Goal: Information Seeking & Learning: Learn about a topic

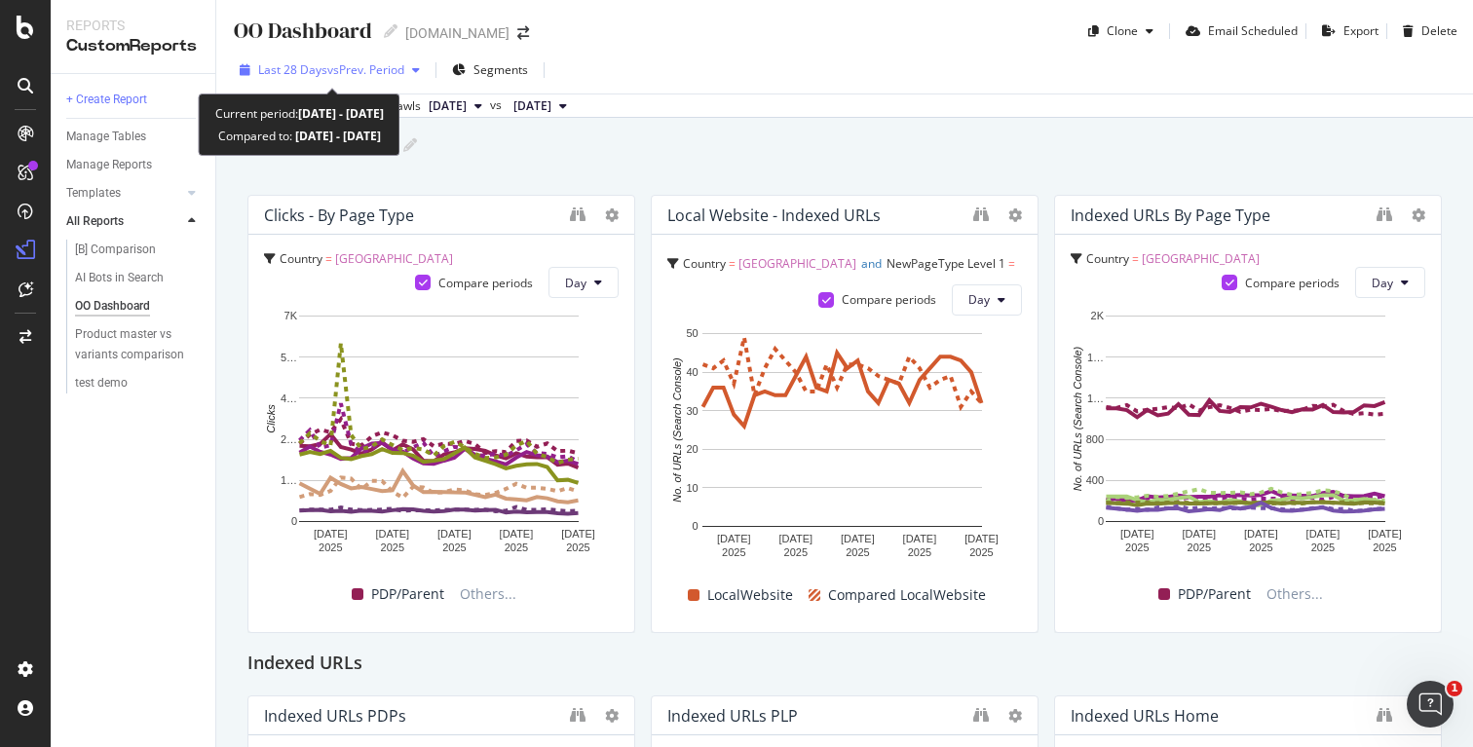
click at [393, 66] on span "vs Prev. Period" at bounding box center [365, 69] width 77 height 17
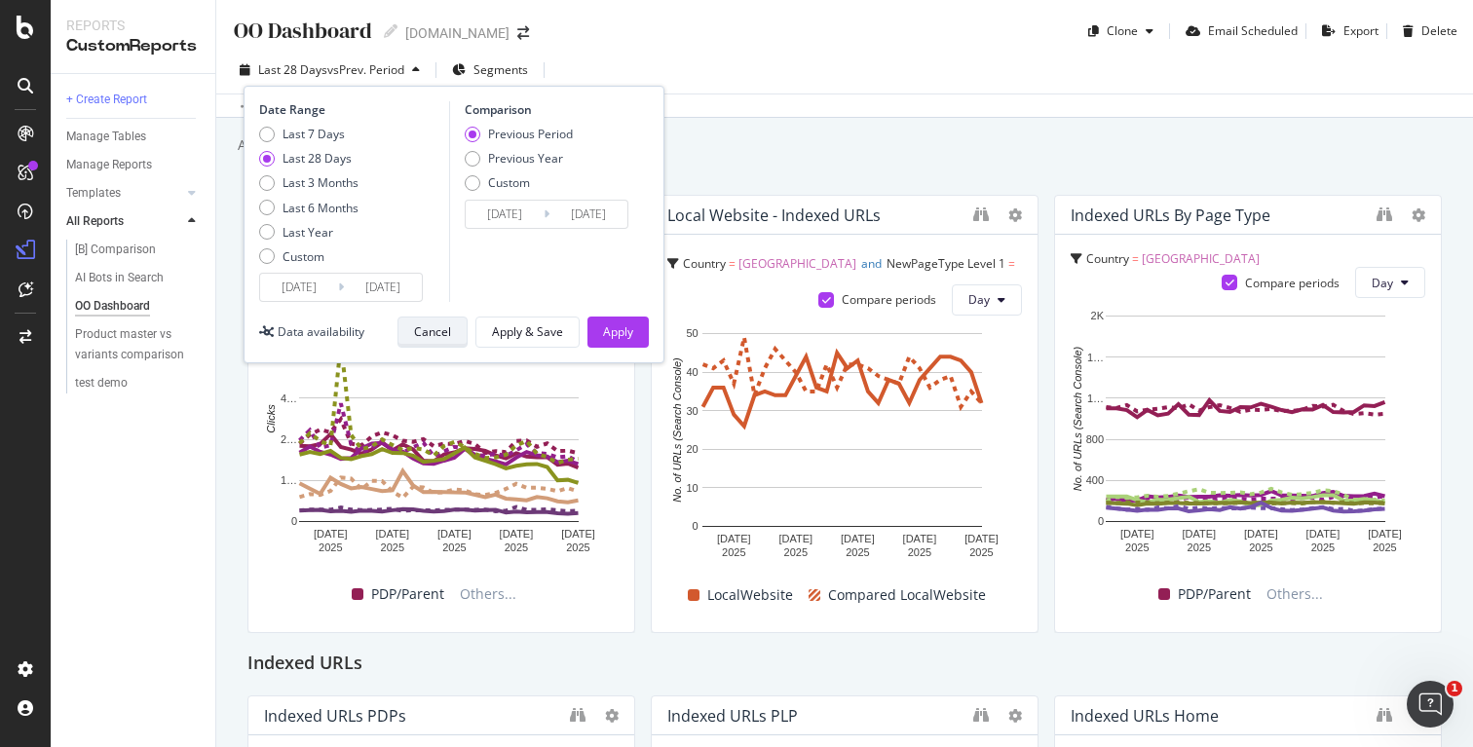
click at [442, 333] on div "Cancel" at bounding box center [432, 331] width 37 height 17
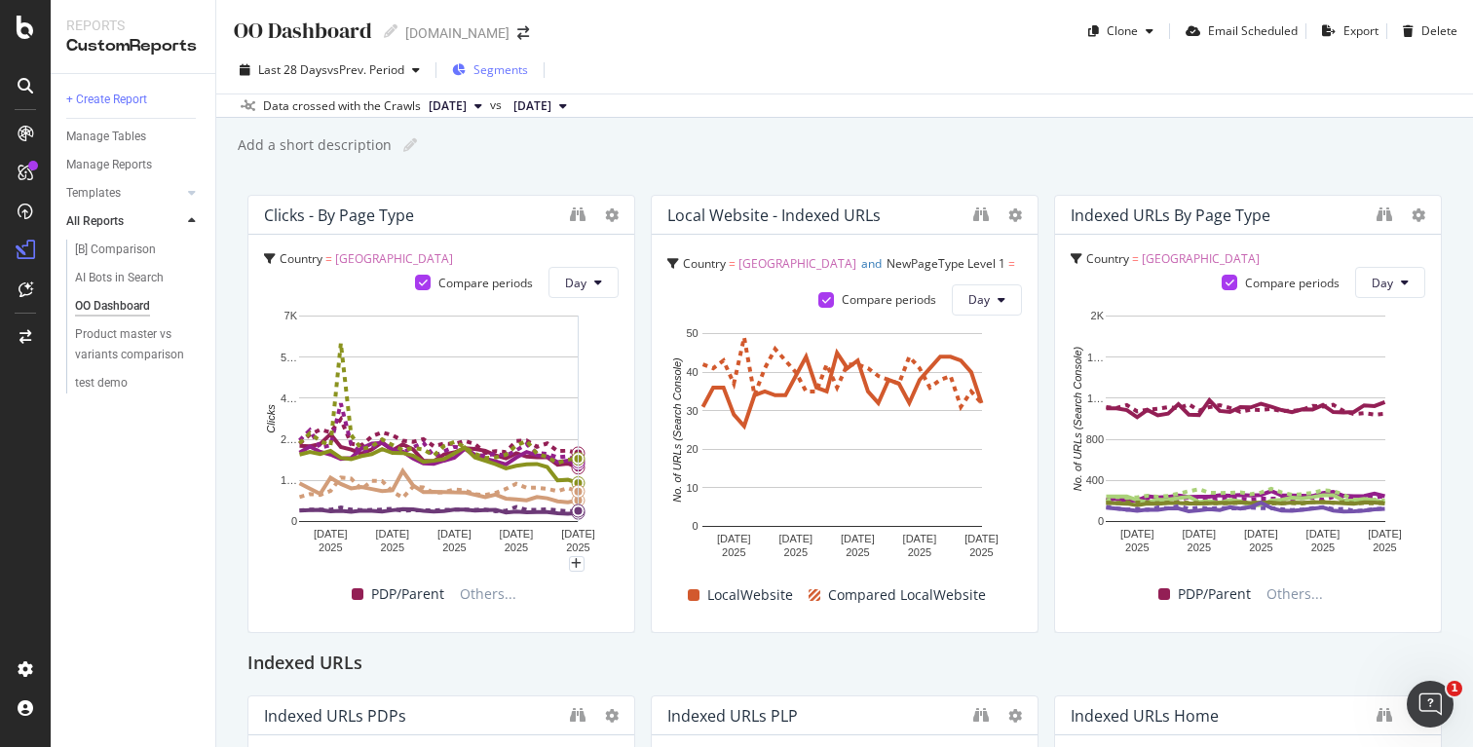
click at [508, 67] on span "Segments" at bounding box center [500, 69] width 55 height 17
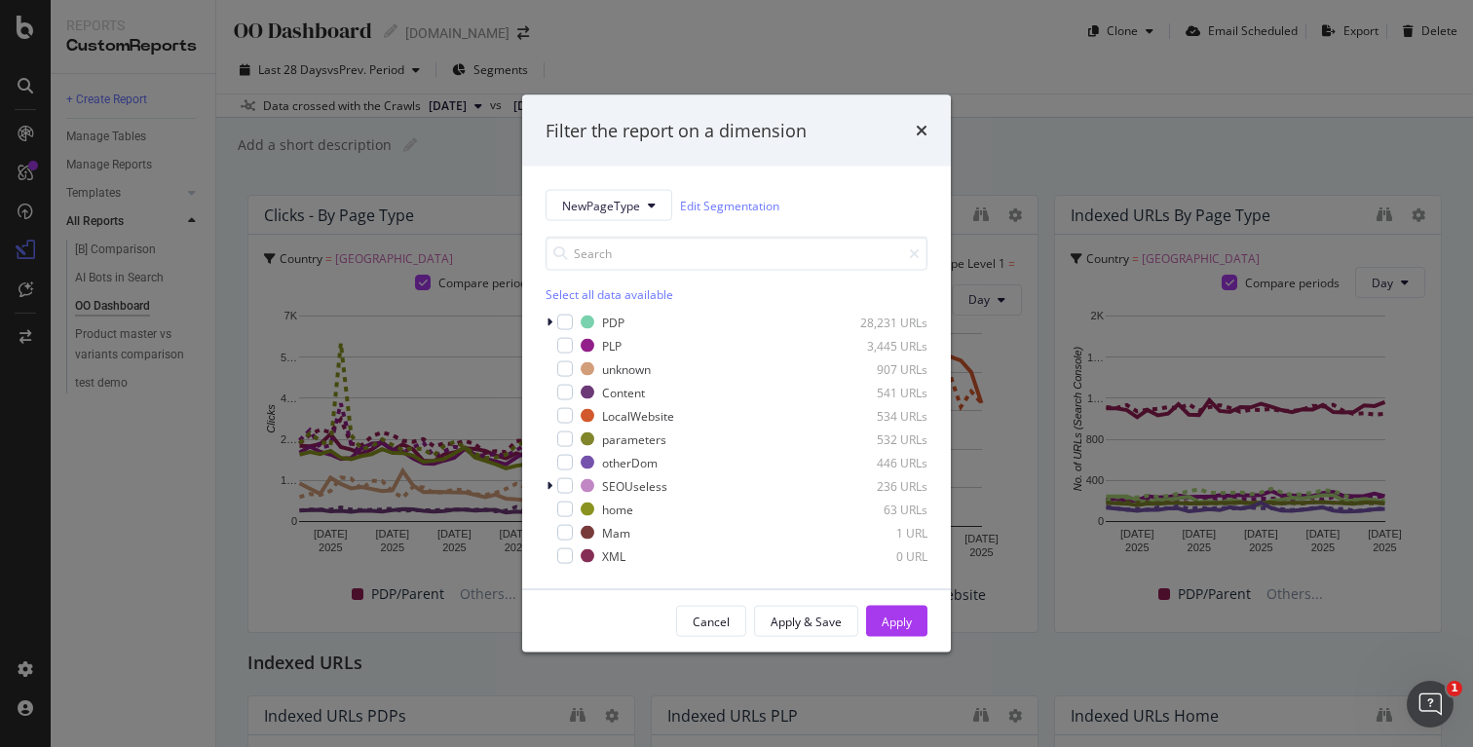
click at [108, 205] on div "Filter the report on a dimension NewPageType Edit Segmentation Select all data …" at bounding box center [736, 373] width 1473 height 747
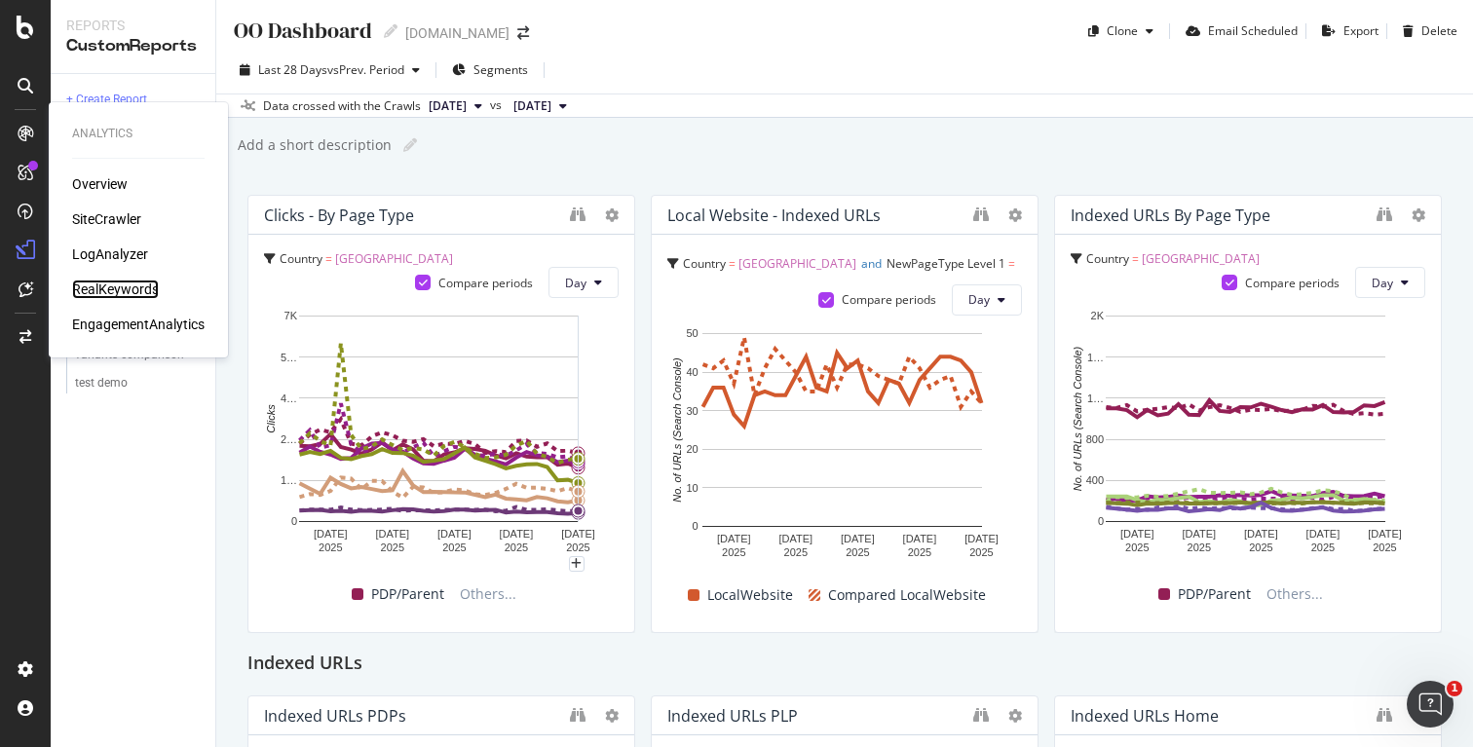
click at [123, 289] on div "RealKeywords" at bounding box center [115, 289] width 87 height 19
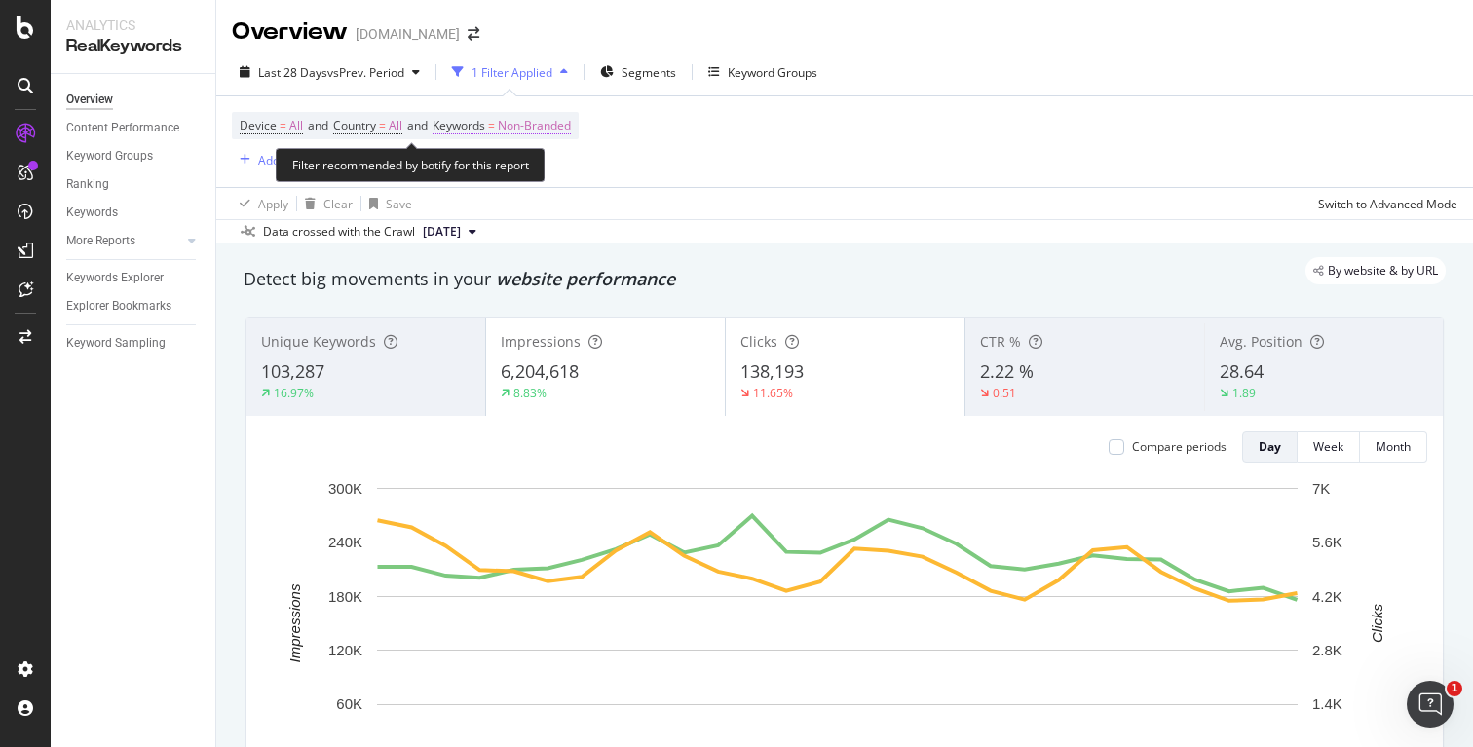
click at [549, 126] on span "Non-Branded" at bounding box center [534, 125] width 73 height 27
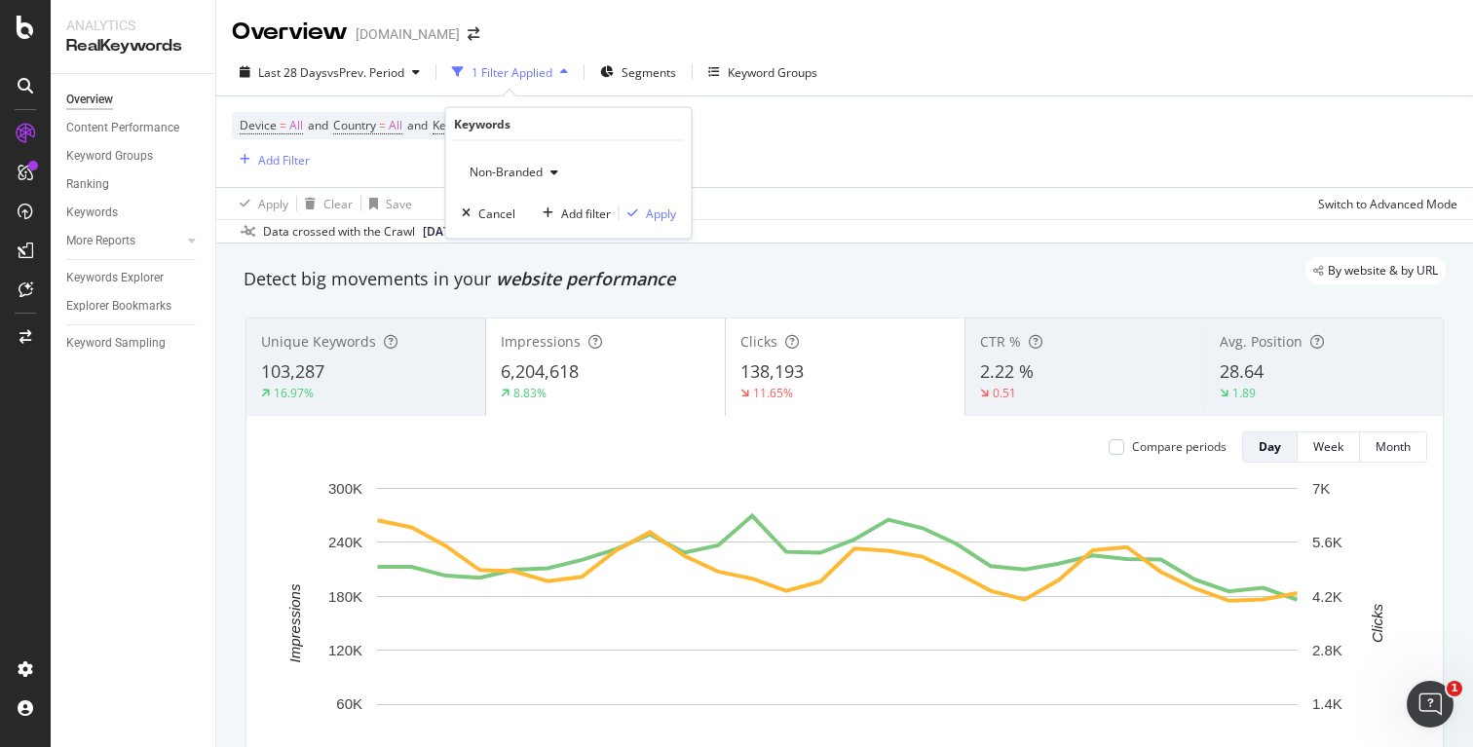
click at [523, 177] on span "Non-Branded" at bounding box center [502, 172] width 81 height 17
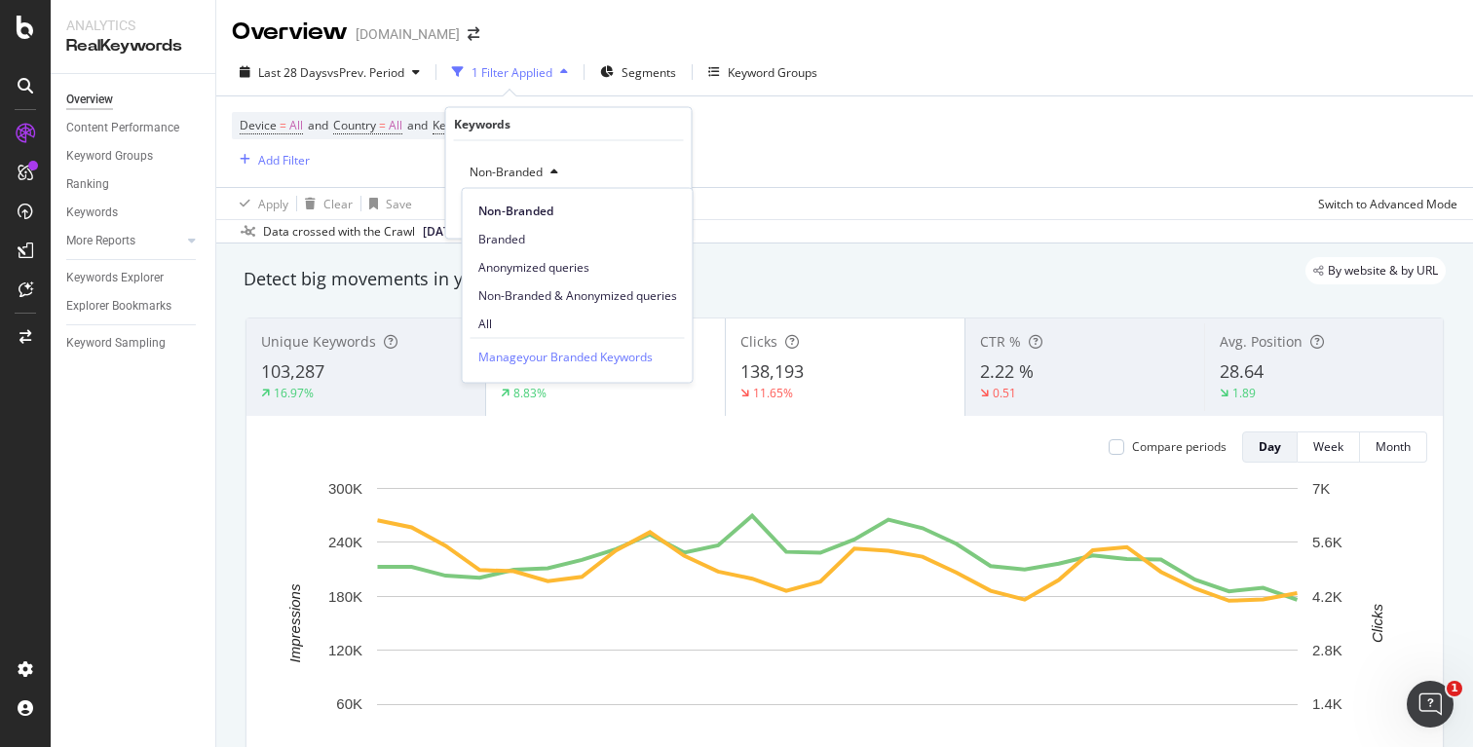
click at [502, 320] on span "All" at bounding box center [577, 324] width 199 height 18
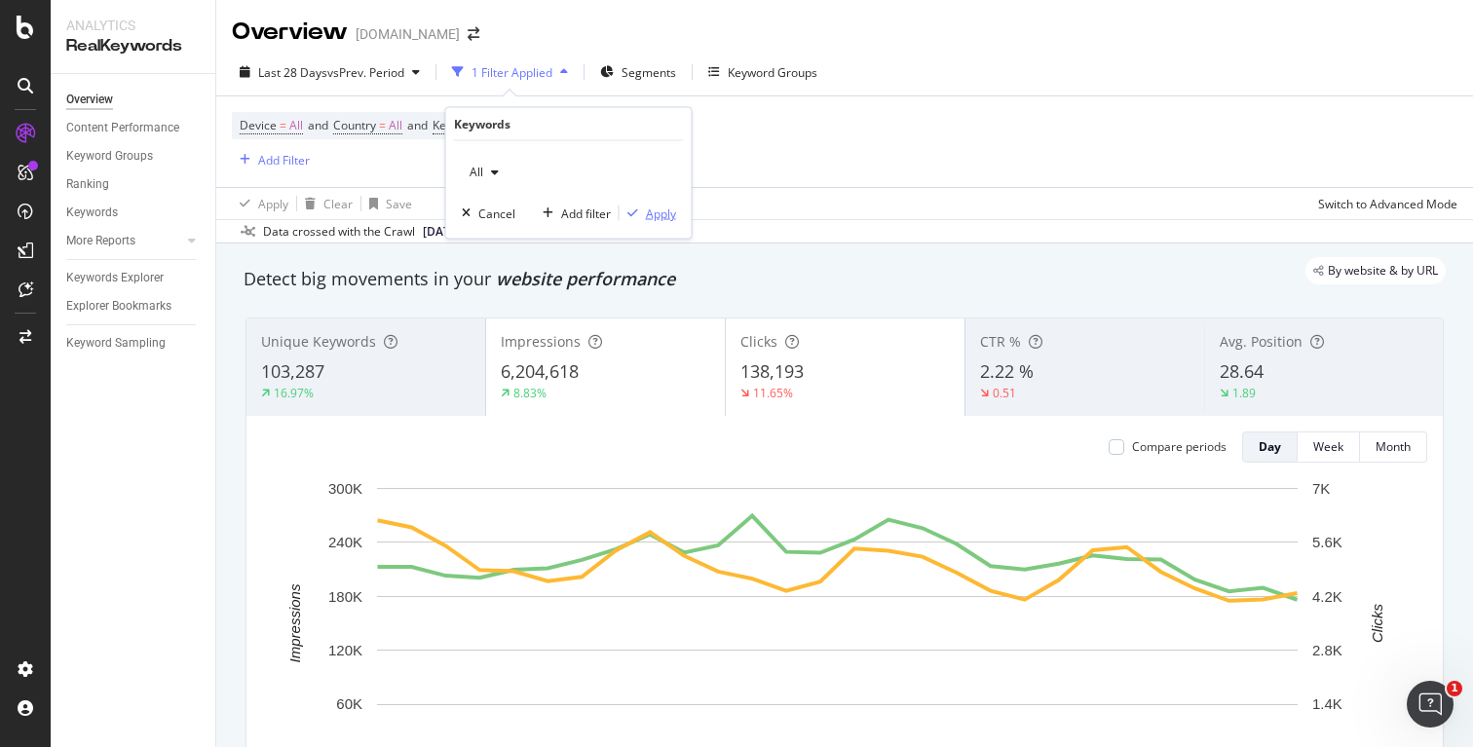
drag, startPoint x: 653, startPoint y: 216, endPoint x: 648, endPoint y: 70, distance: 146.2
click at [653, 215] on div "Apply" at bounding box center [661, 213] width 30 height 17
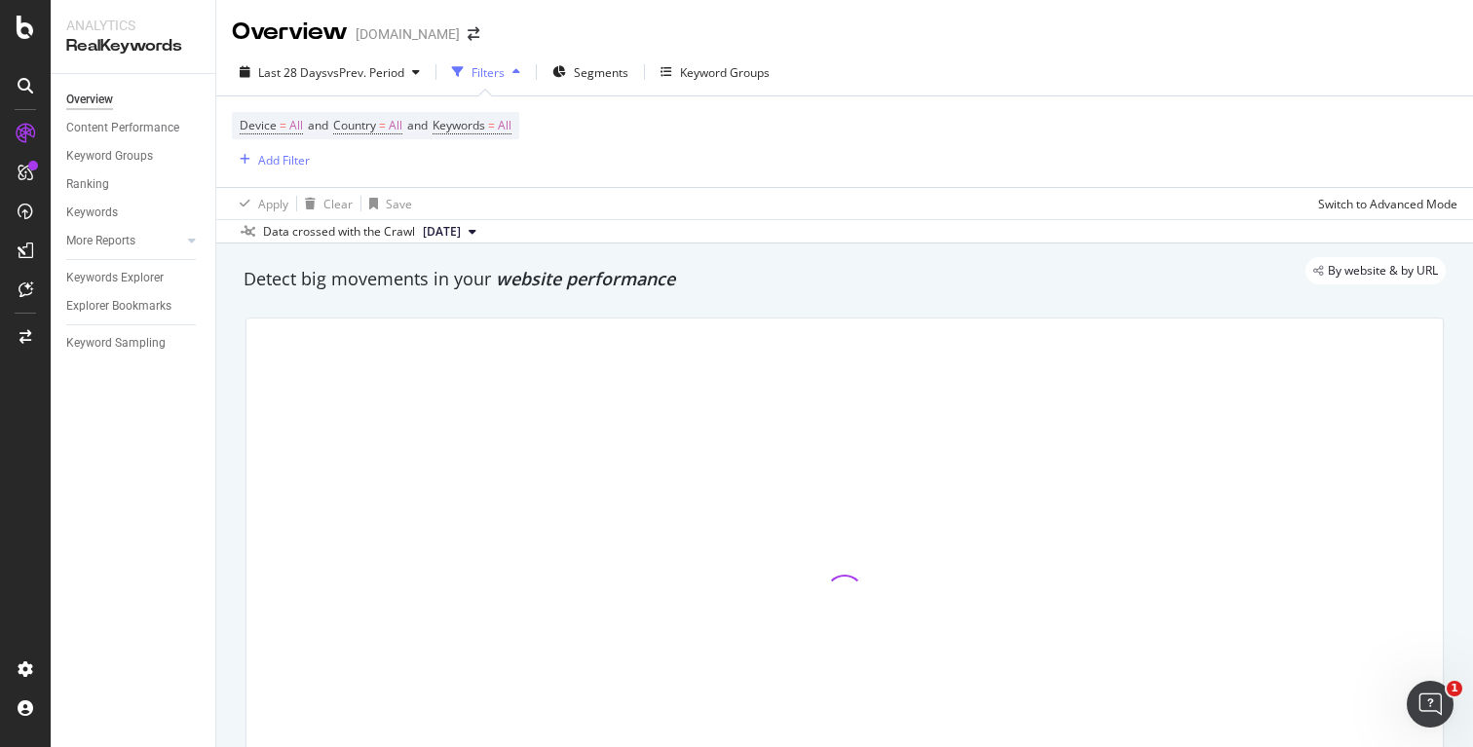
click at [645, 65] on div "Last 28 Days vs Prev. Period Filters Segments Keyword Groups" at bounding box center [504, 71] width 545 height 31
click at [590, 69] on span "Segments" at bounding box center [601, 72] width 55 height 17
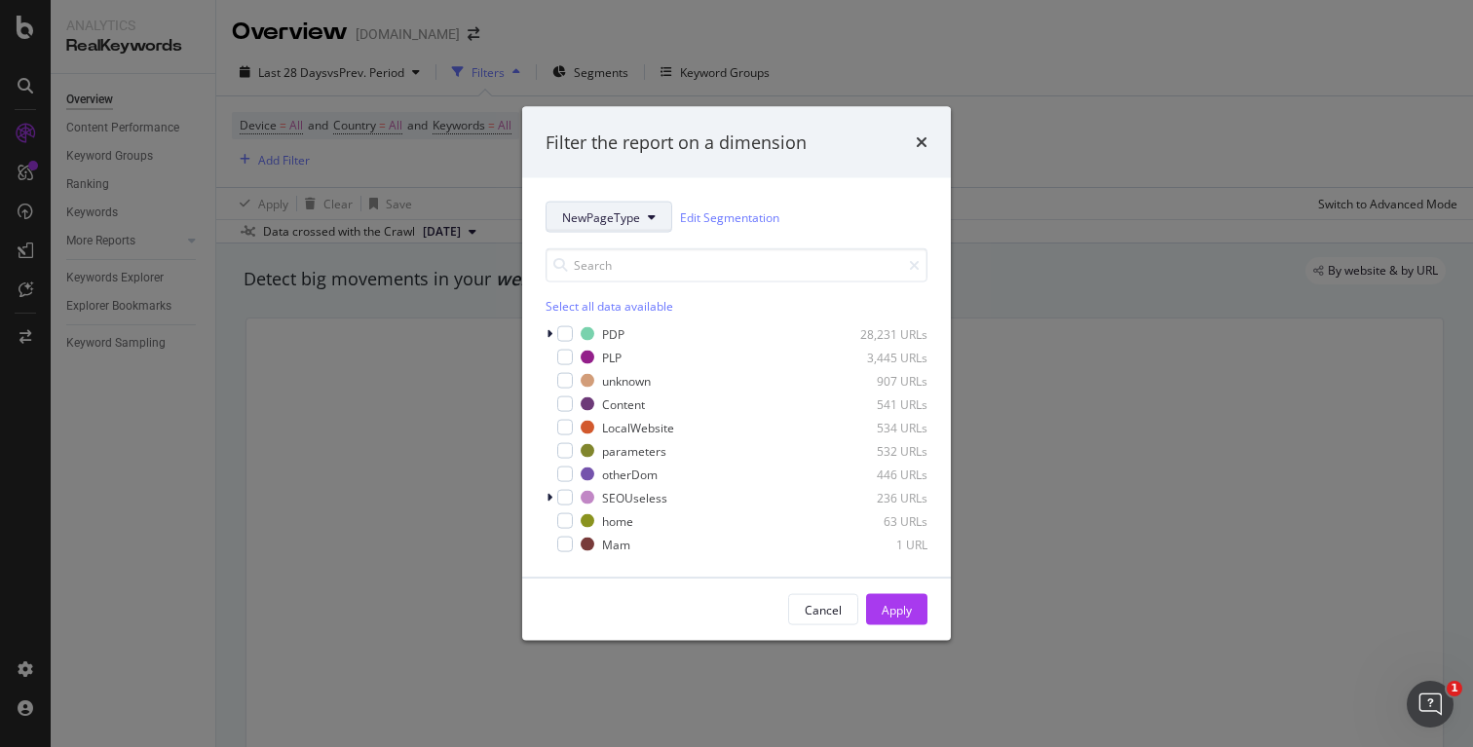
click at [618, 214] on span "NewPageType" at bounding box center [601, 216] width 78 height 17
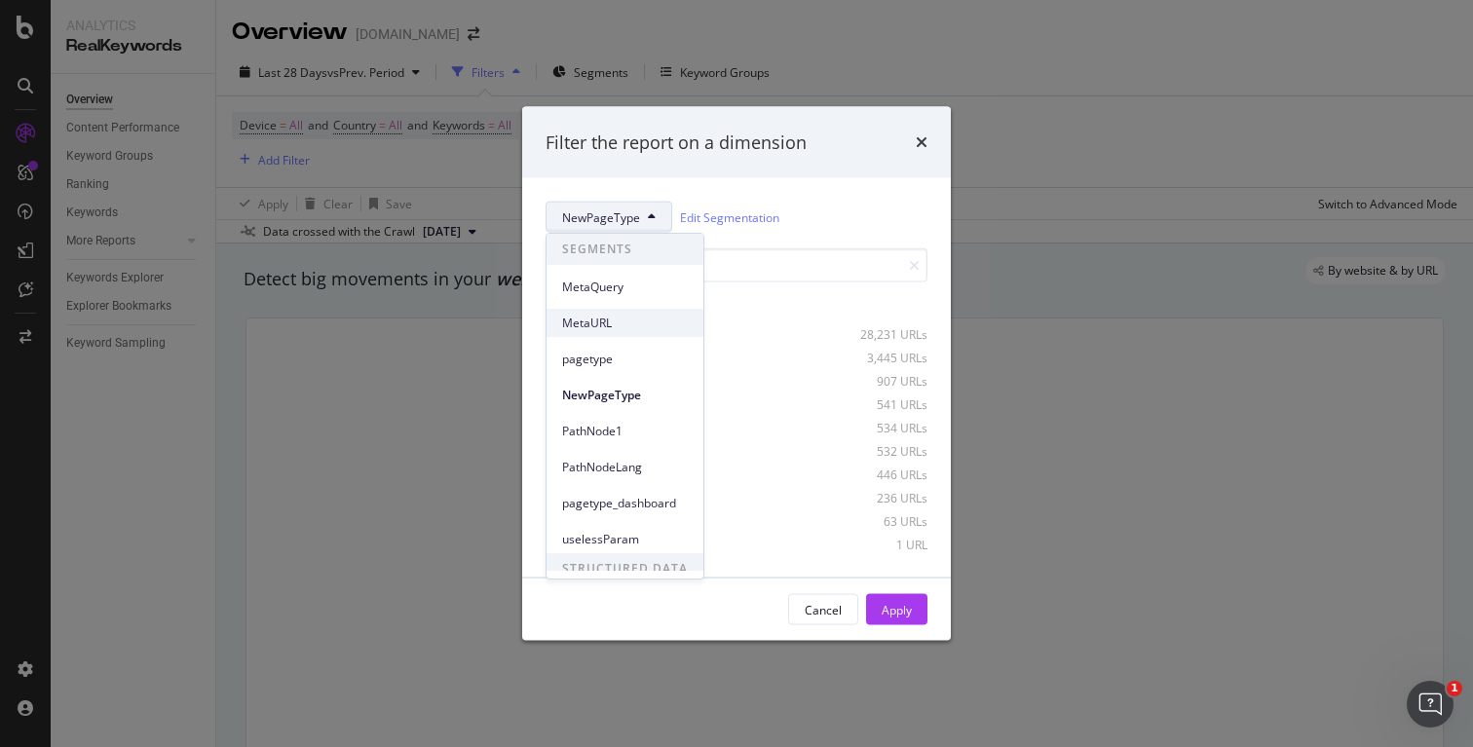
click at [637, 320] on span "MetaURL" at bounding box center [625, 324] width 126 height 18
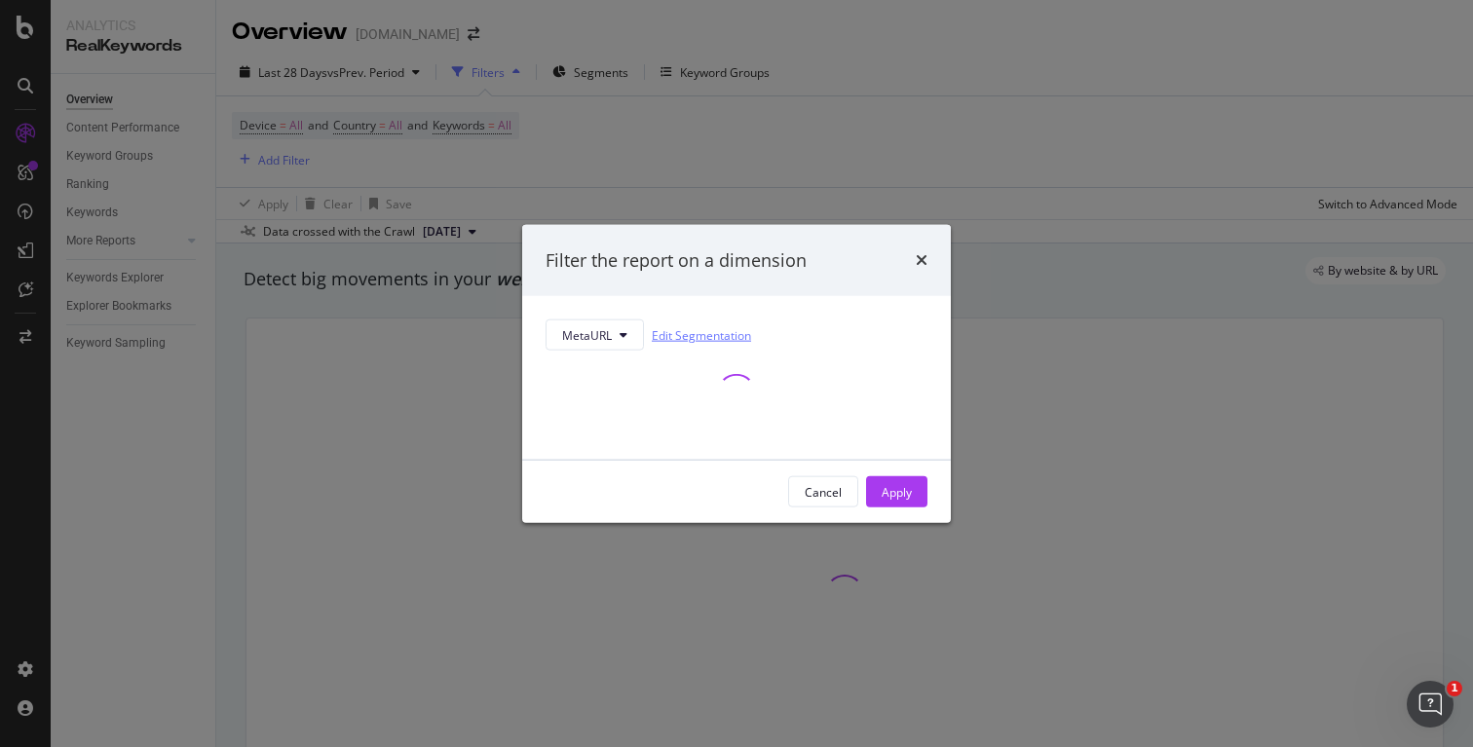
click at [709, 329] on link "Edit Segmentation" at bounding box center [701, 334] width 99 height 20
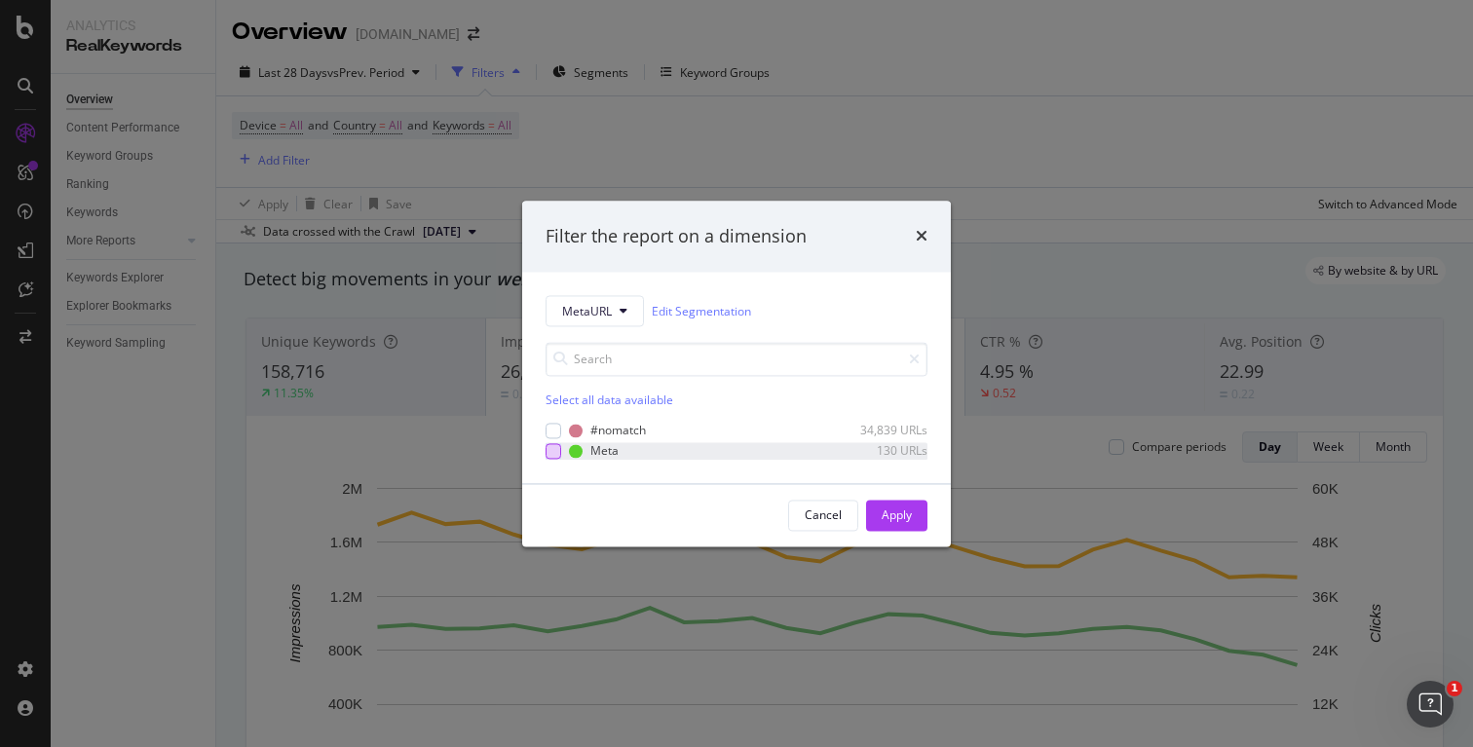
click at [552, 451] on div "modal" at bounding box center [553, 451] width 16 height 16
click at [557, 432] on div "modal" at bounding box center [553, 431] width 16 height 16
click at [557, 432] on icon "modal" at bounding box center [553, 431] width 9 height 10
click at [921, 519] on button "Apply" at bounding box center [896, 515] width 61 height 31
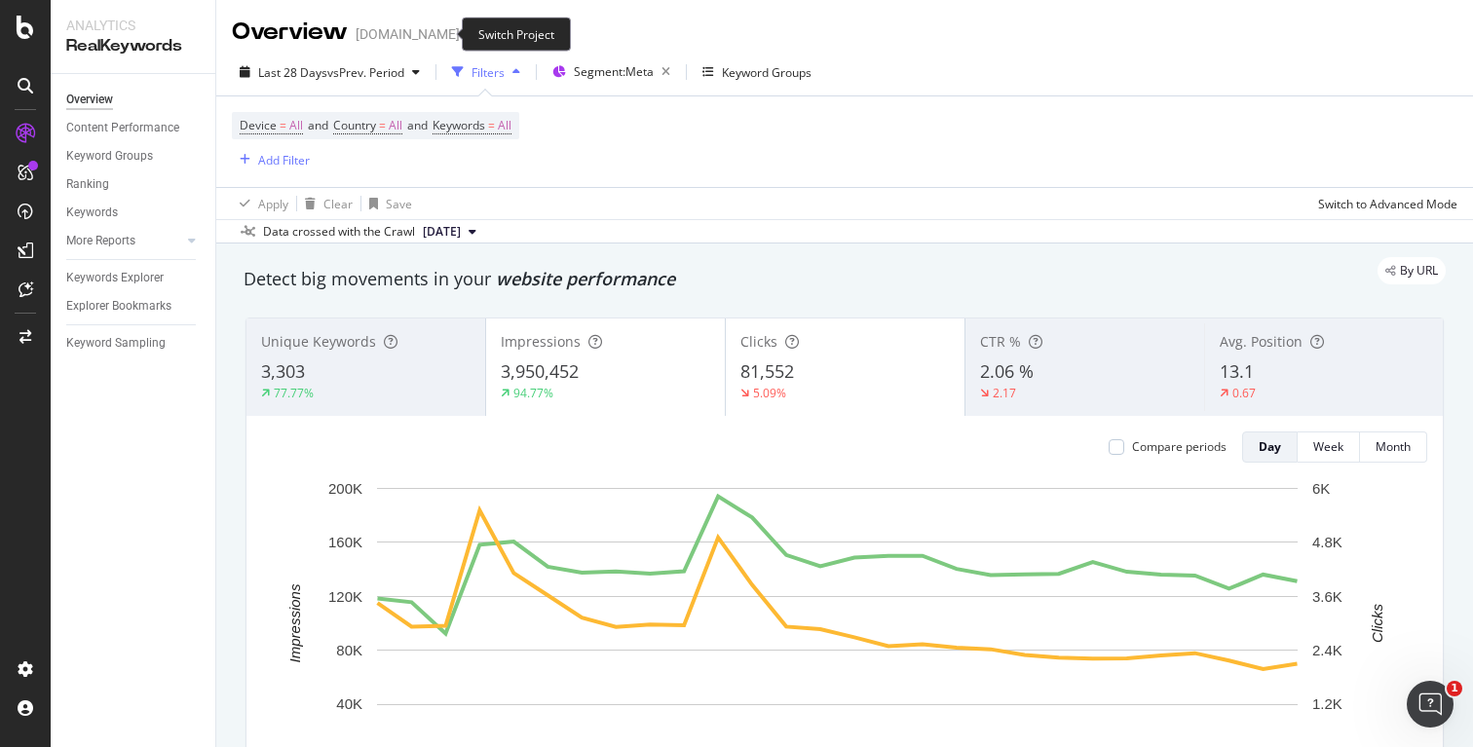
click at [468, 32] on icon "arrow-right-arrow-left" at bounding box center [474, 34] width 12 height 14
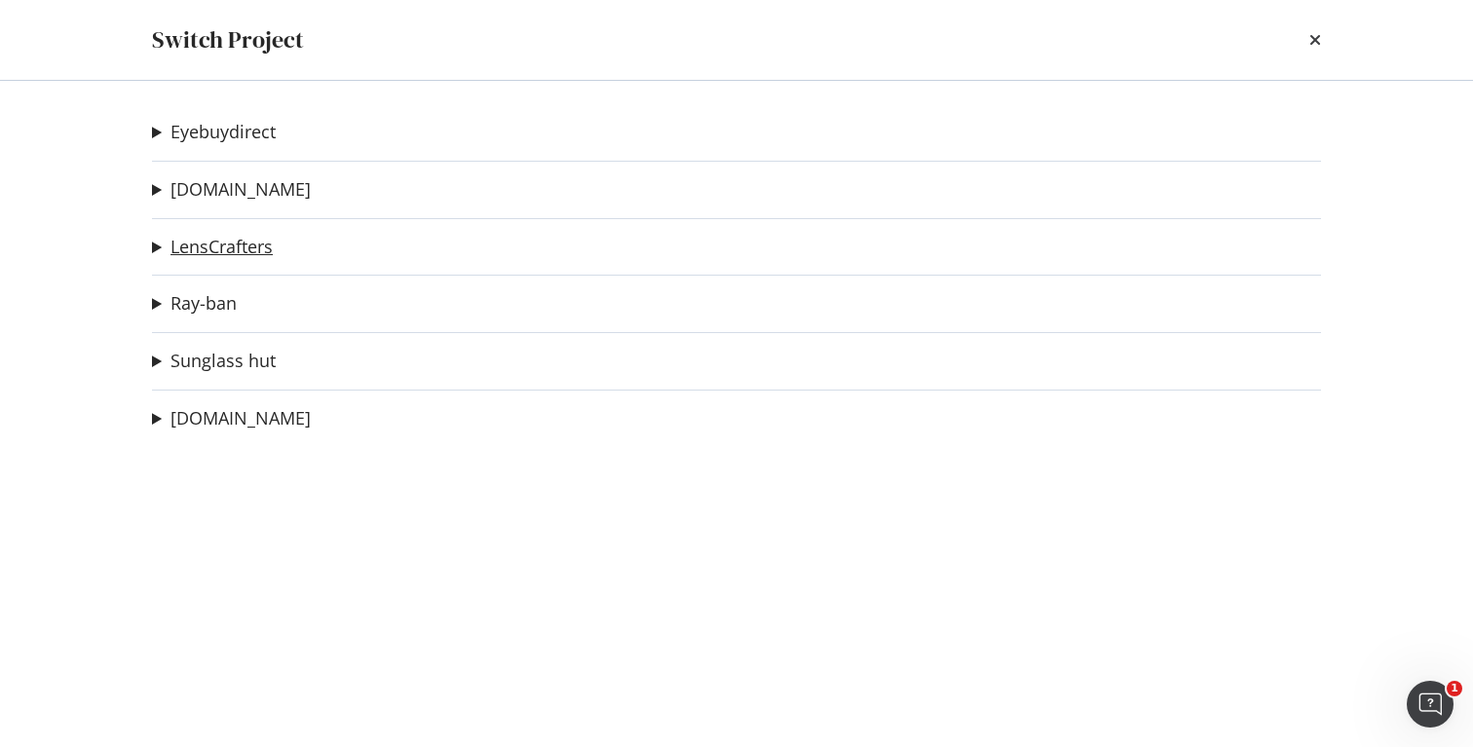
click at [193, 247] on link "LensCrafters" at bounding box center [221, 247] width 102 height 20
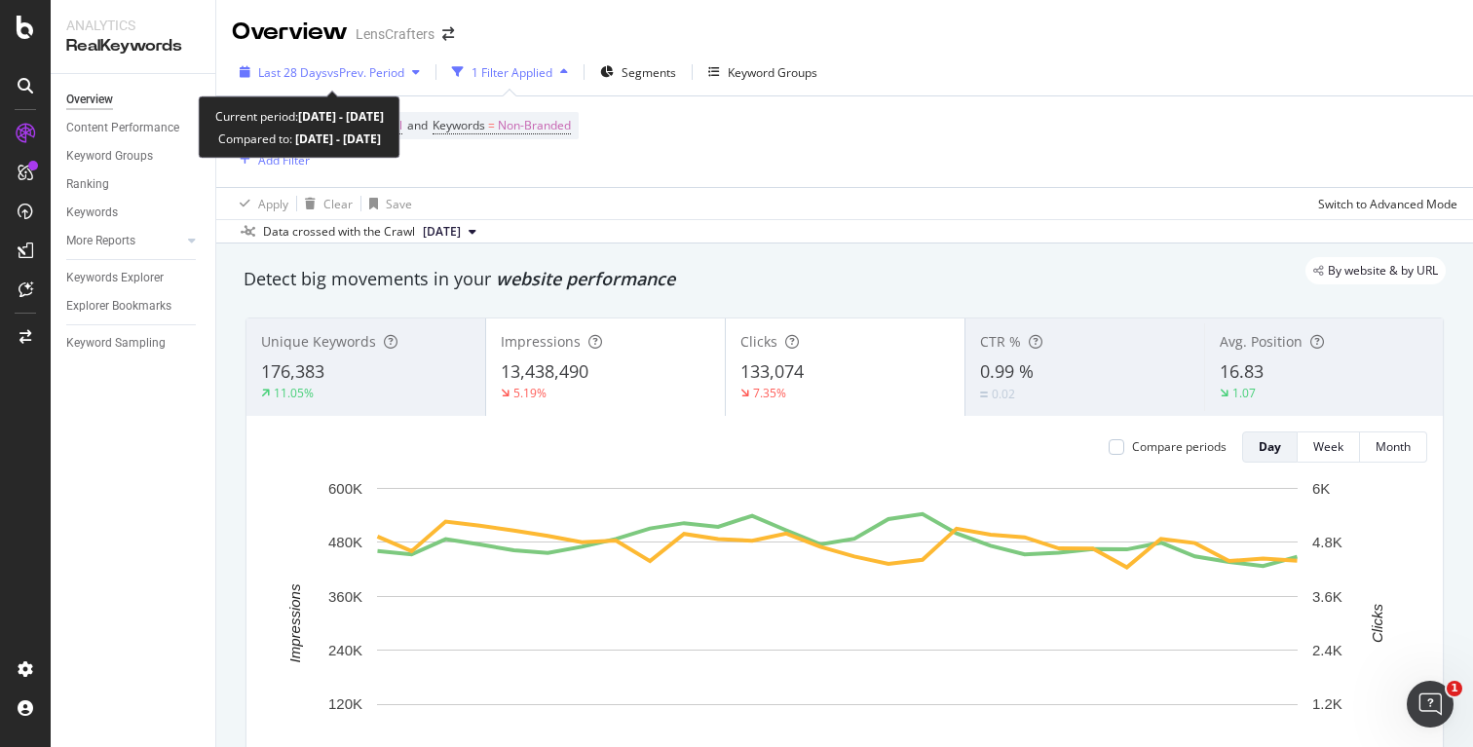
click at [369, 72] on span "vs Prev. Period" at bounding box center [365, 72] width 77 height 17
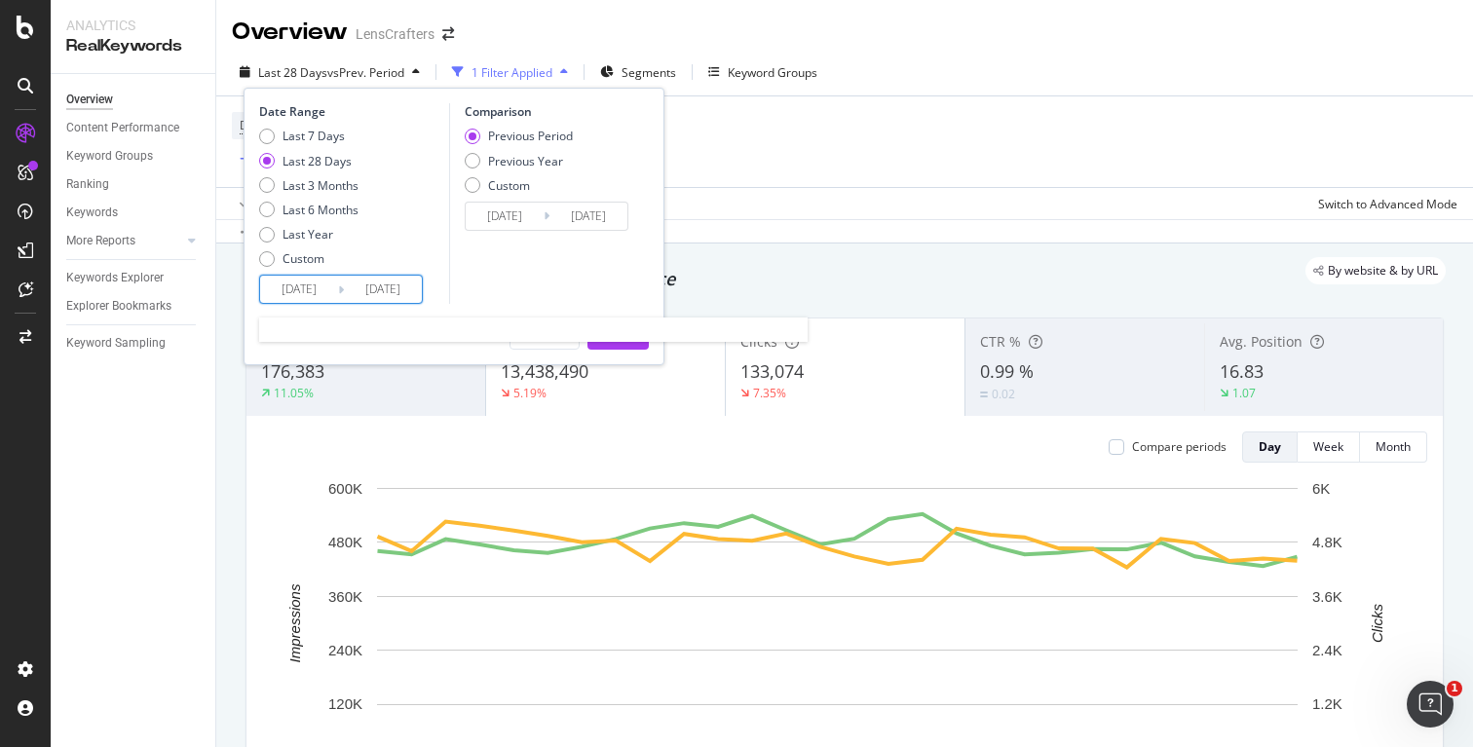
click at [318, 282] on input "[DATE]" at bounding box center [299, 289] width 78 height 27
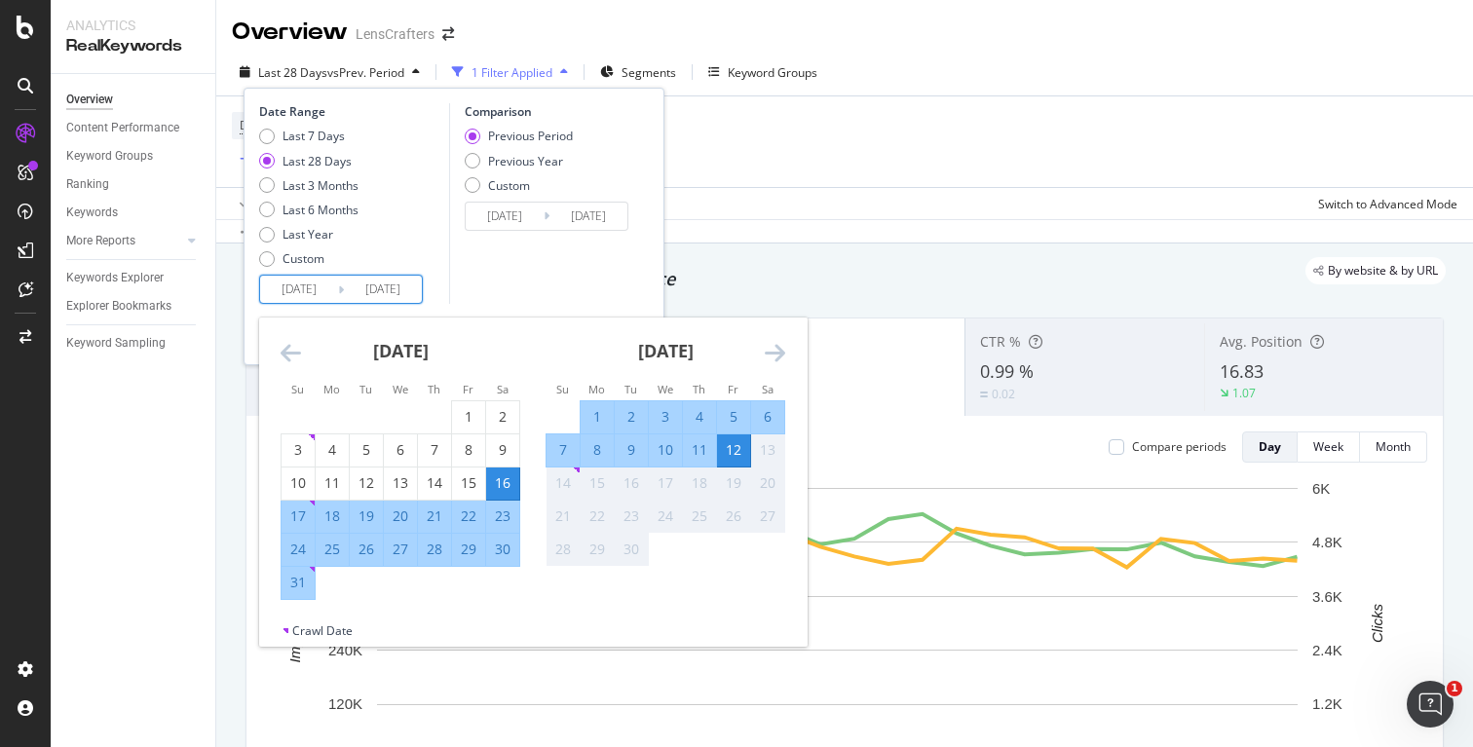
click at [595, 449] on div "8" at bounding box center [597, 449] width 33 height 19
type input "[DATE]"
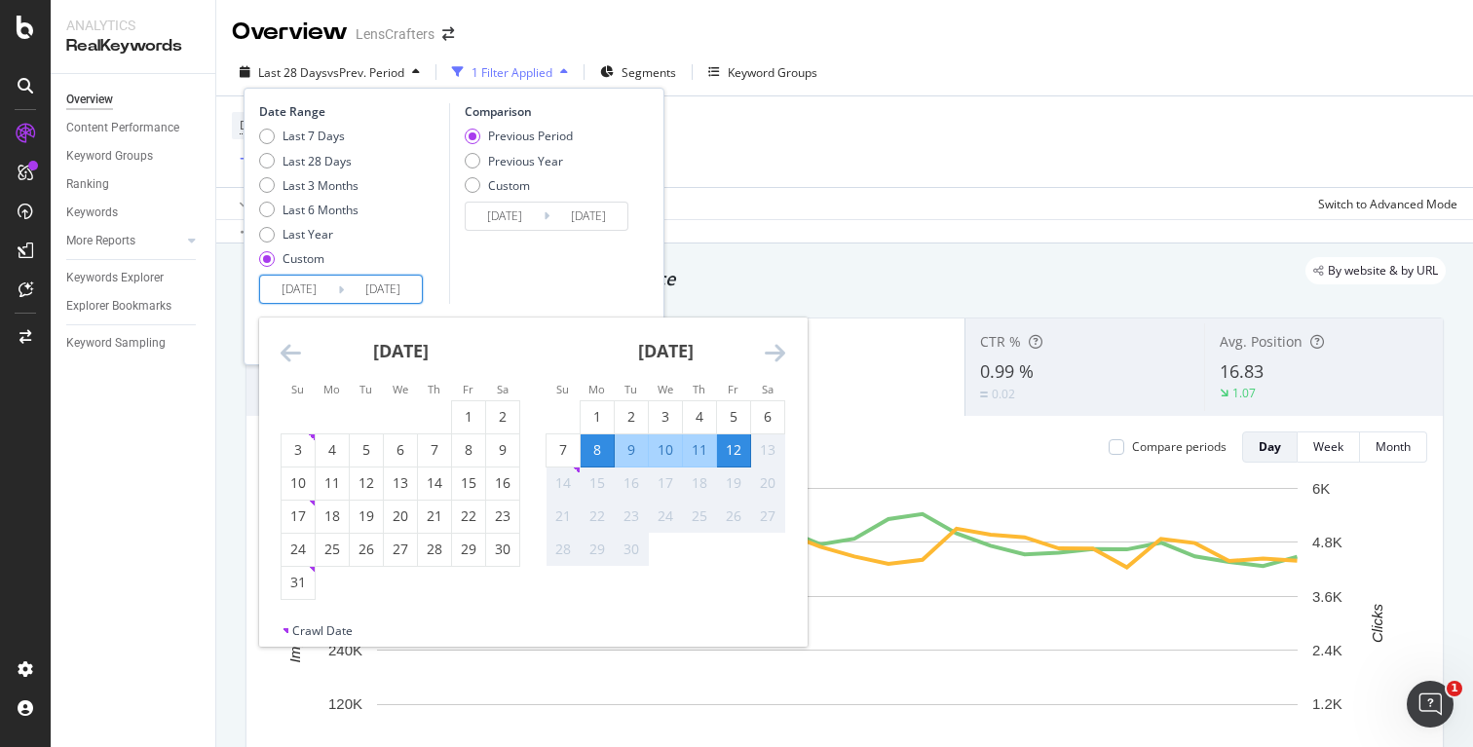
click at [732, 447] on div "12" at bounding box center [733, 449] width 33 height 19
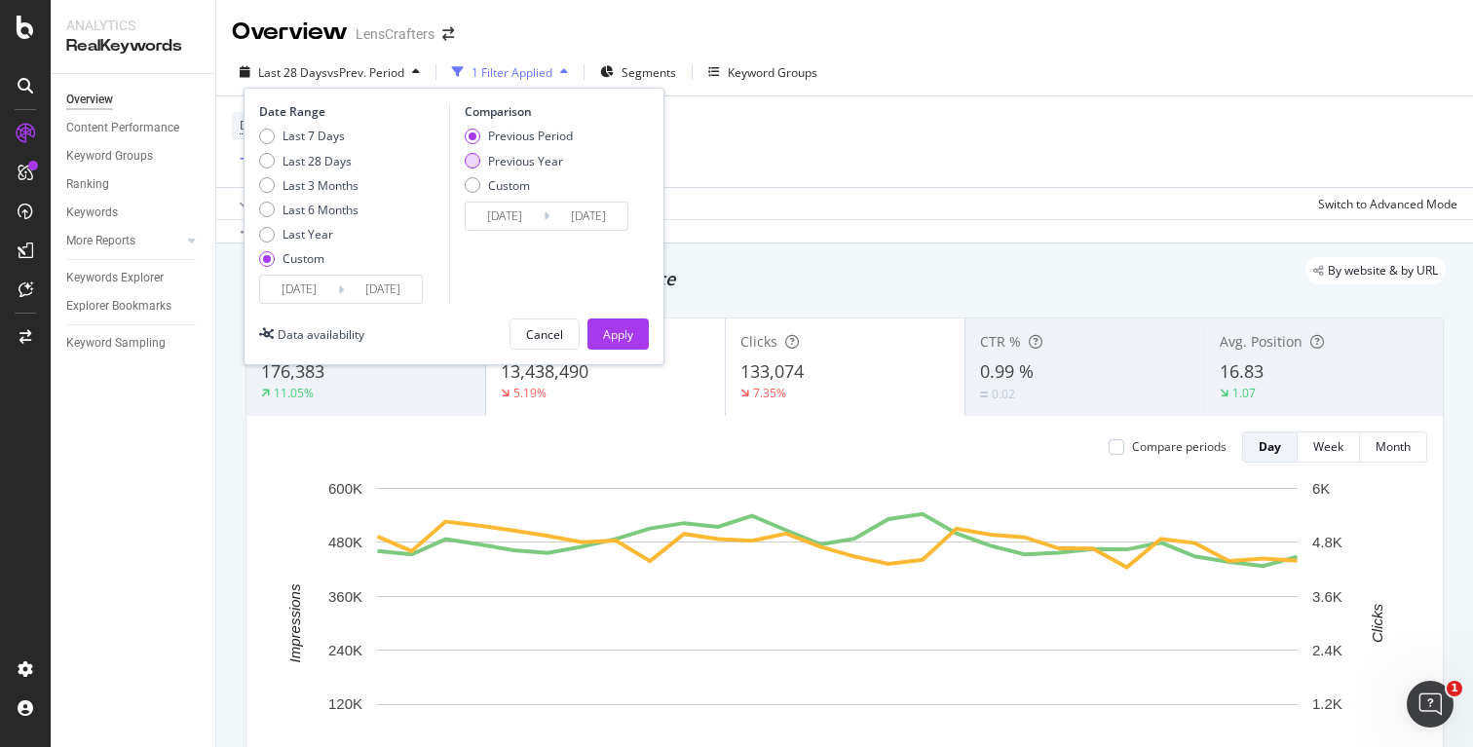
click at [545, 163] on div "Previous Year" at bounding box center [525, 161] width 75 height 17
type input "[DATE]"
click at [620, 332] on div "Apply" at bounding box center [618, 334] width 30 height 17
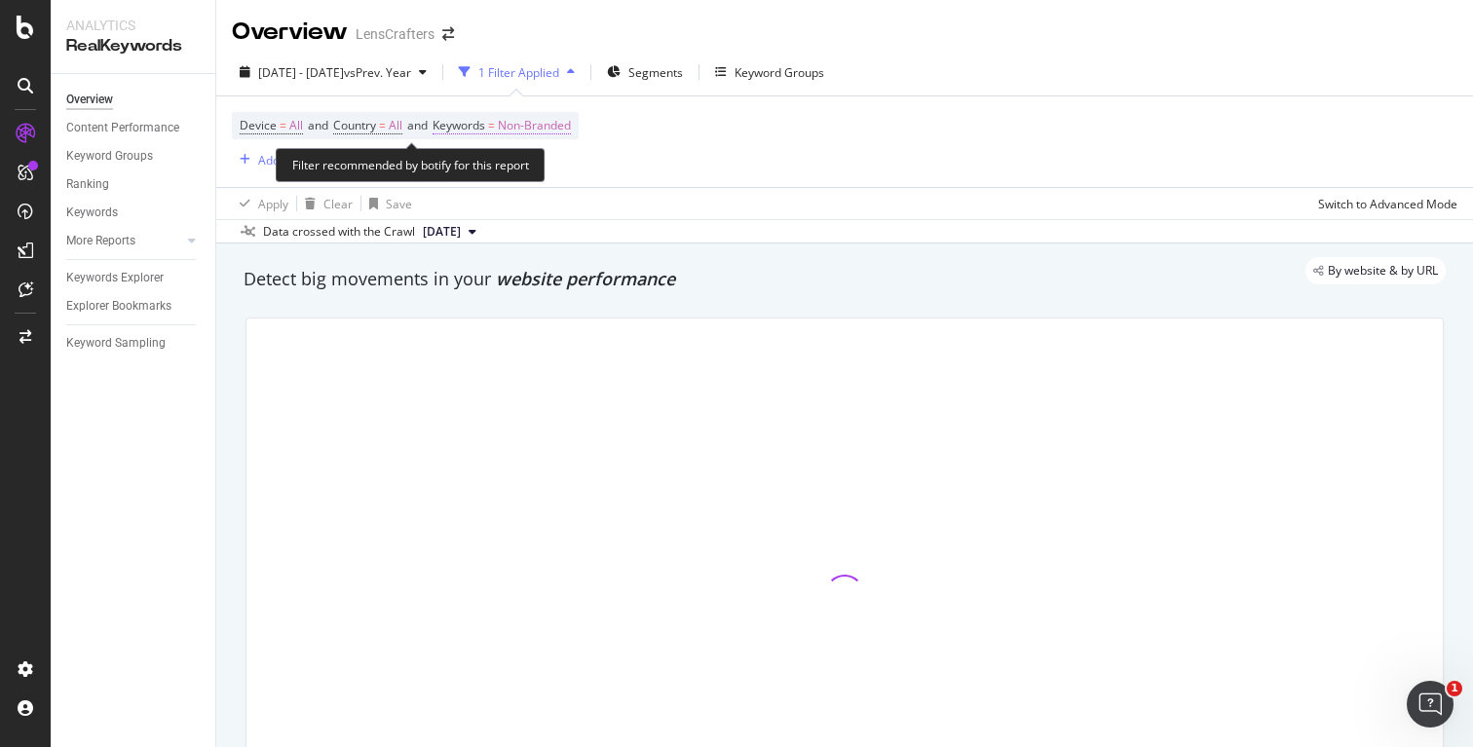
click at [563, 130] on span "Non-Branded" at bounding box center [534, 125] width 73 height 27
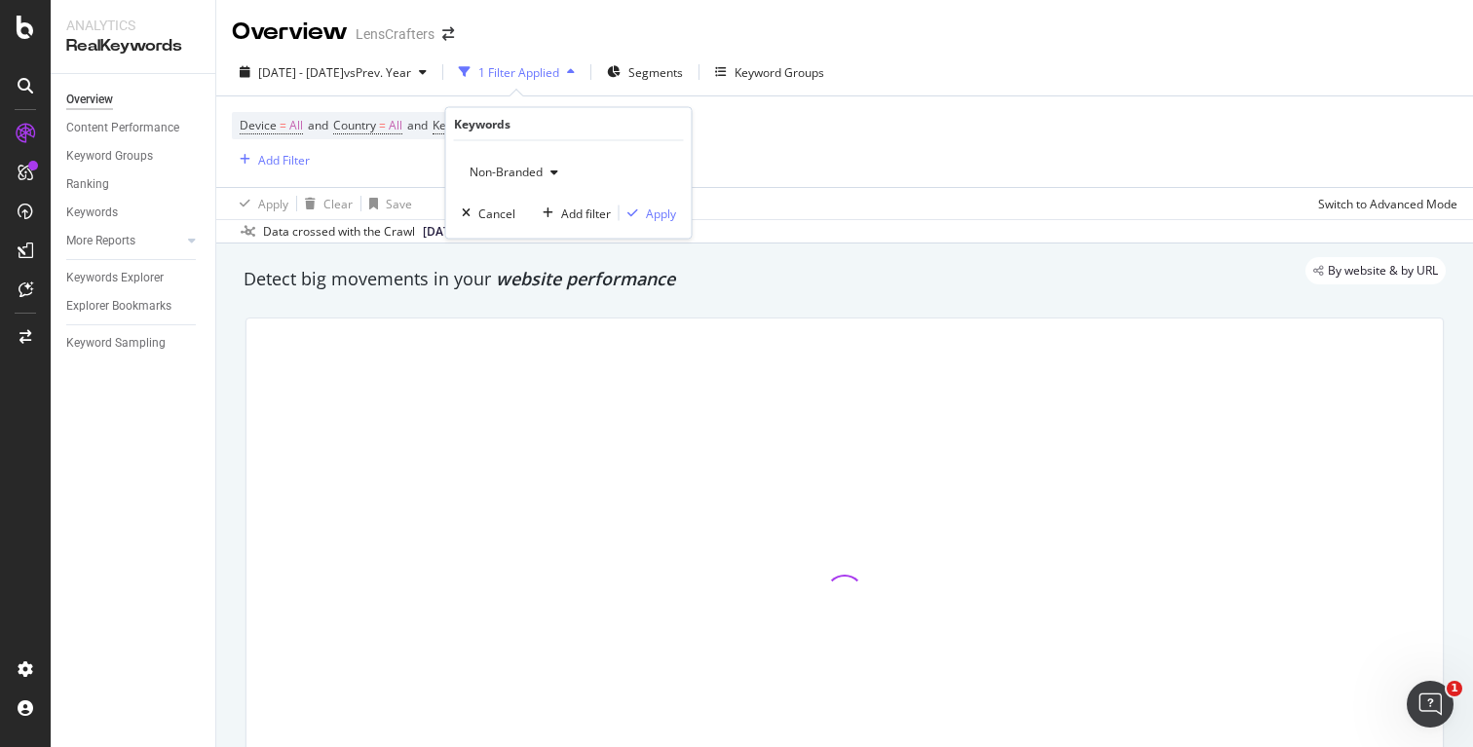
click at [531, 168] on span "Non-Branded" at bounding box center [502, 172] width 81 height 17
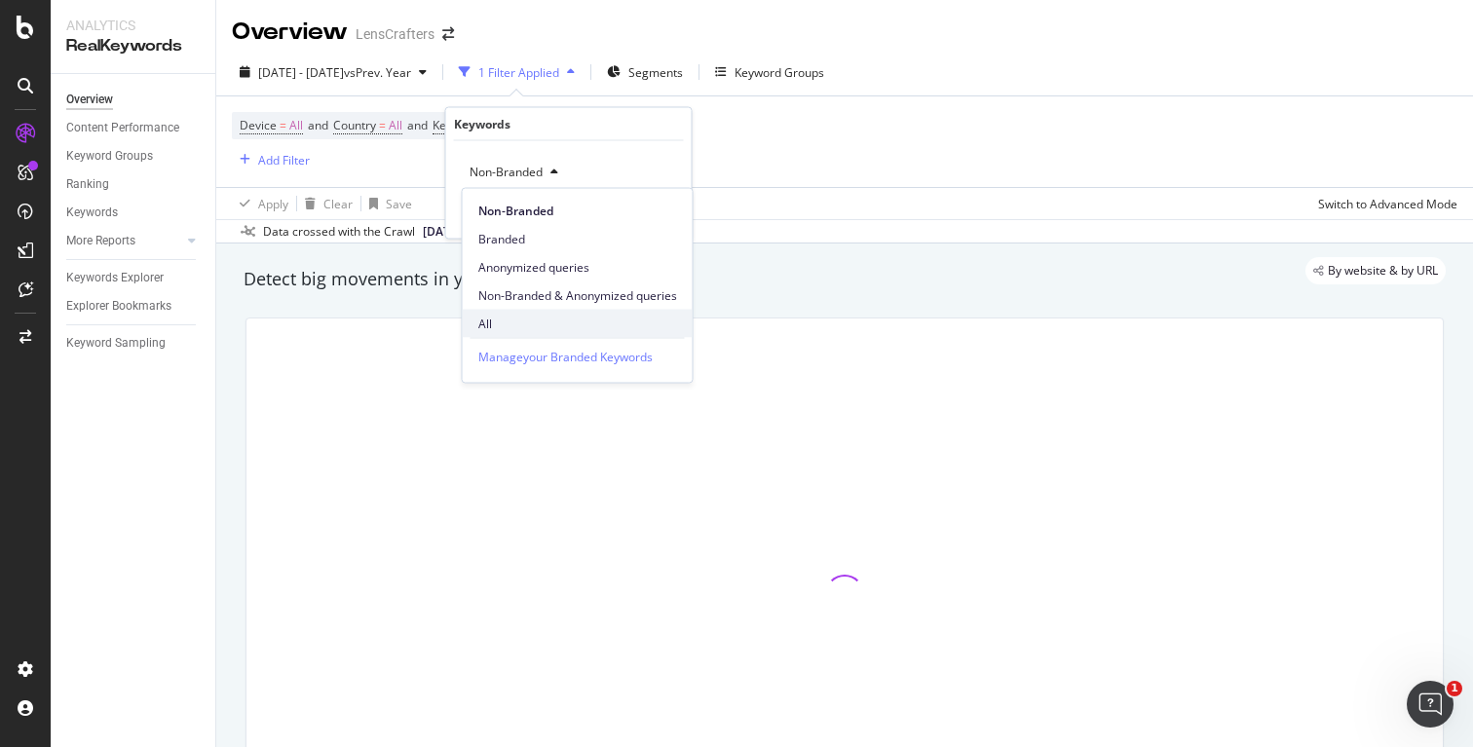
click at [516, 318] on span "All" at bounding box center [577, 324] width 199 height 18
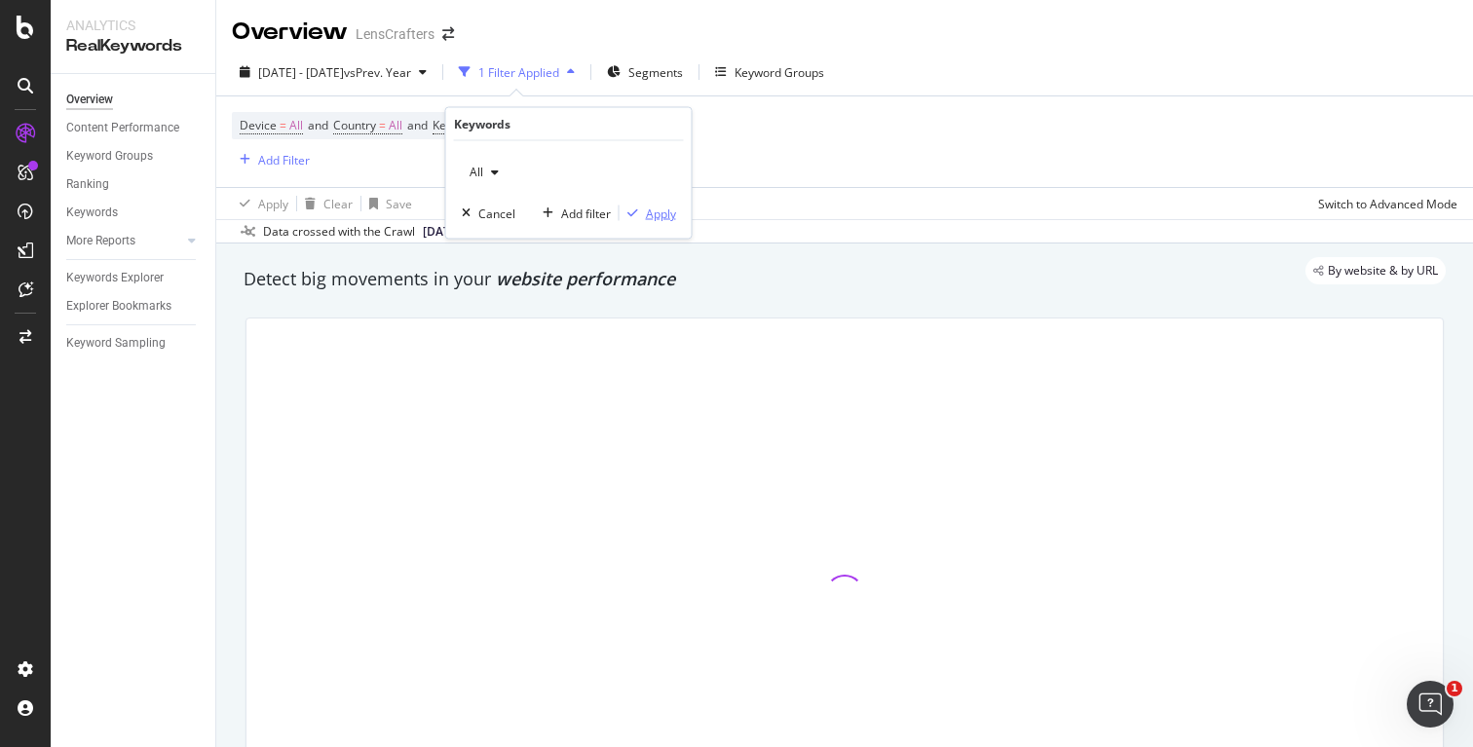
click at [661, 220] on div "Apply" at bounding box center [661, 213] width 30 height 17
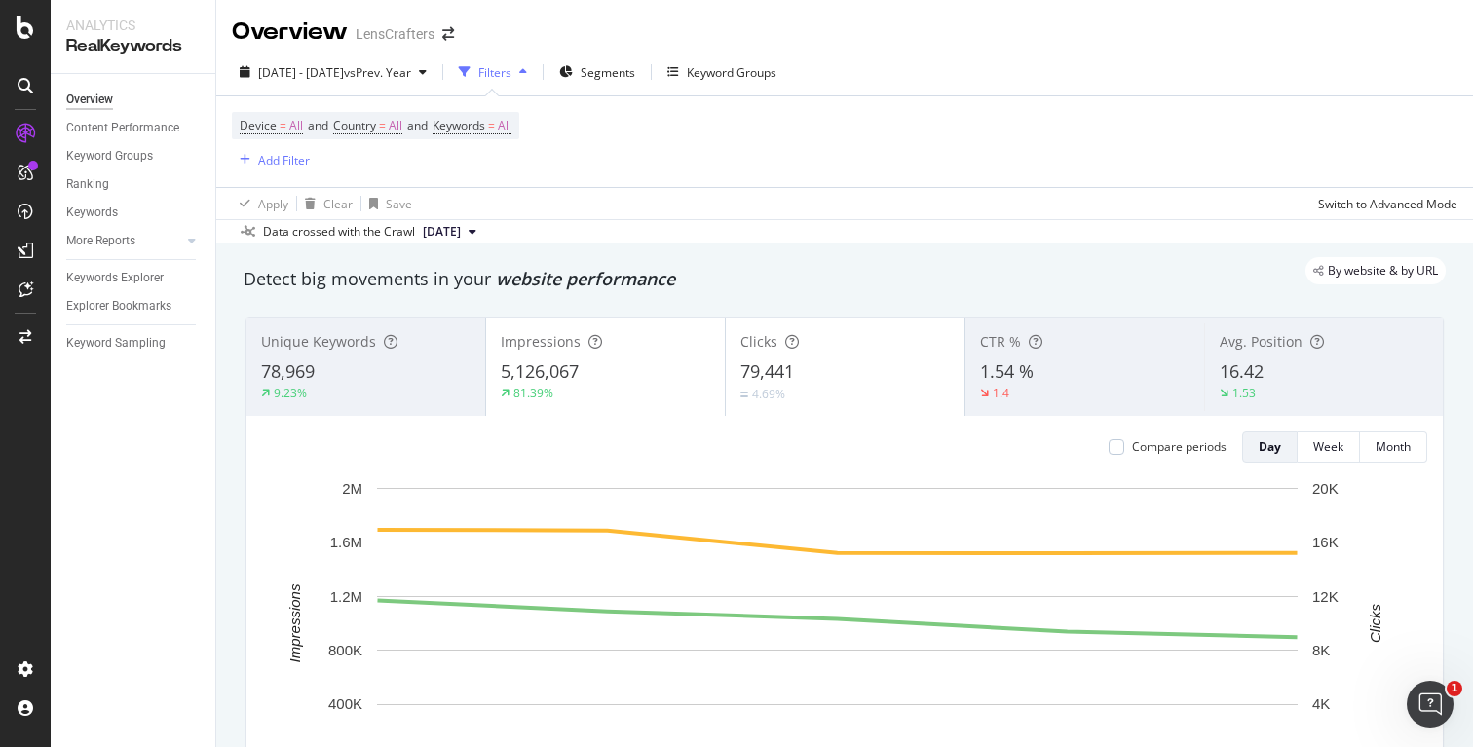
click at [426, 352] on div "Unique Keywords" at bounding box center [365, 341] width 209 height 19
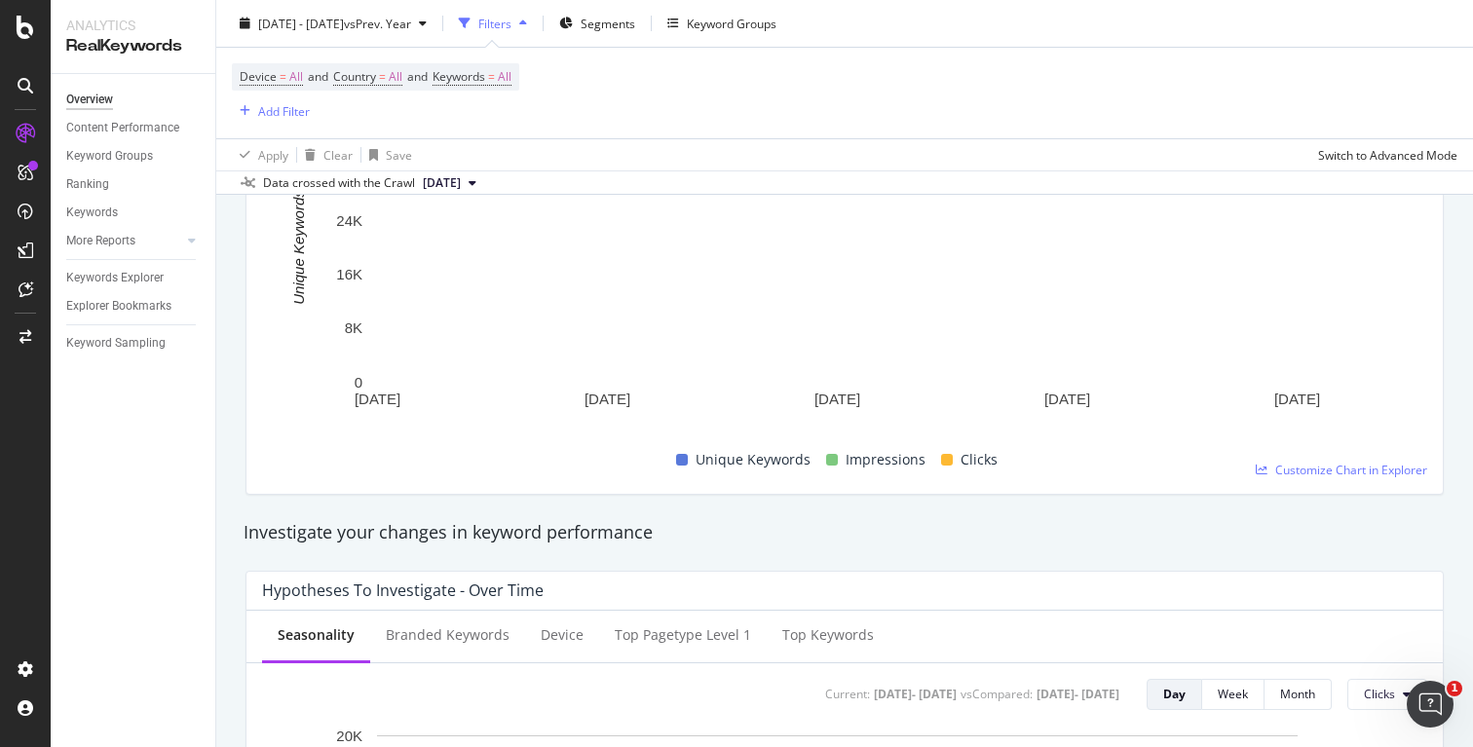
scroll to position [700, 0]
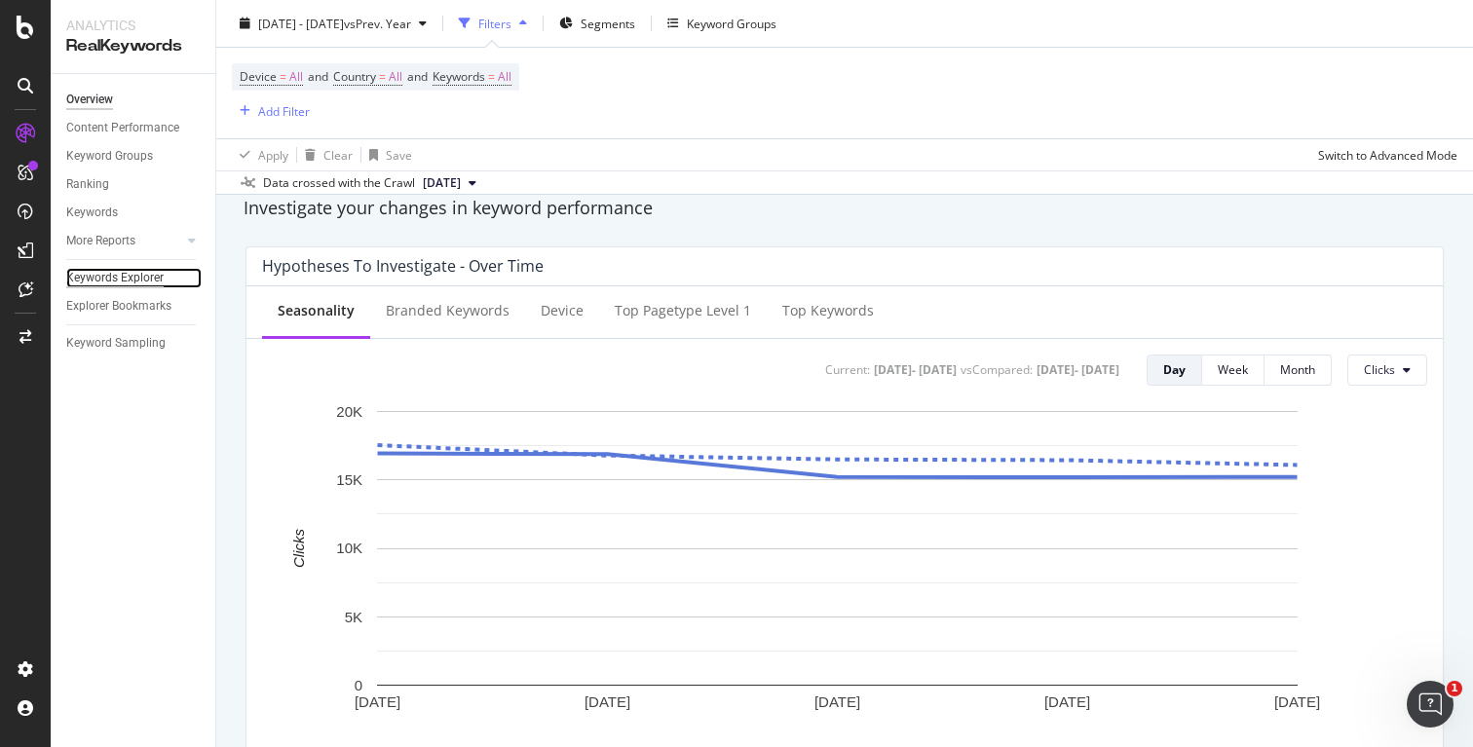
click at [101, 273] on div "Keywords Explorer" at bounding box center [114, 278] width 97 height 20
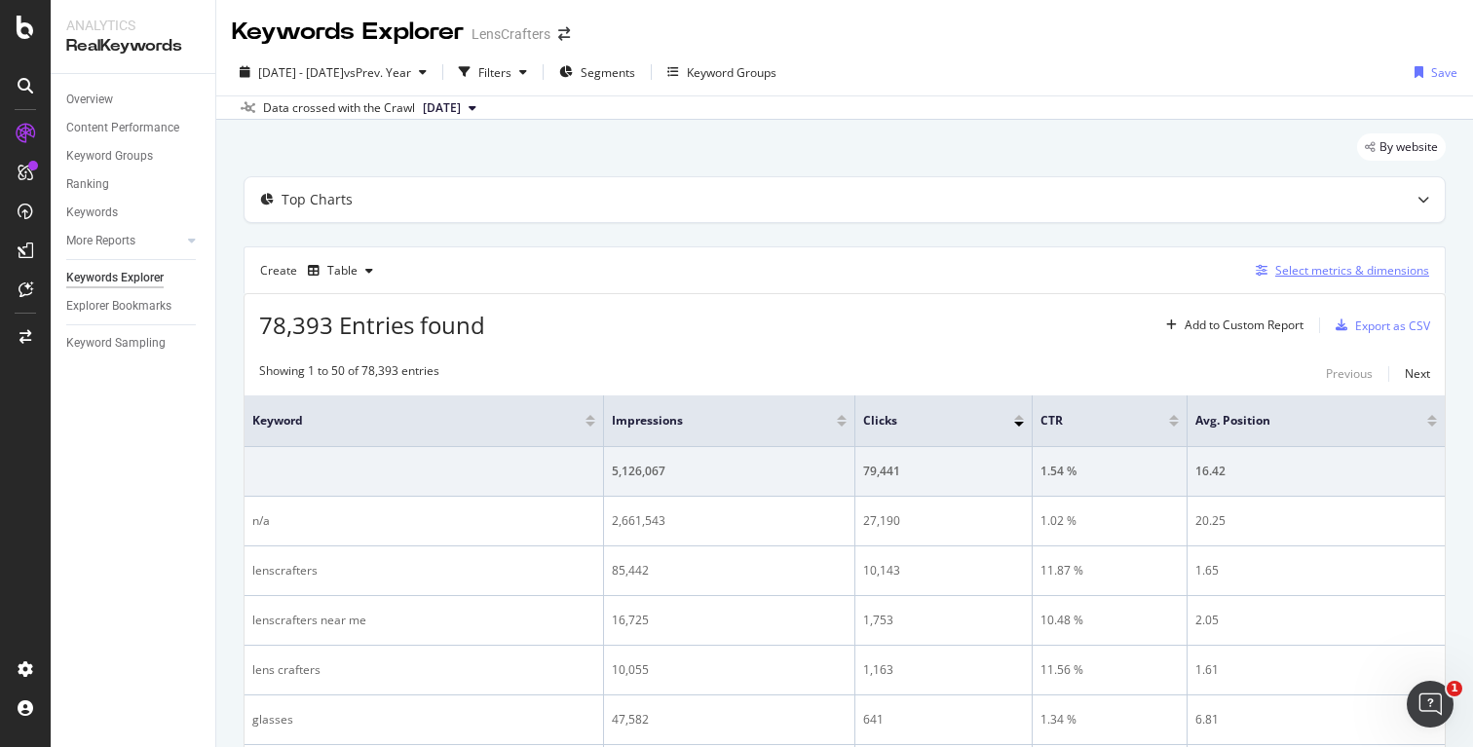
click at [1298, 269] on div "Select metrics & dimensions" at bounding box center [1352, 270] width 154 height 17
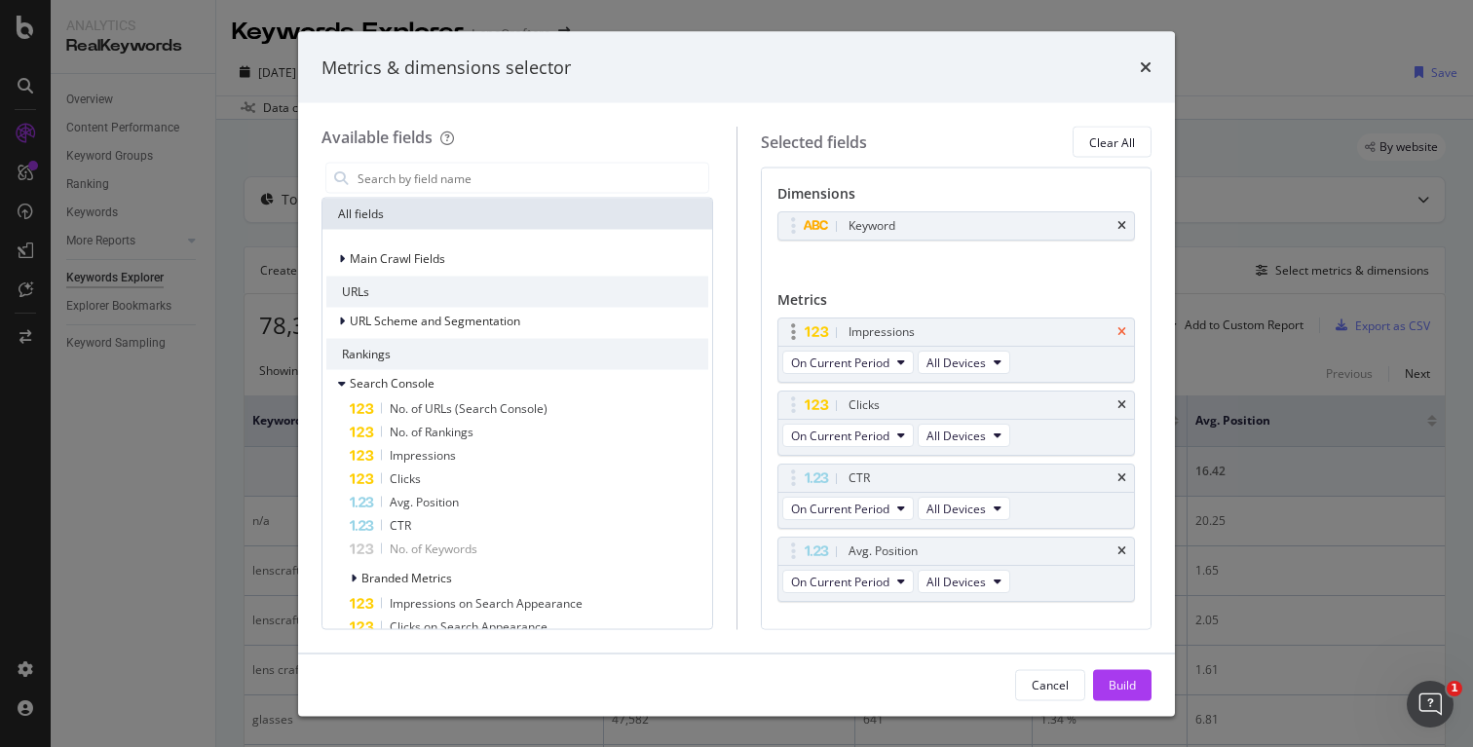
click at [1117, 329] on icon "times" at bounding box center [1121, 332] width 9 height 12
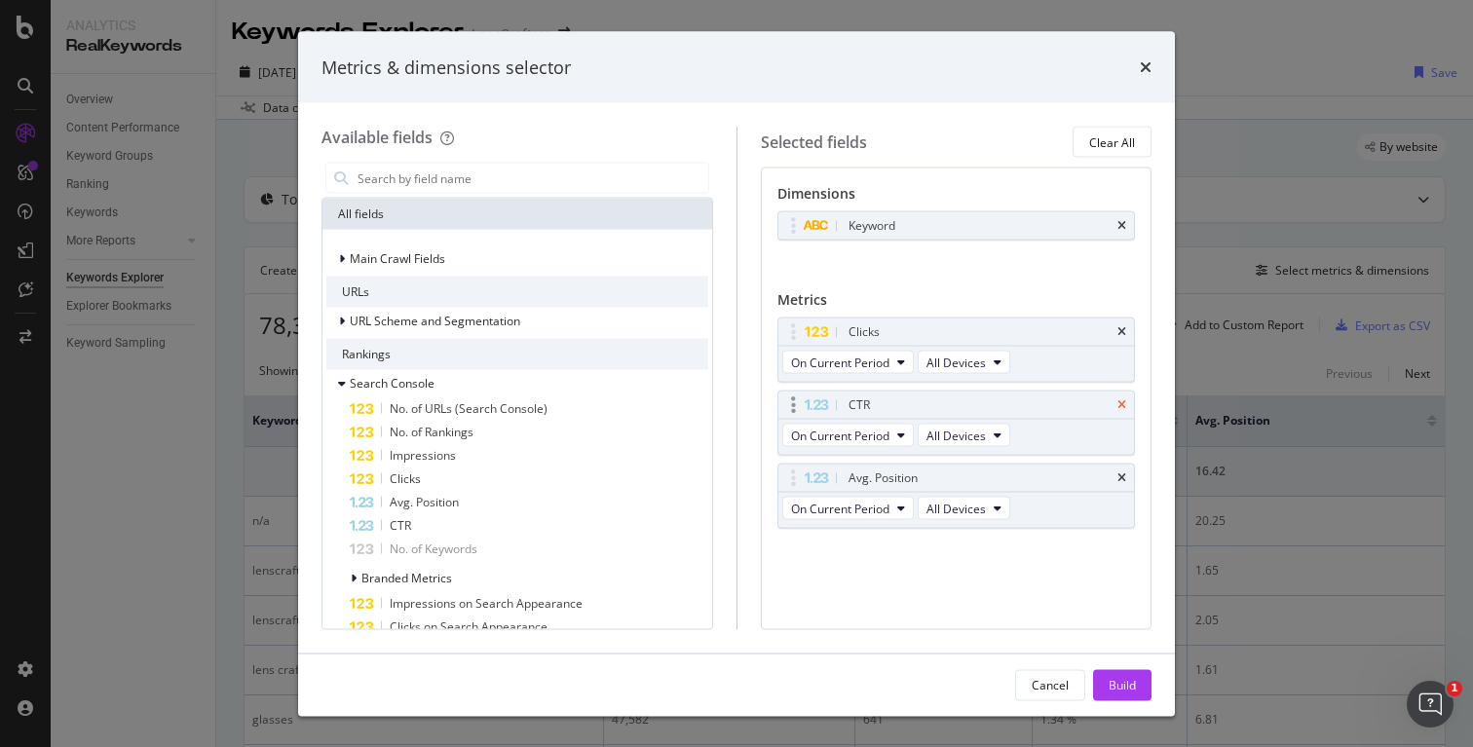
click at [1120, 404] on icon "times" at bounding box center [1121, 405] width 9 height 12
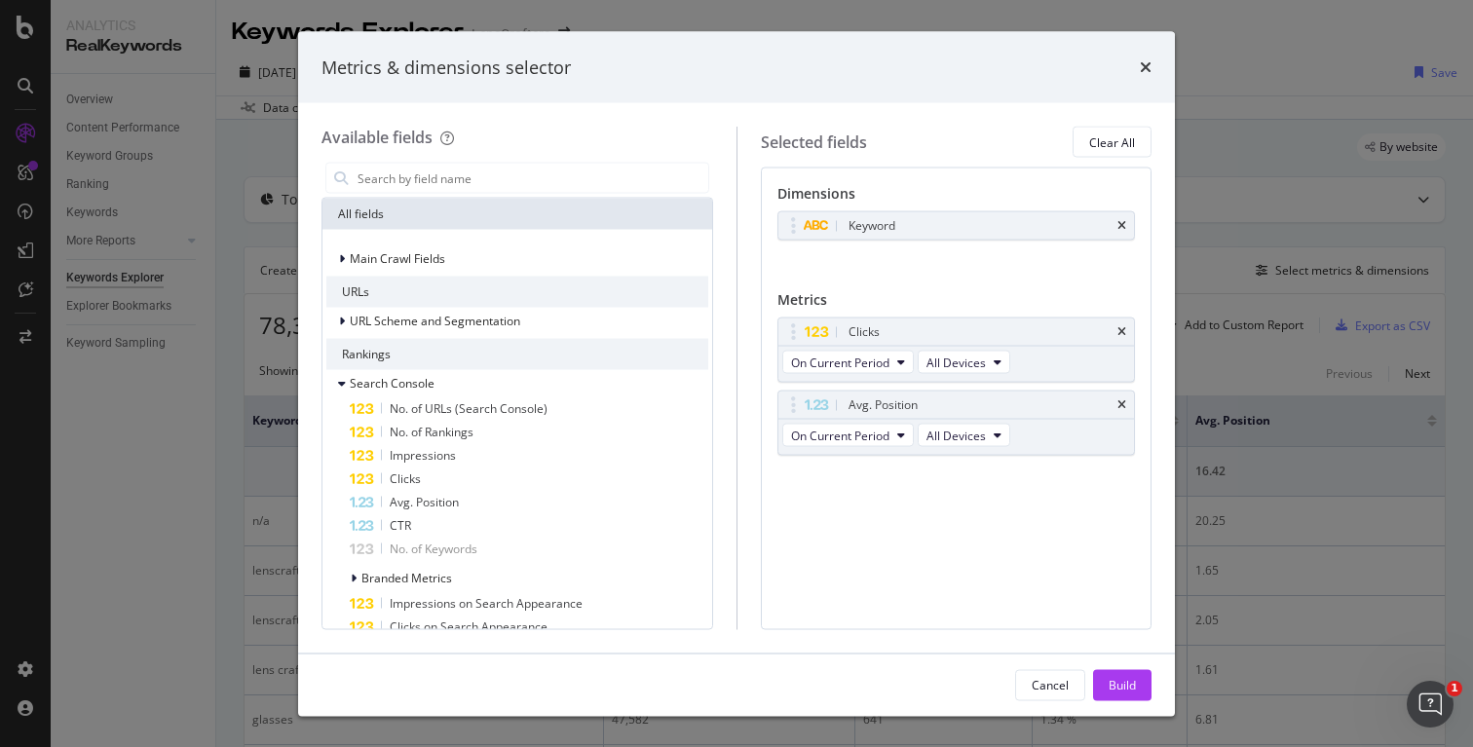
click at [1120, 404] on icon "times" at bounding box center [1121, 405] width 9 height 12
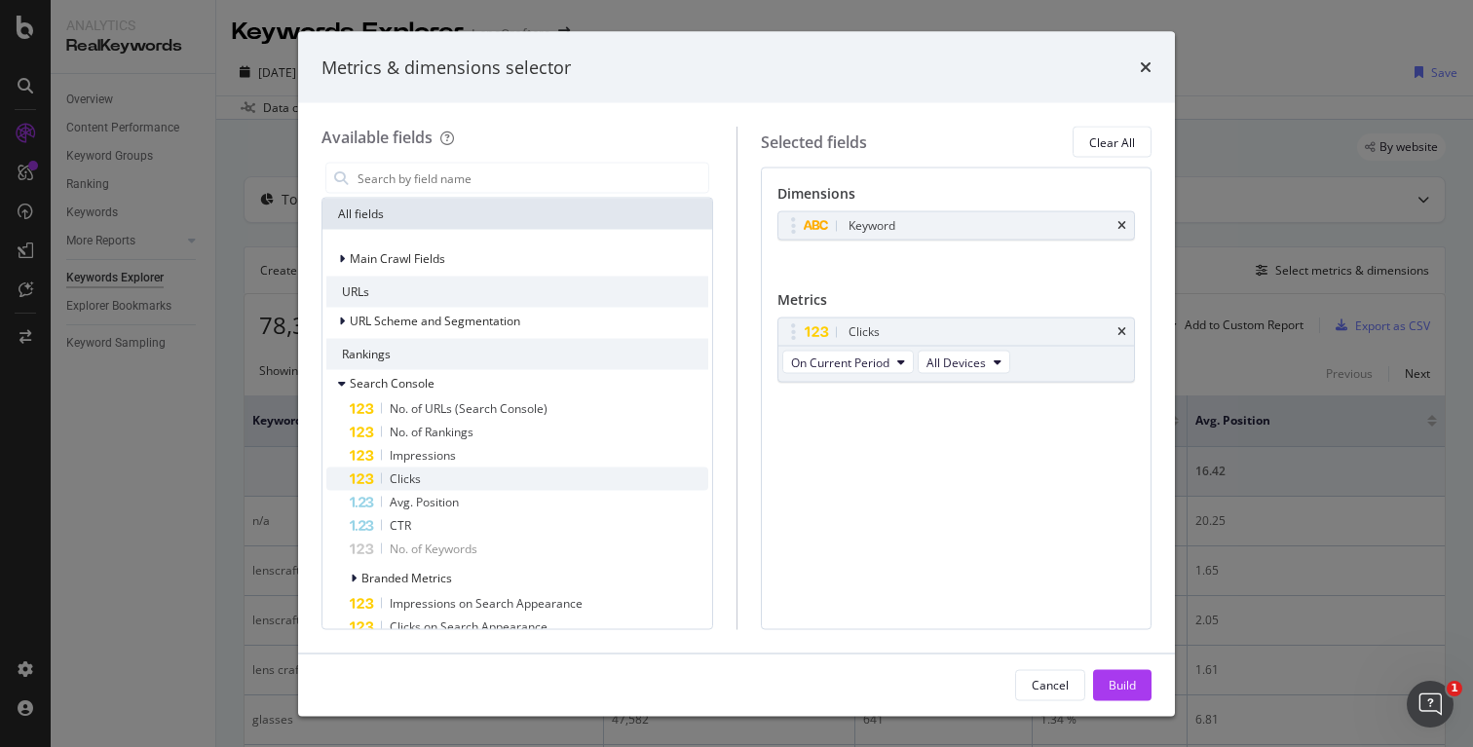
click at [537, 473] on div "Clicks" at bounding box center [529, 479] width 358 height 23
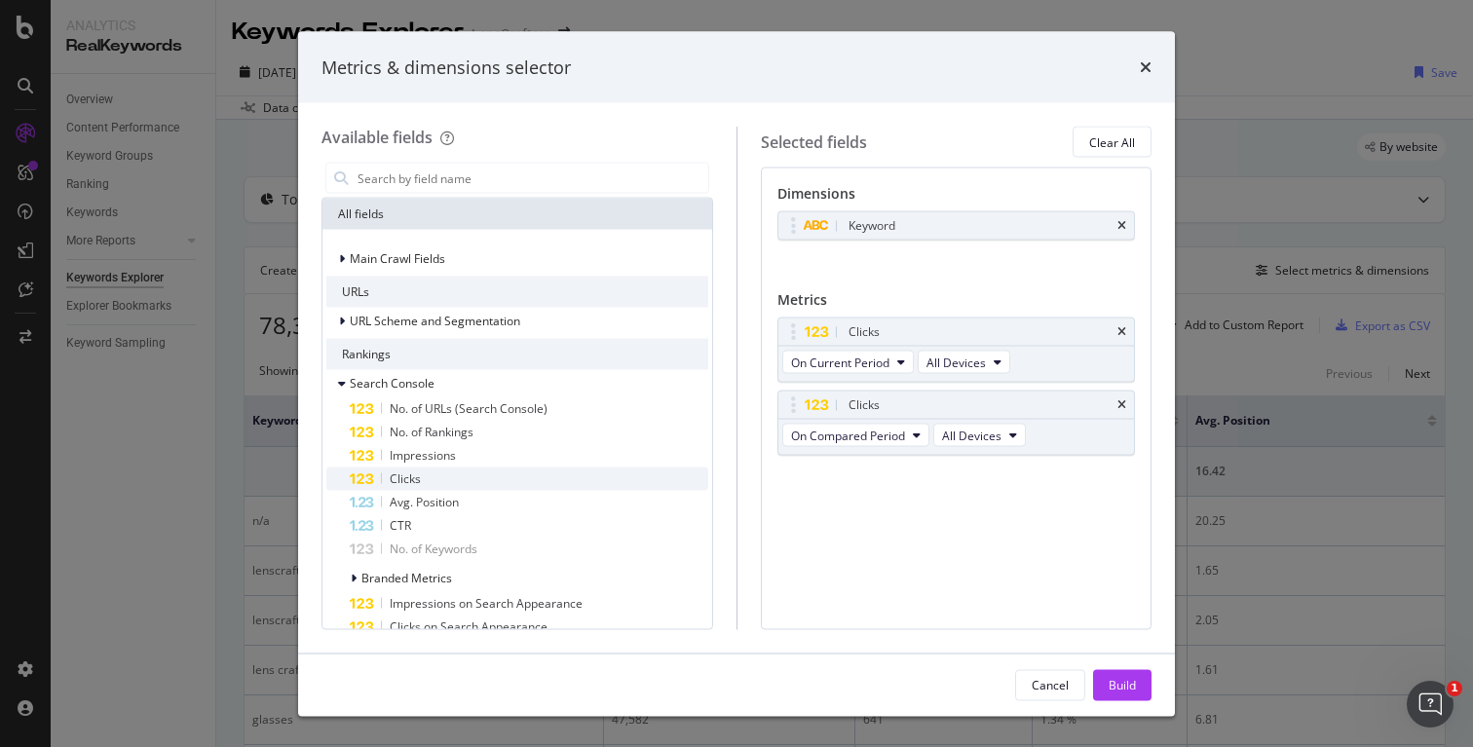
click at [461, 481] on div "Clicks" at bounding box center [529, 479] width 358 height 23
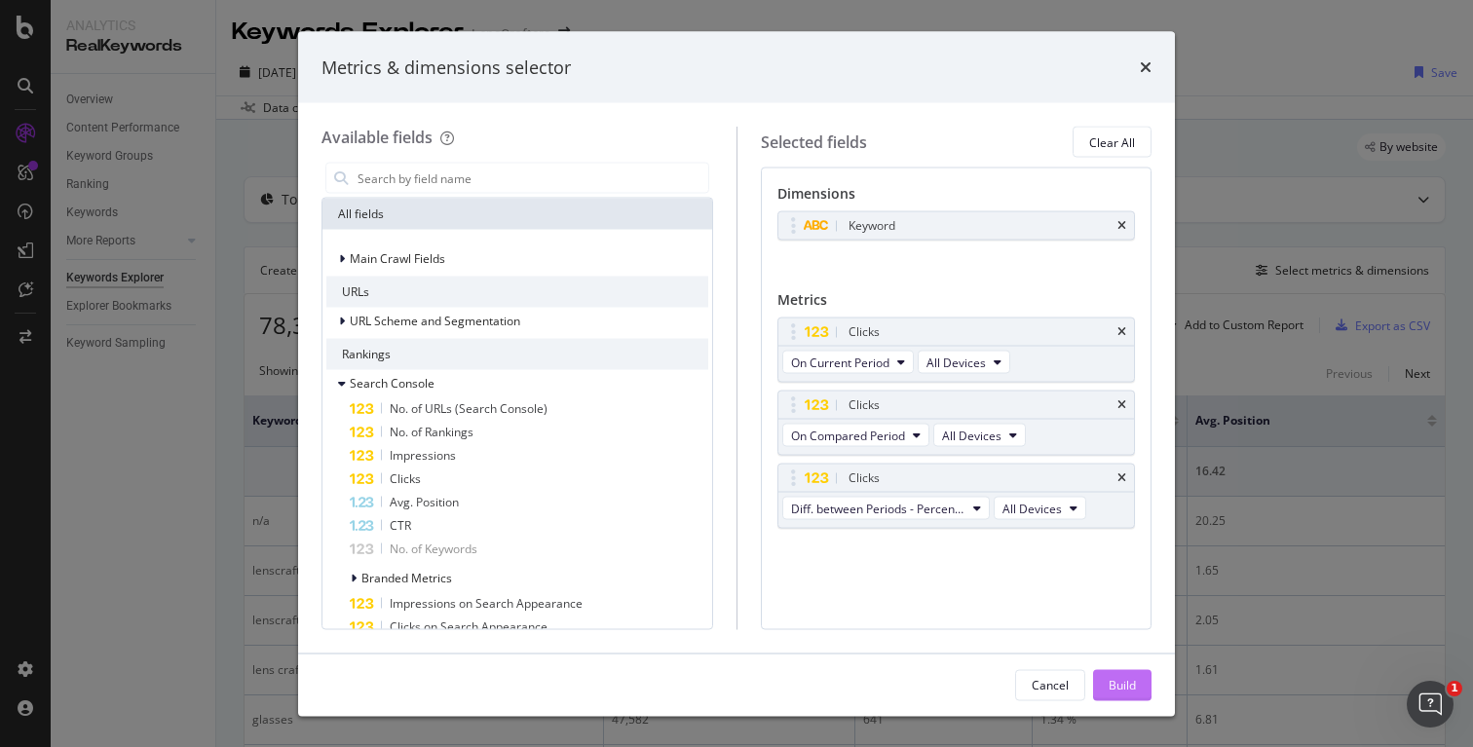
click at [1135, 673] on button "Build" at bounding box center [1122, 684] width 58 height 31
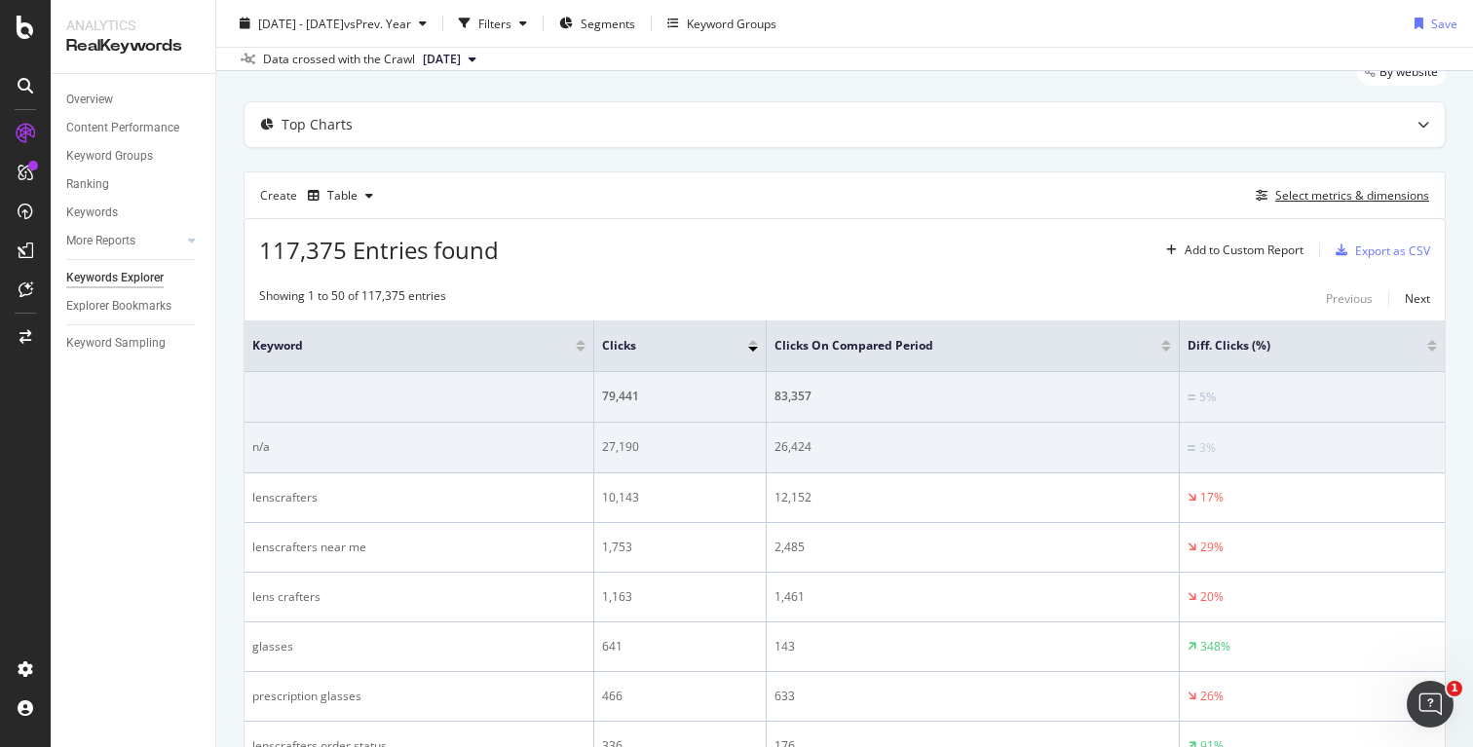
scroll to position [89, 0]
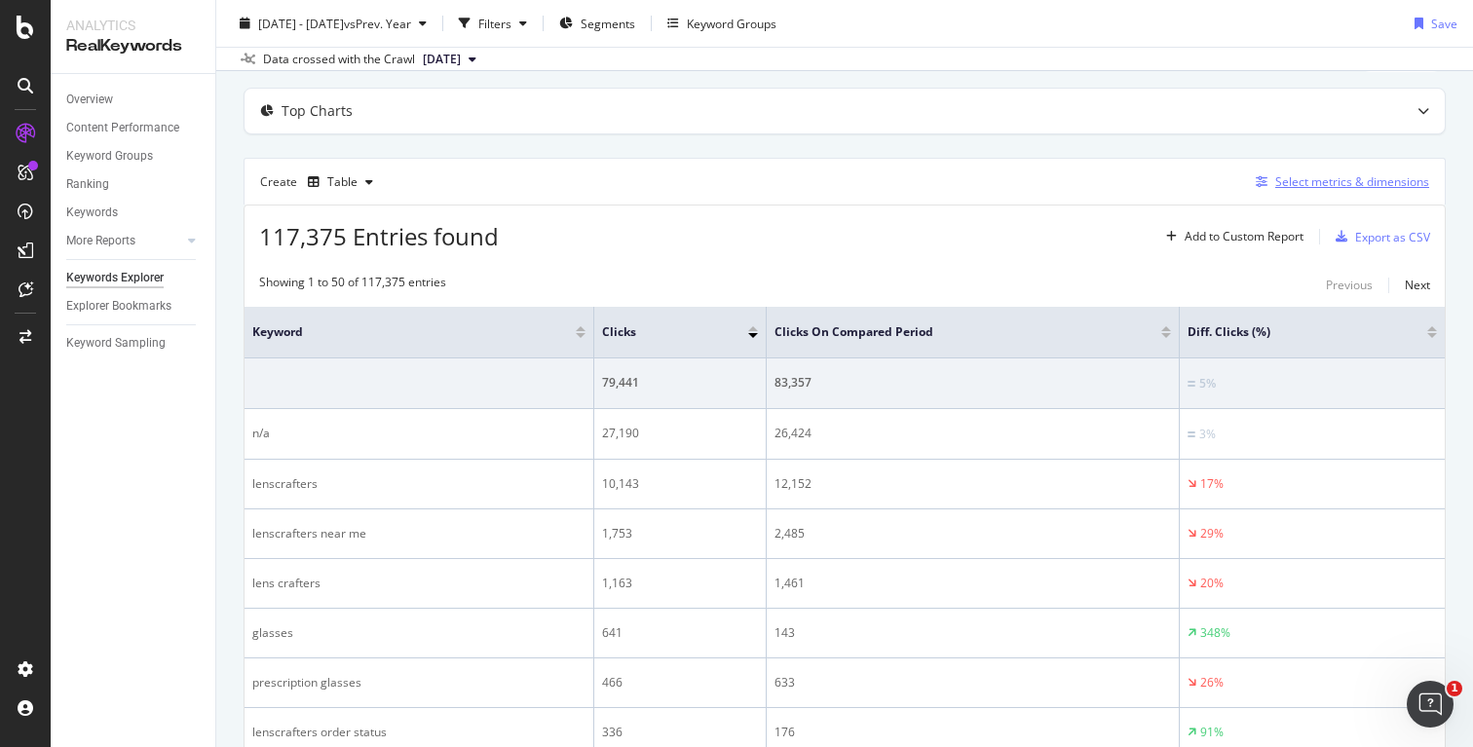
click at [1305, 182] on div "Select metrics & dimensions" at bounding box center [1352, 181] width 154 height 17
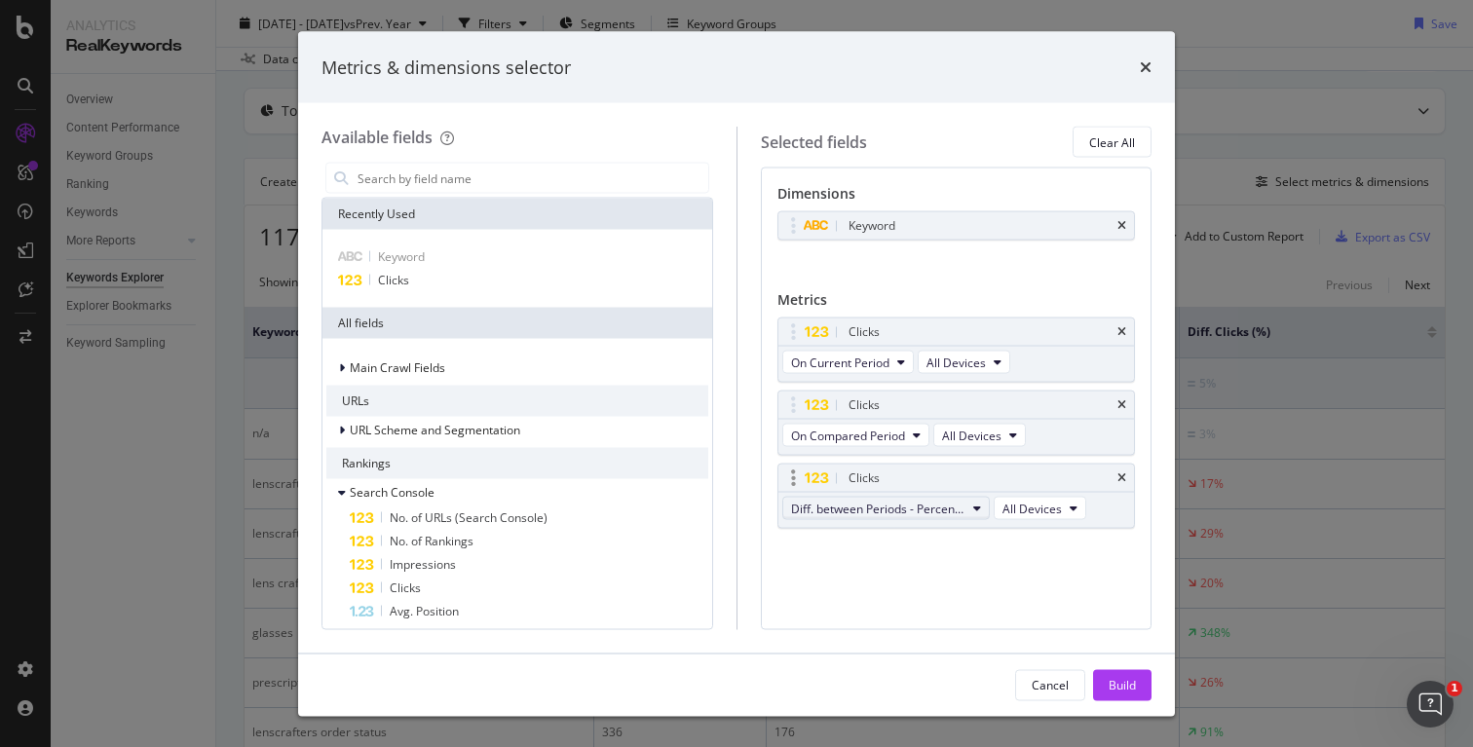
click at [908, 506] on span "Diff. between Periods - Percentage" at bounding box center [878, 508] width 174 height 17
click at [909, 644] on span "Diff. between Periods - Value" at bounding box center [896, 652] width 194 height 18
click at [1116, 682] on div "Build" at bounding box center [1122, 684] width 27 height 17
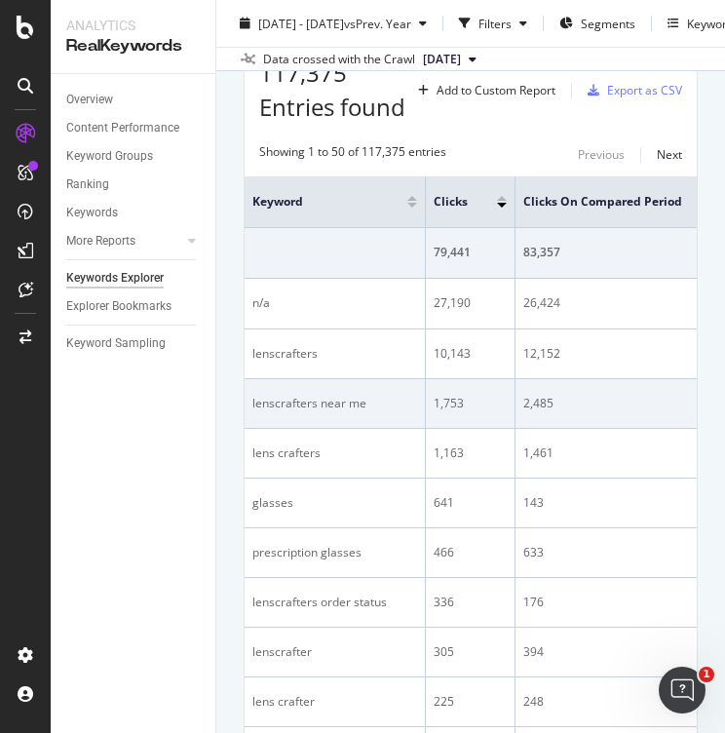
scroll to position [178, 0]
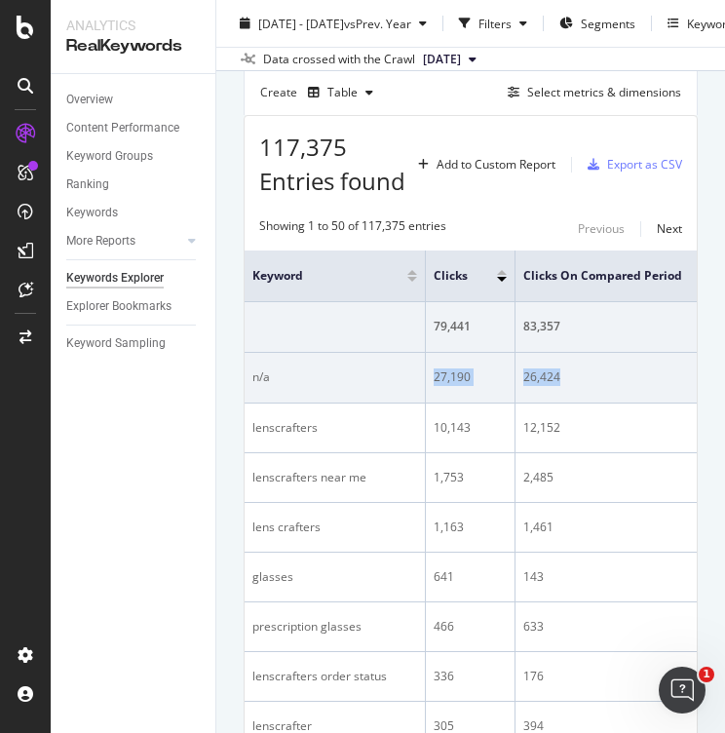
drag, startPoint x: 429, startPoint y: 412, endPoint x: 579, endPoint y: 415, distance: 150.0
click at [579, 403] on tr "n/a 27,190 26,424 766" at bounding box center [554, 378] width 620 height 51
click at [277, 386] on div "n/a" at bounding box center [334, 377] width 165 height 18
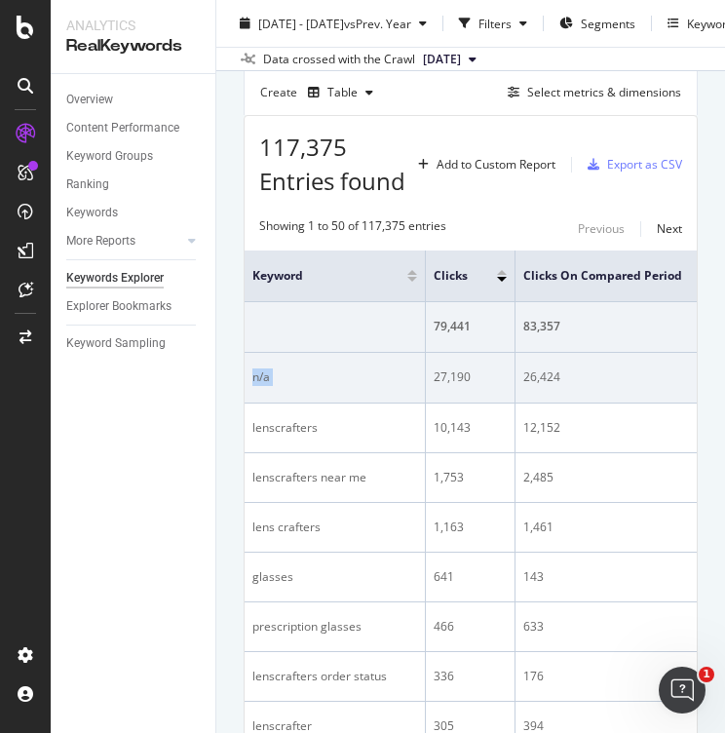
click at [277, 386] on div "n/a" at bounding box center [334, 377] width 165 height 18
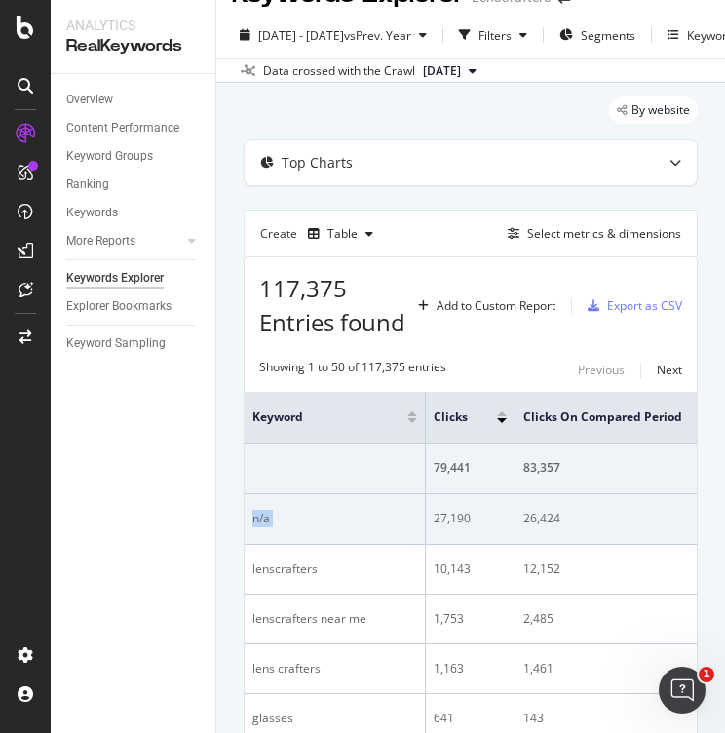
scroll to position [25, 0]
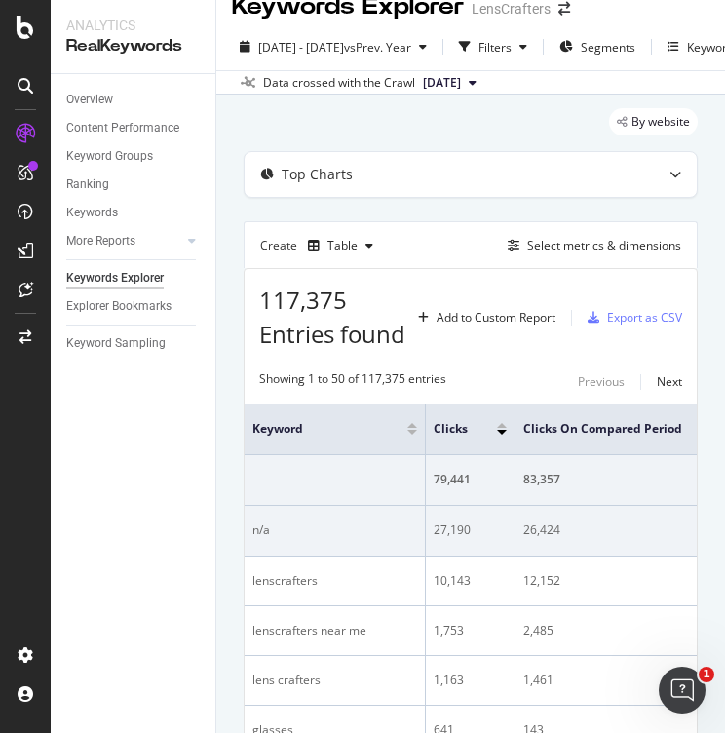
drag, startPoint x: 472, startPoint y: 568, endPoint x: 488, endPoint y: 549, distance: 24.2
click at [475, 556] on td "27,190" at bounding box center [471, 531] width 90 height 51
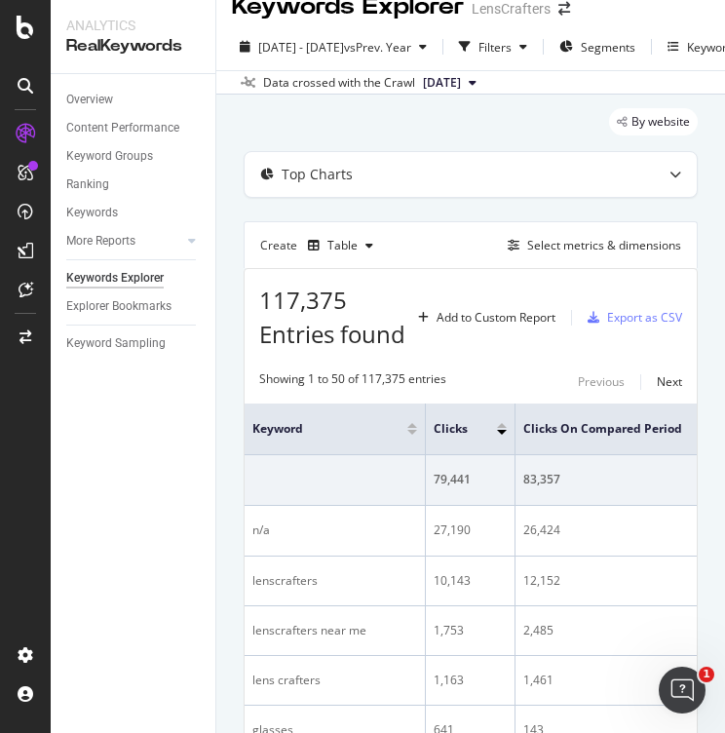
scroll to position [0, 0]
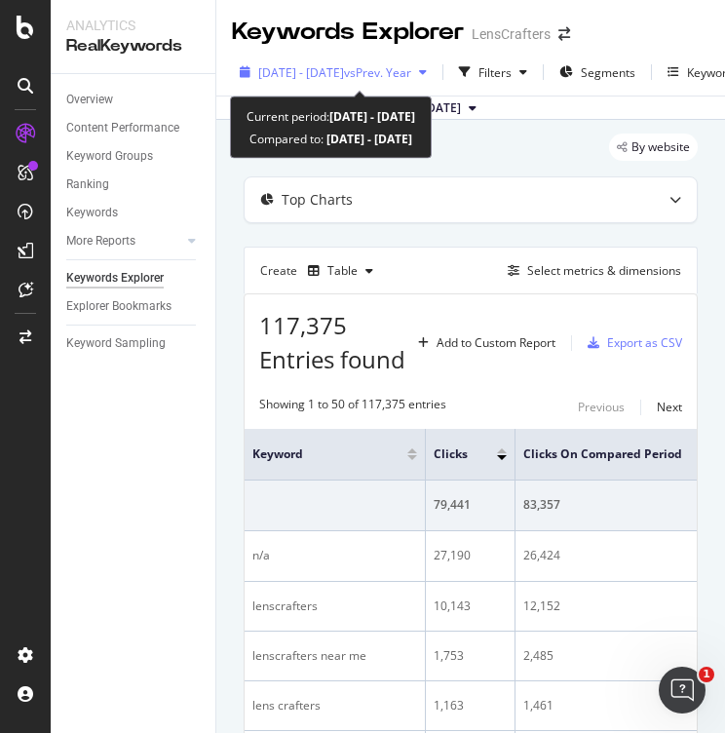
click at [337, 64] on span "[DATE] - [DATE]" at bounding box center [301, 72] width 86 height 17
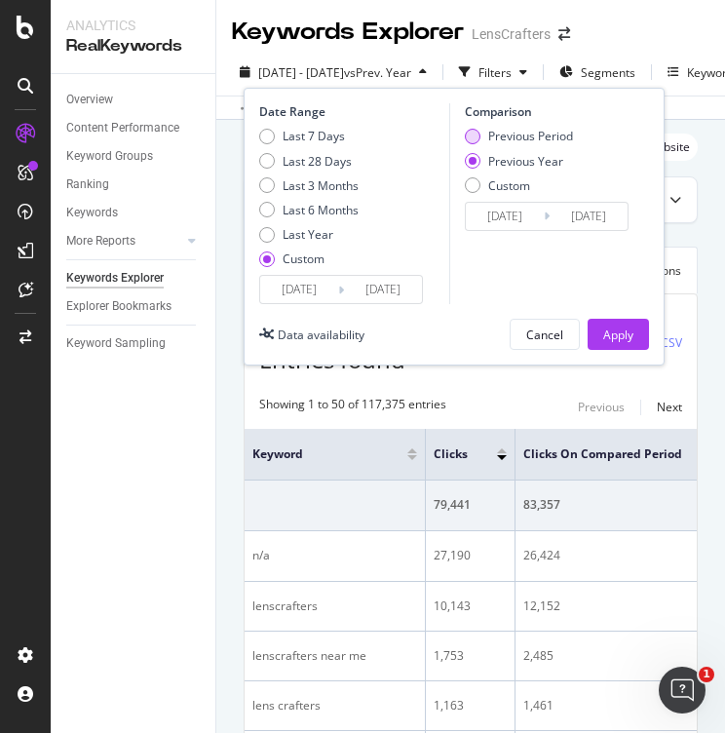
click at [545, 137] on div "Previous Period" at bounding box center [530, 136] width 85 height 17
type input "[DATE]"
click at [521, 215] on input "[DATE]" at bounding box center [505, 216] width 78 height 27
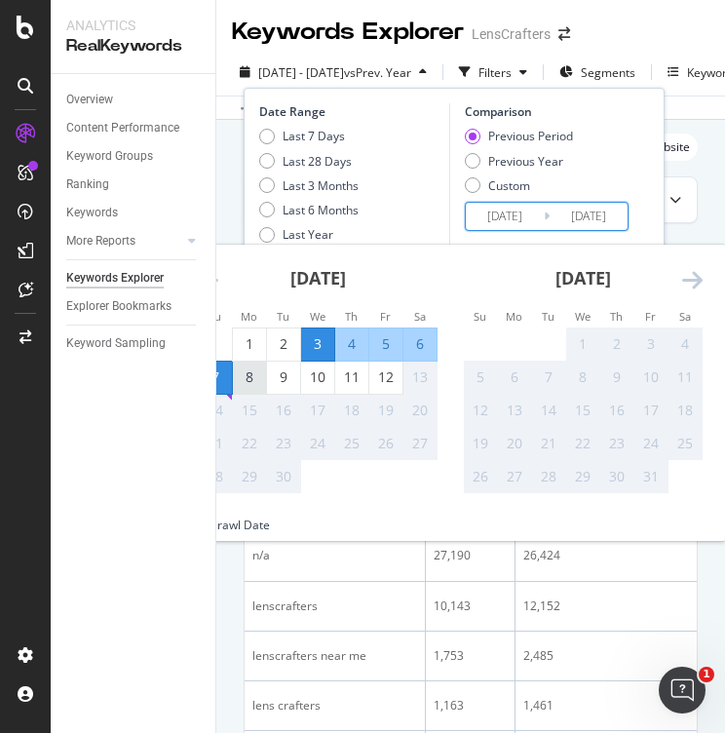
scroll to position [13, 0]
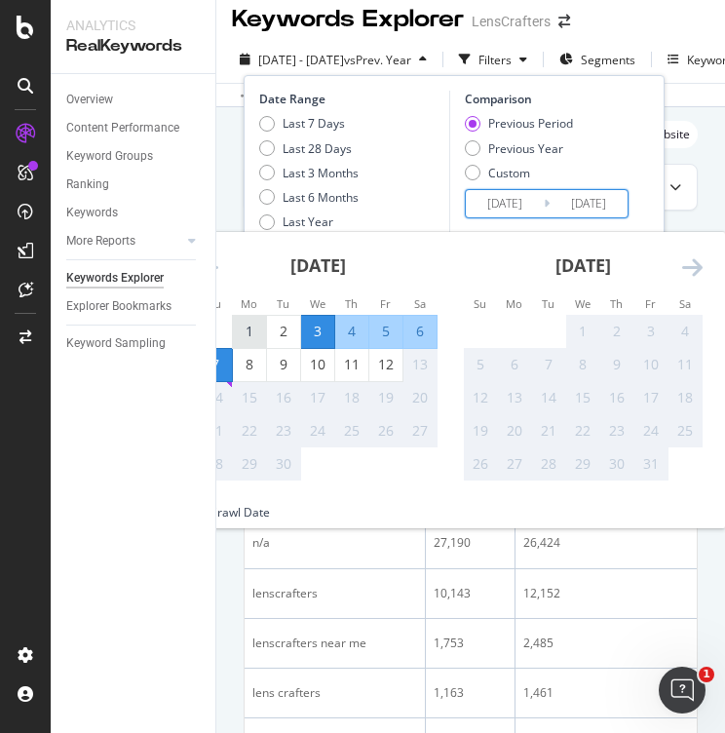
click at [255, 331] on div "1" at bounding box center [249, 330] width 33 height 19
type input "[DATE]"
click at [383, 333] on div "5" at bounding box center [385, 330] width 33 height 19
type input "[DATE]"
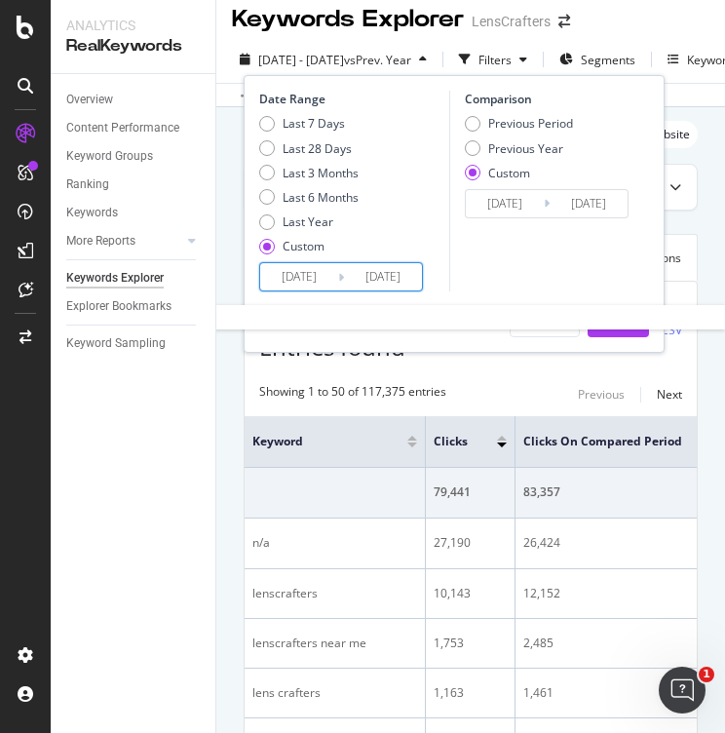
click at [353, 274] on input "[DATE]" at bounding box center [383, 276] width 78 height 27
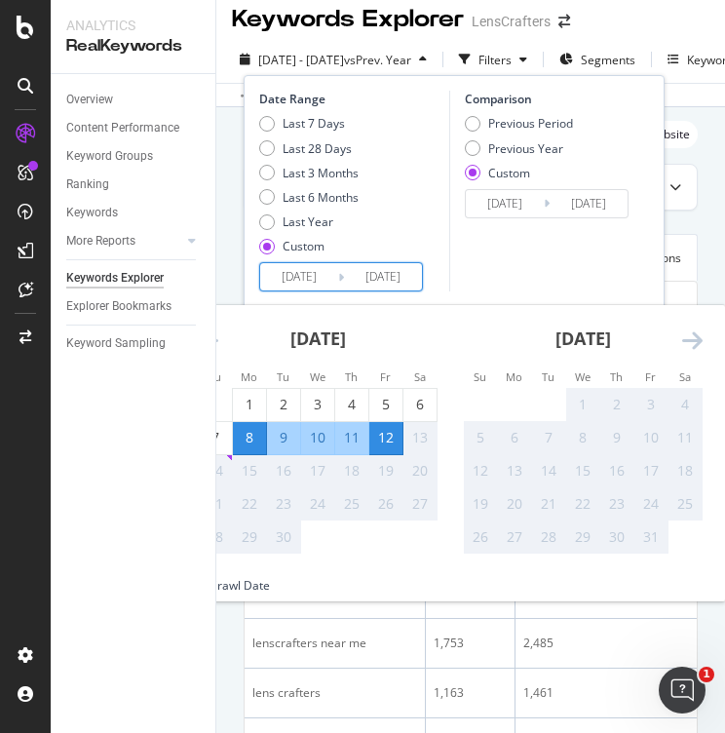
click at [525, 261] on div "Comparison Previous Period Previous Year Custom [DATE] Navigate forward to inte…" at bounding box center [541, 191] width 185 height 201
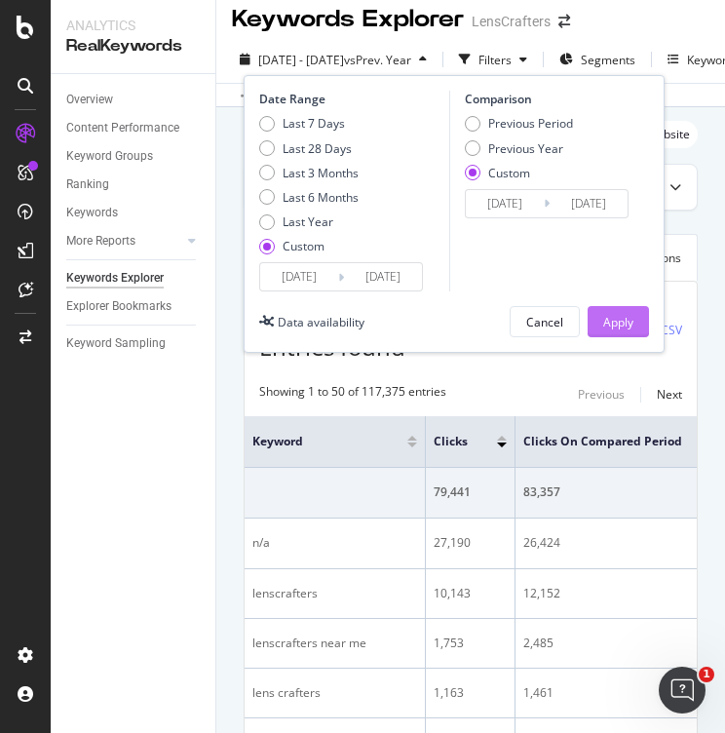
click at [620, 312] on div "Apply" at bounding box center [618, 321] width 30 height 29
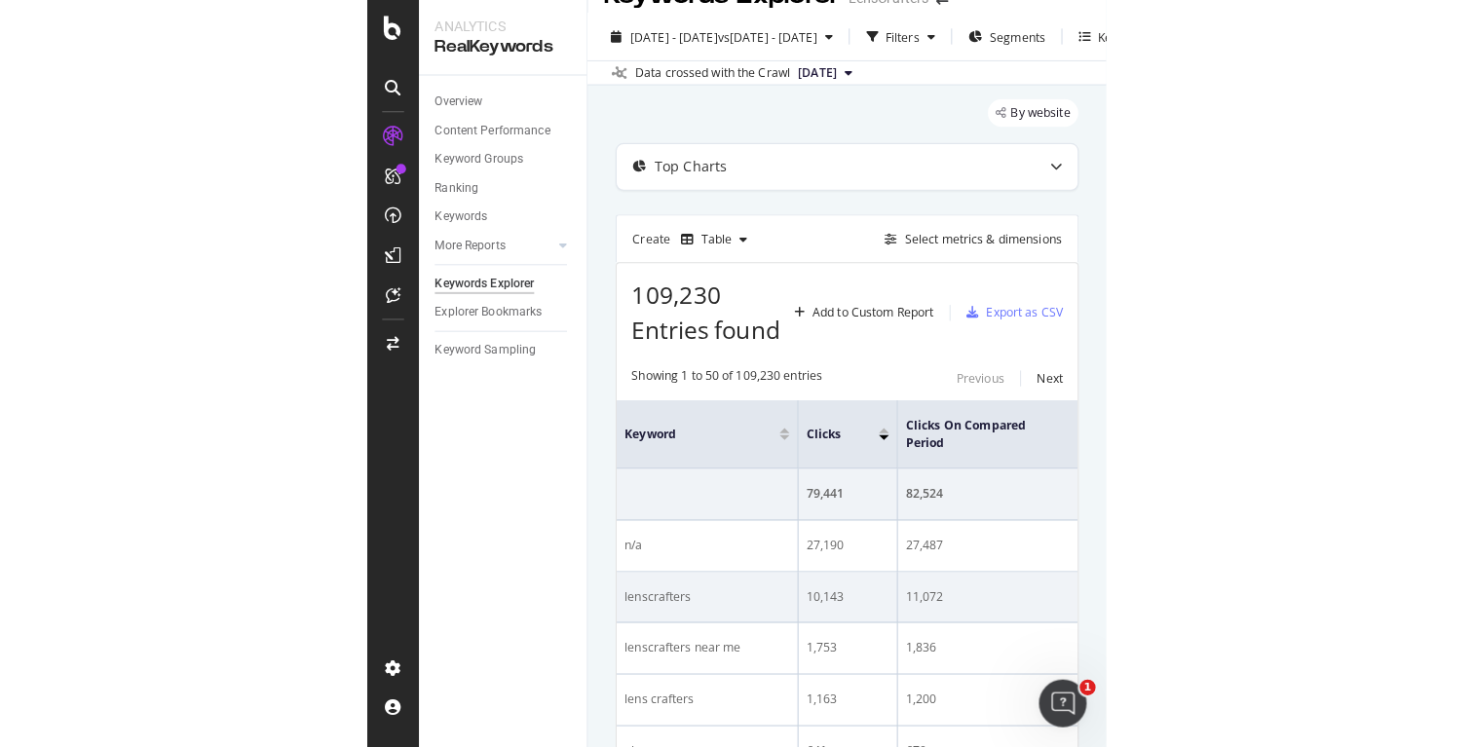
scroll to position [74, 0]
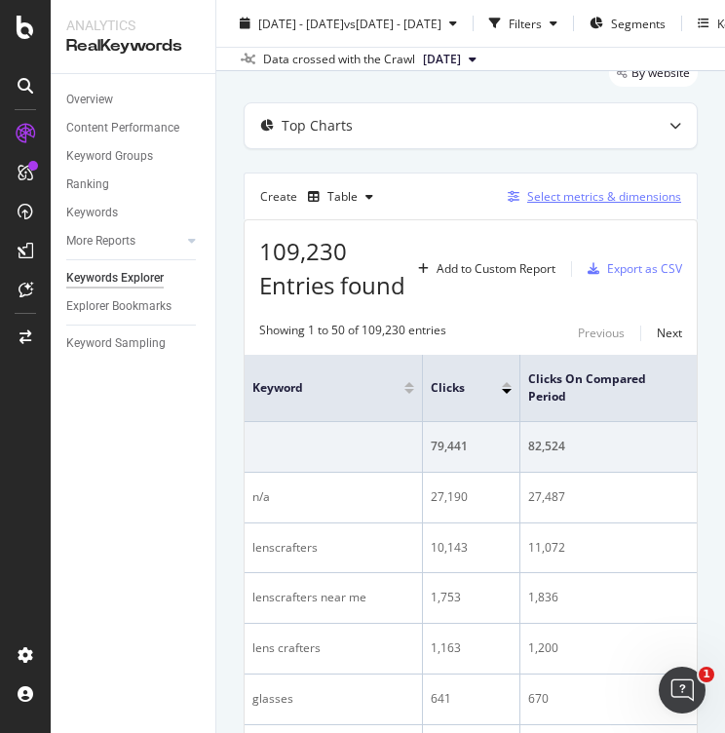
click at [637, 198] on div "Select metrics & dimensions" at bounding box center [604, 196] width 154 height 17
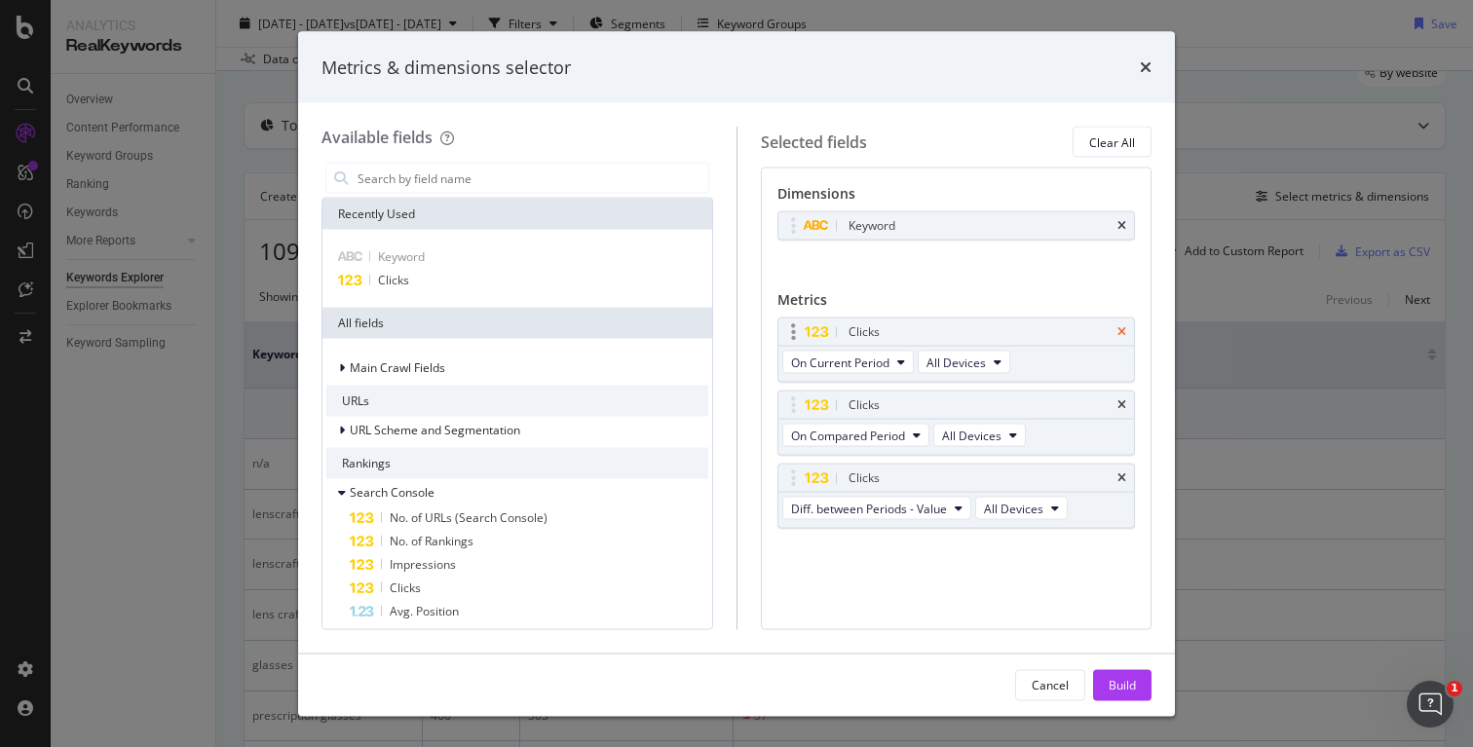
click at [1119, 334] on icon "times" at bounding box center [1121, 332] width 9 height 12
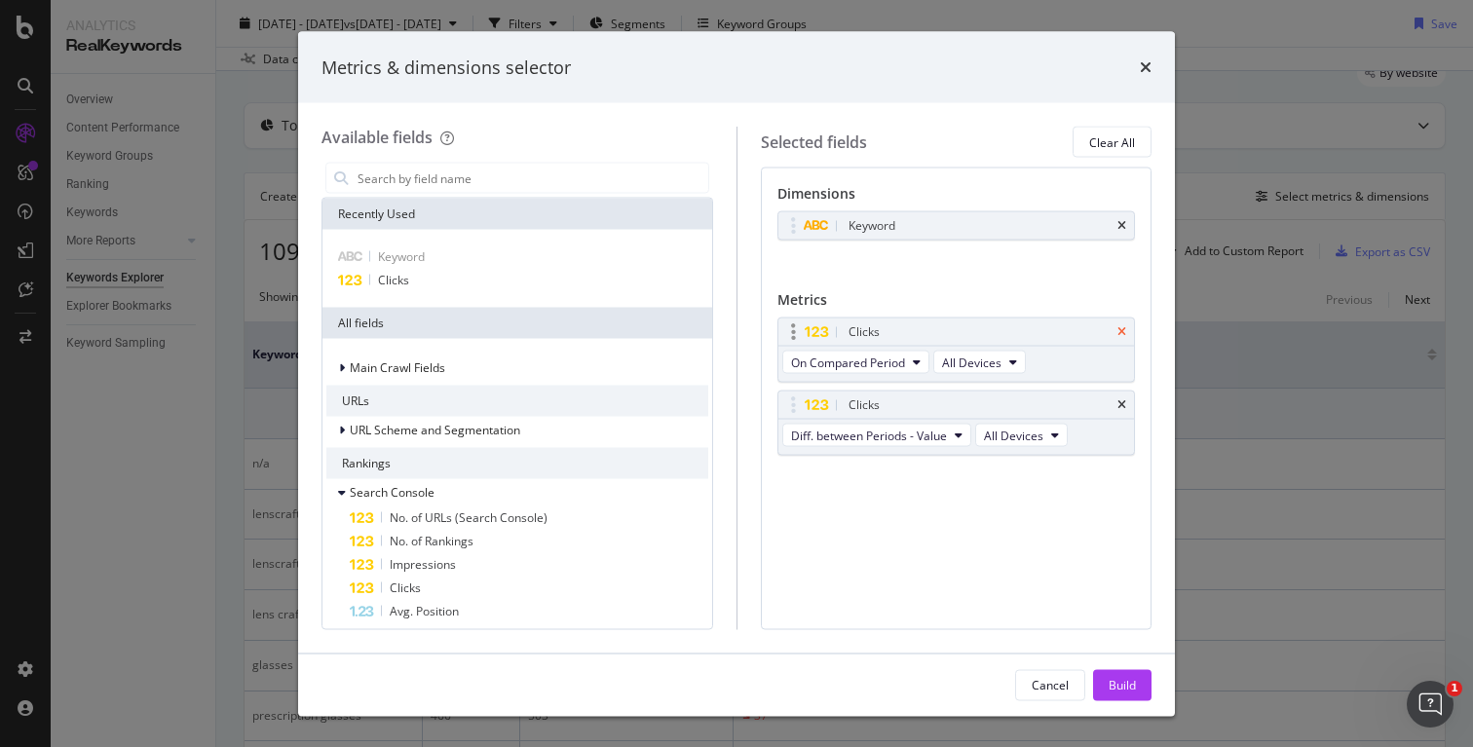
click at [1123, 329] on icon "times" at bounding box center [1121, 332] width 9 height 12
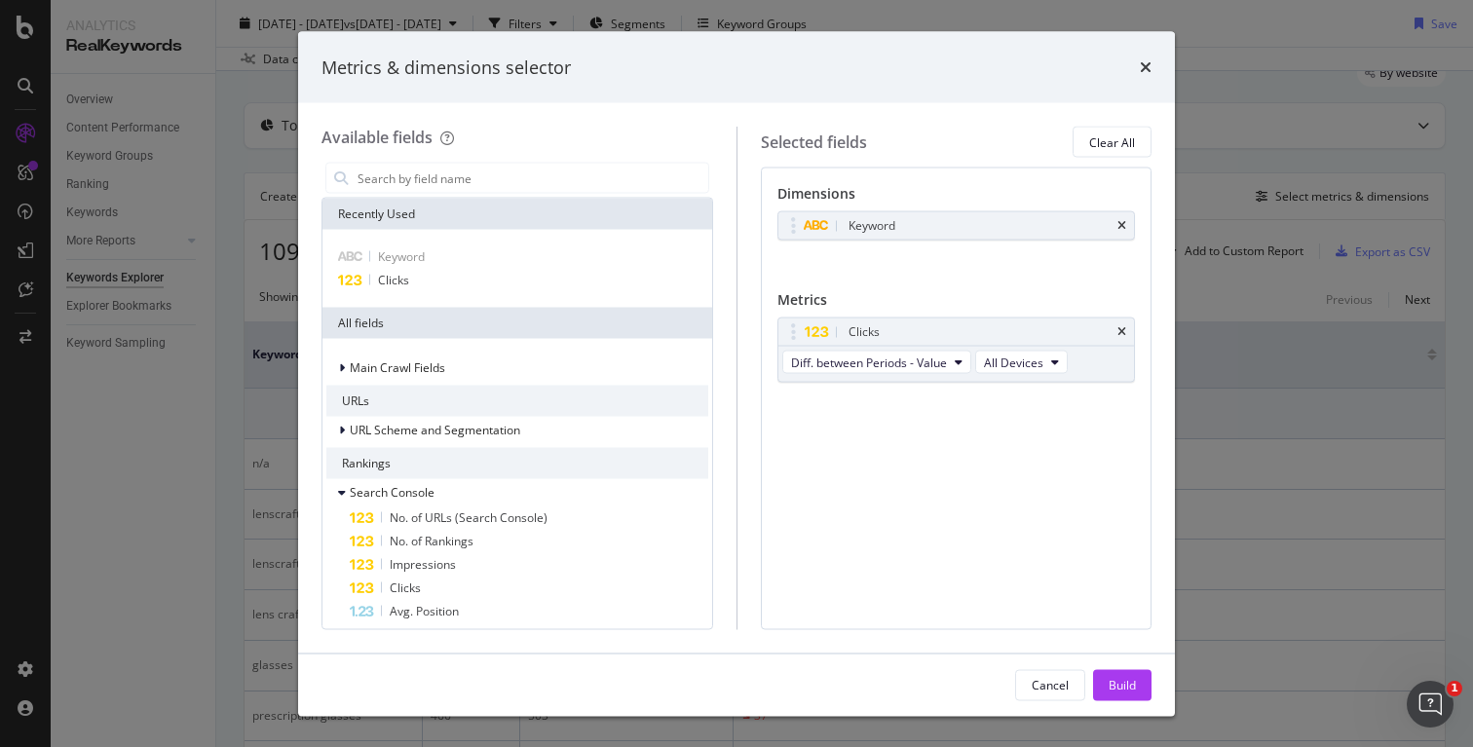
click at [1123, 329] on icon "times" at bounding box center [1121, 332] width 9 height 12
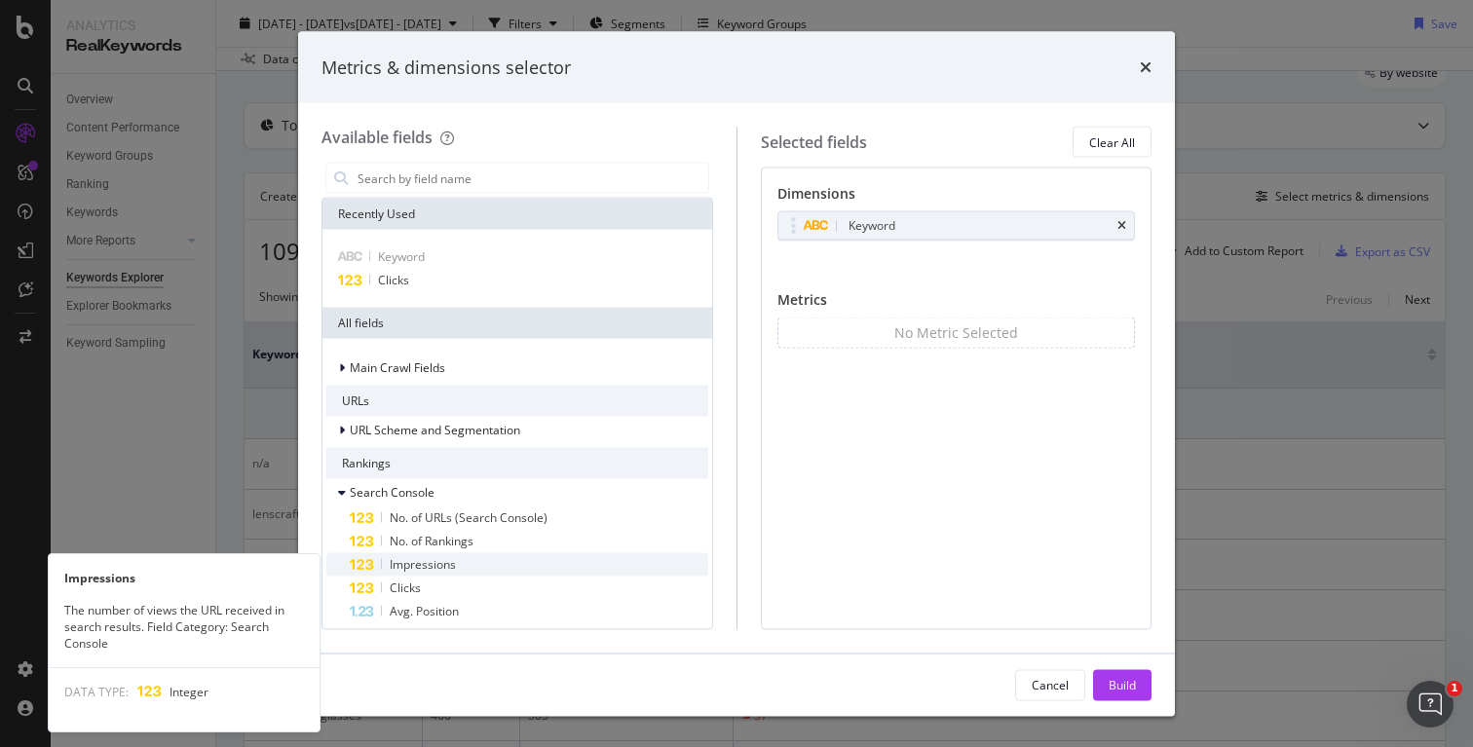
click at [437, 564] on span "Impressions" at bounding box center [423, 564] width 66 height 17
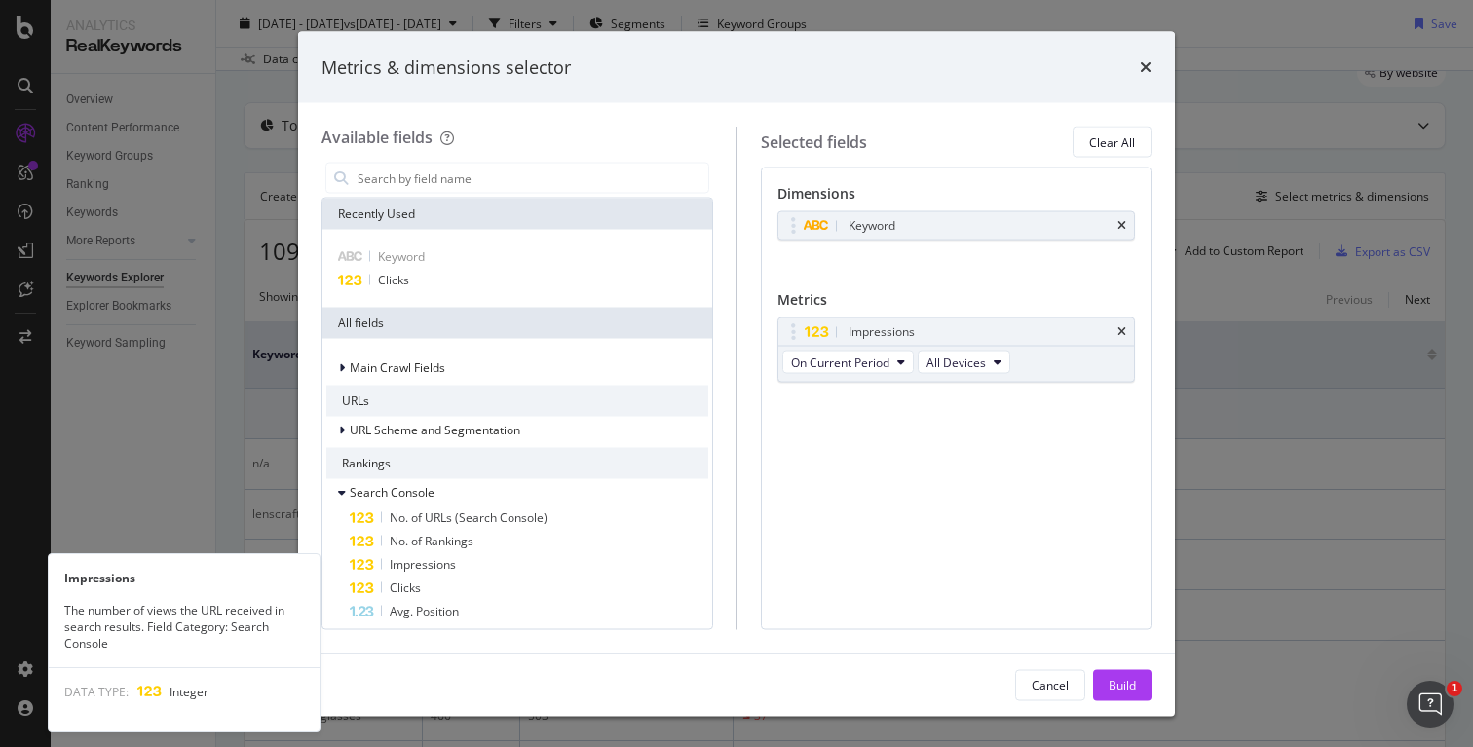
click at [439, 563] on span "Impressions" at bounding box center [423, 564] width 66 height 17
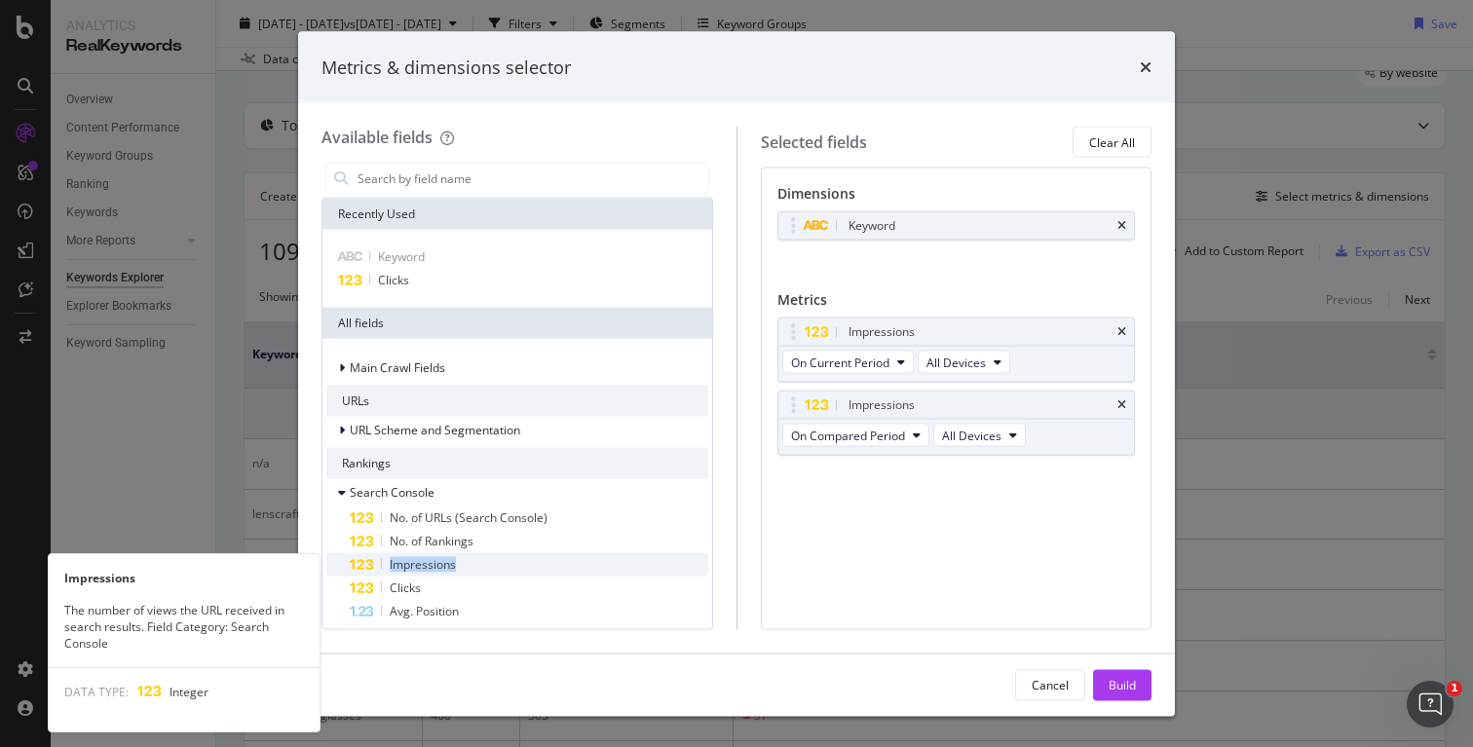
click at [439, 562] on span "Impressions" at bounding box center [423, 564] width 66 height 17
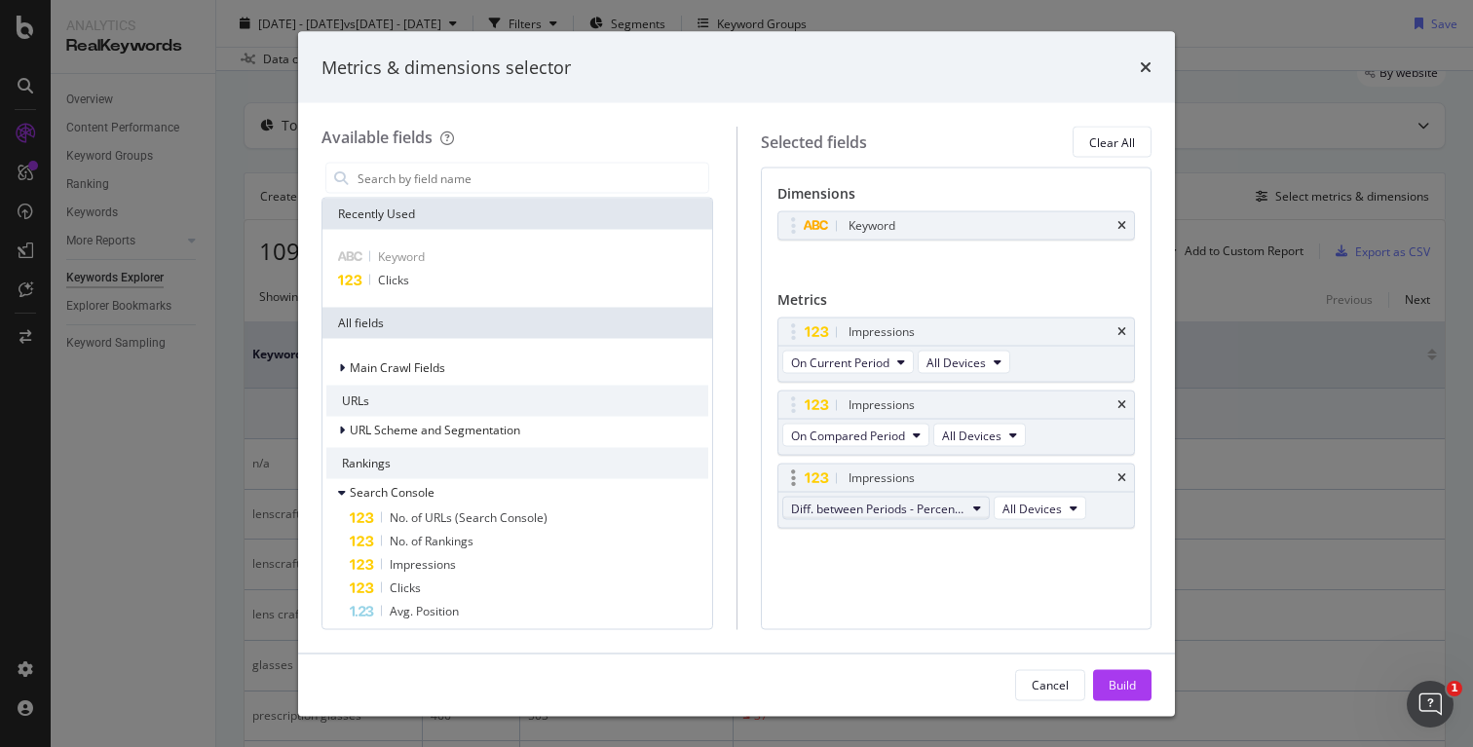
click at [967, 514] on button "Diff. between Periods - Percentage" at bounding box center [885, 508] width 207 height 23
click at [937, 648] on span "Diff. between Periods - Value" at bounding box center [896, 652] width 194 height 18
click at [1105, 681] on button "Build" at bounding box center [1122, 684] width 58 height 31
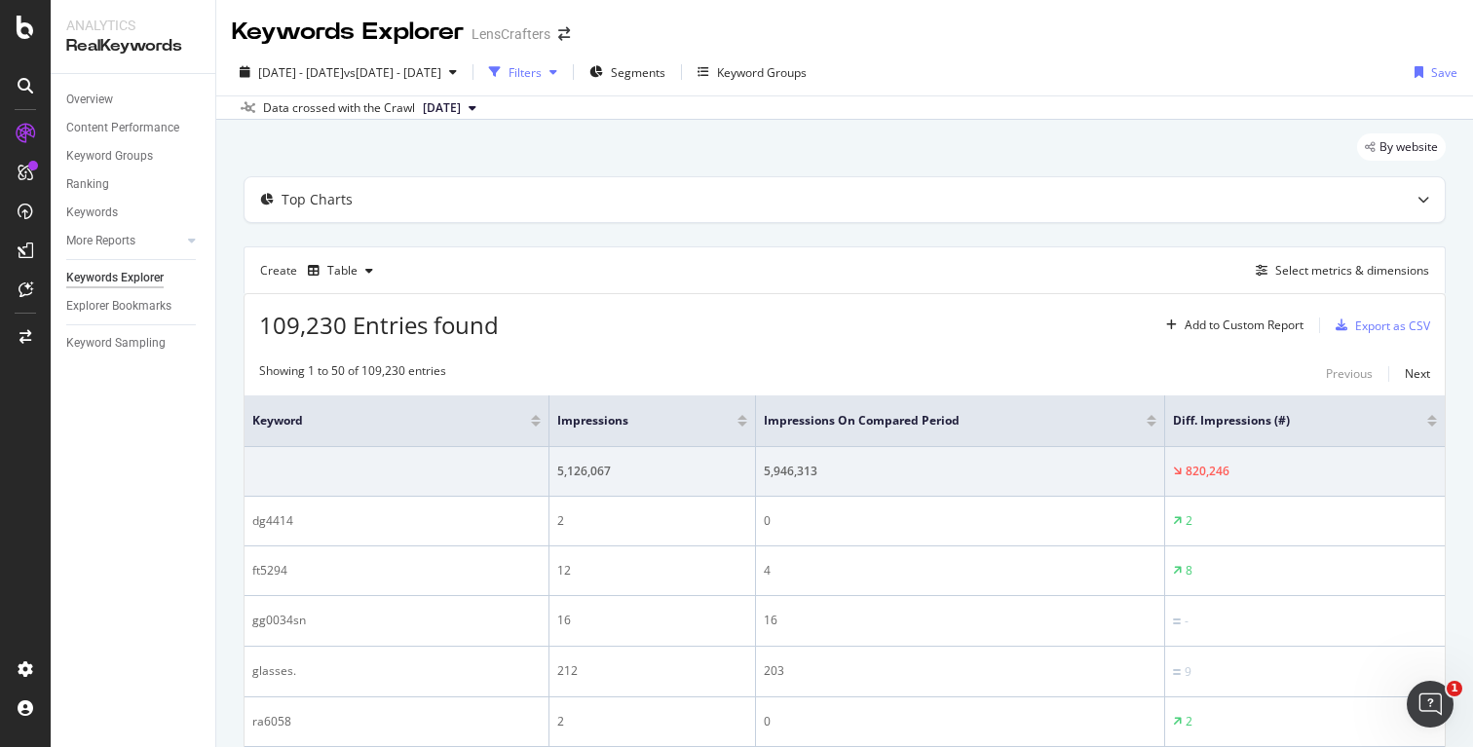
click at [565, 75] on div "button" at bounding box center [553, 72] width 23 height 12
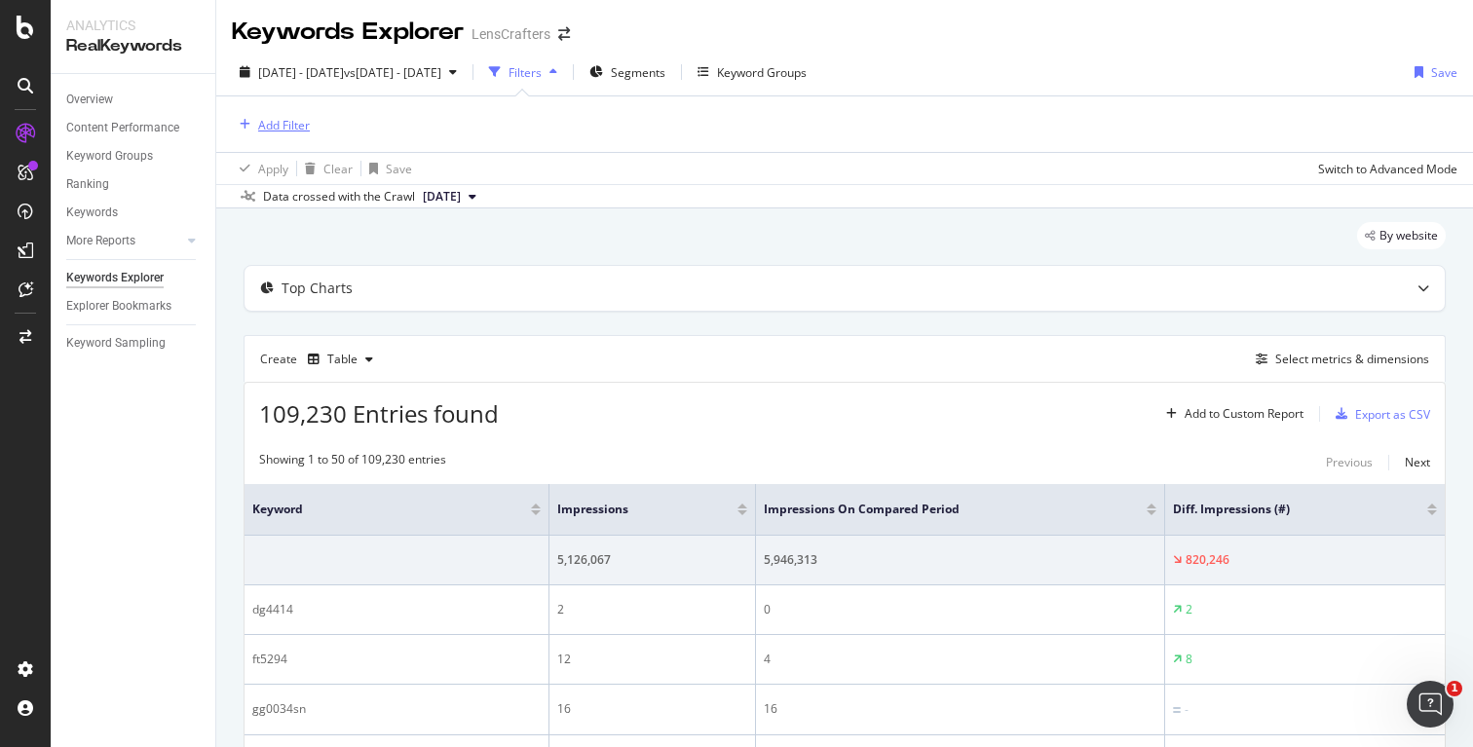
click at [292, 124] on div "Add Filter" at bounding box center [284, 125] width 52 height 17
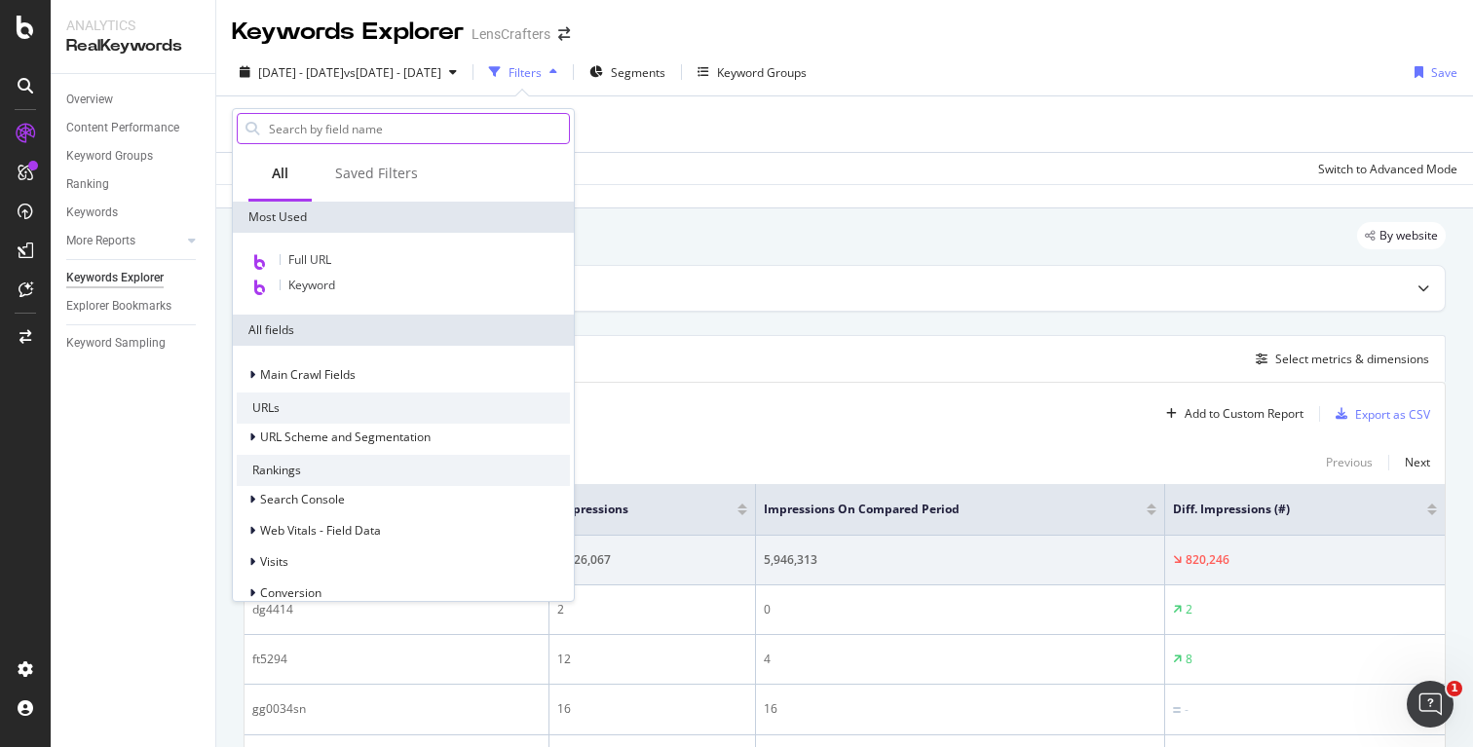
click at [413, 129] on input "text" at bounding box center [418, 128] width 302 height 29
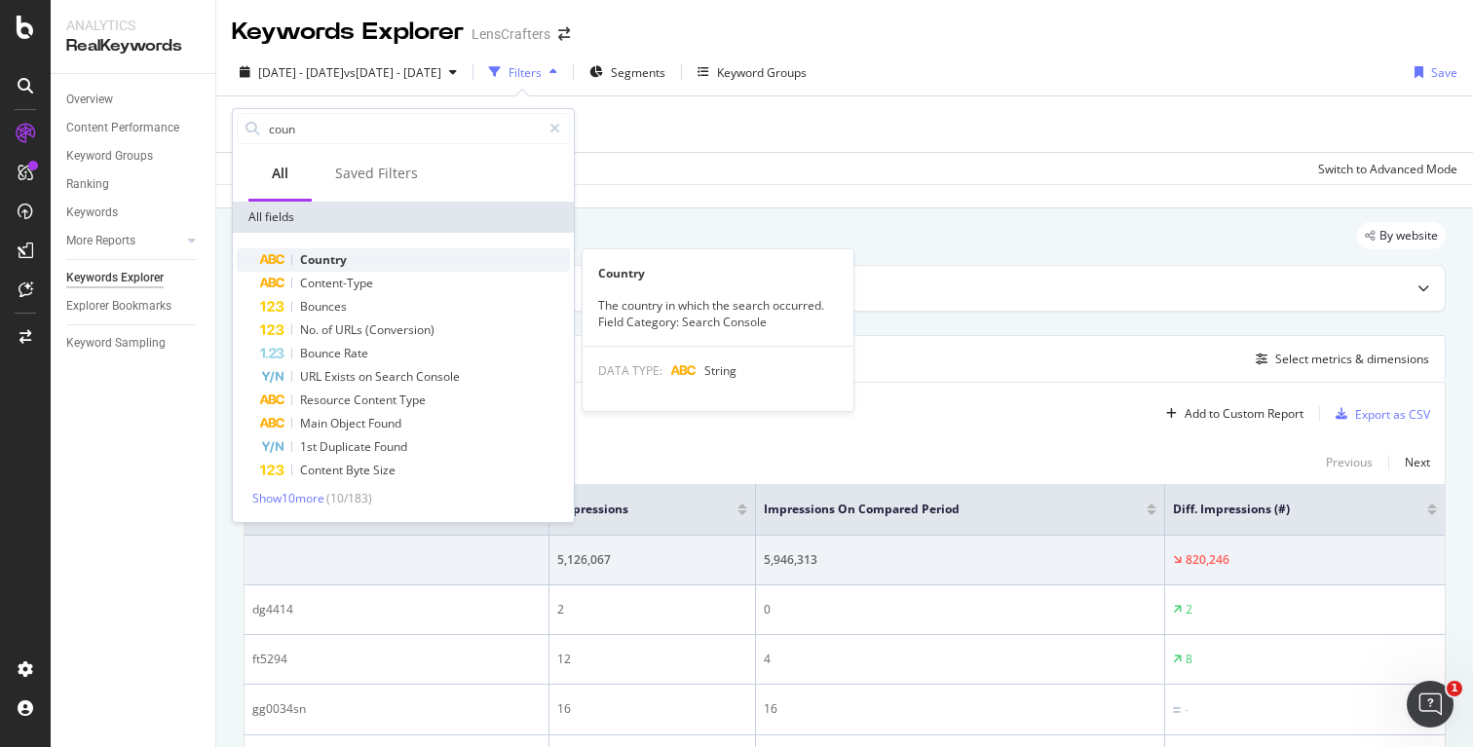
type input "coun"
click at [330, 253] on span "Country" at bounding box center [323, 259] width 47 height 17
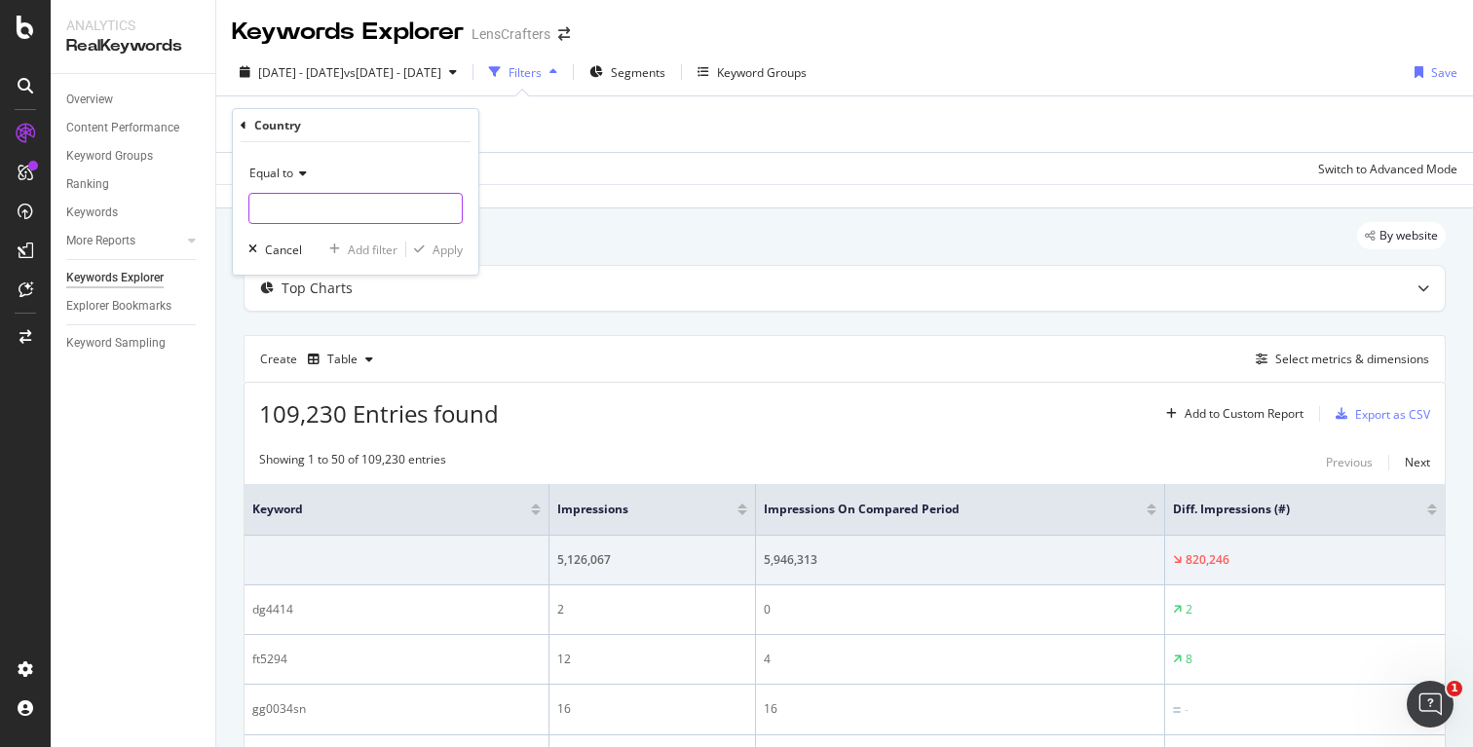
click at [301, 209] on input "text" at bounding box center [355, 208] width 212 height 31
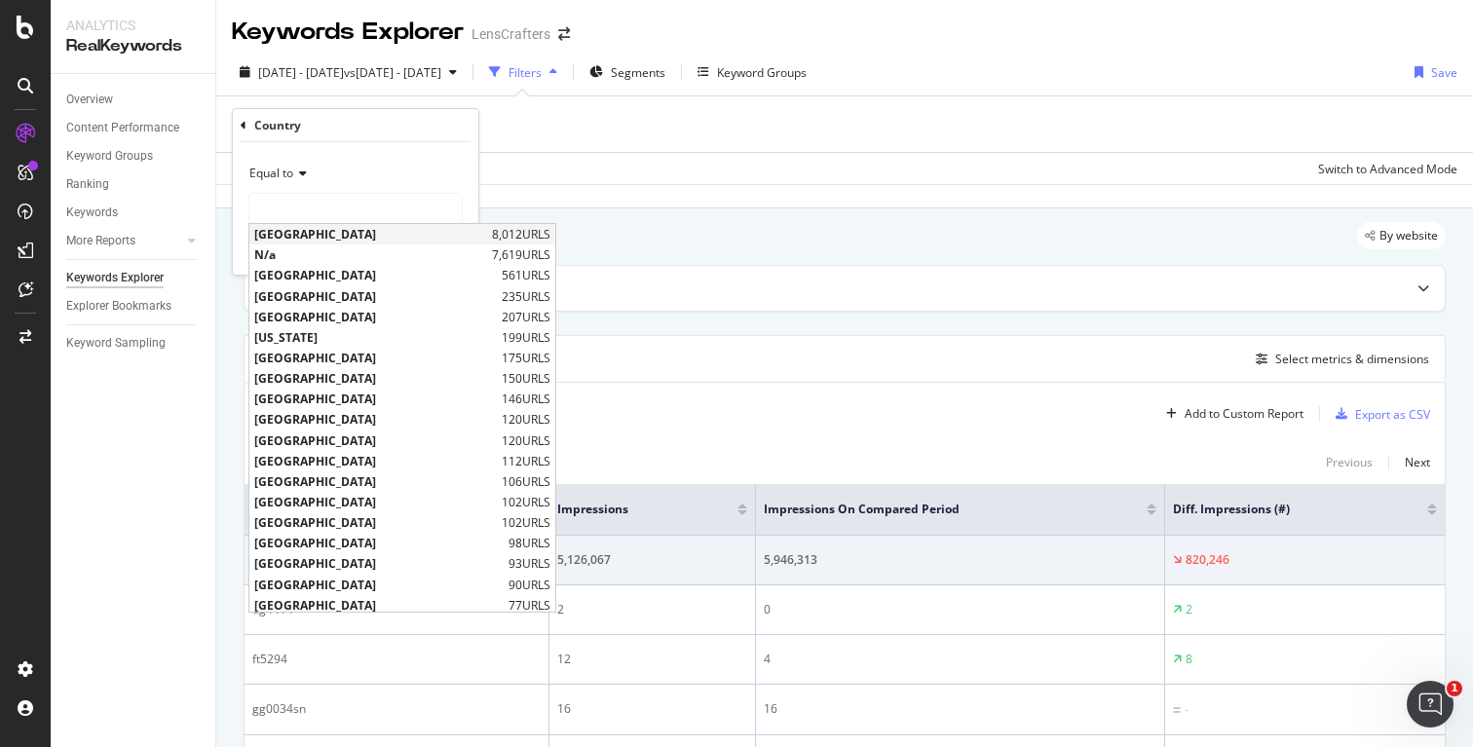
click at [322, 238] on span "[GEOGRAPHIC_DATA]" at bounding box center [370, 234] width 233 height 17
type input "[GEOGRAPHIC_DATA]"
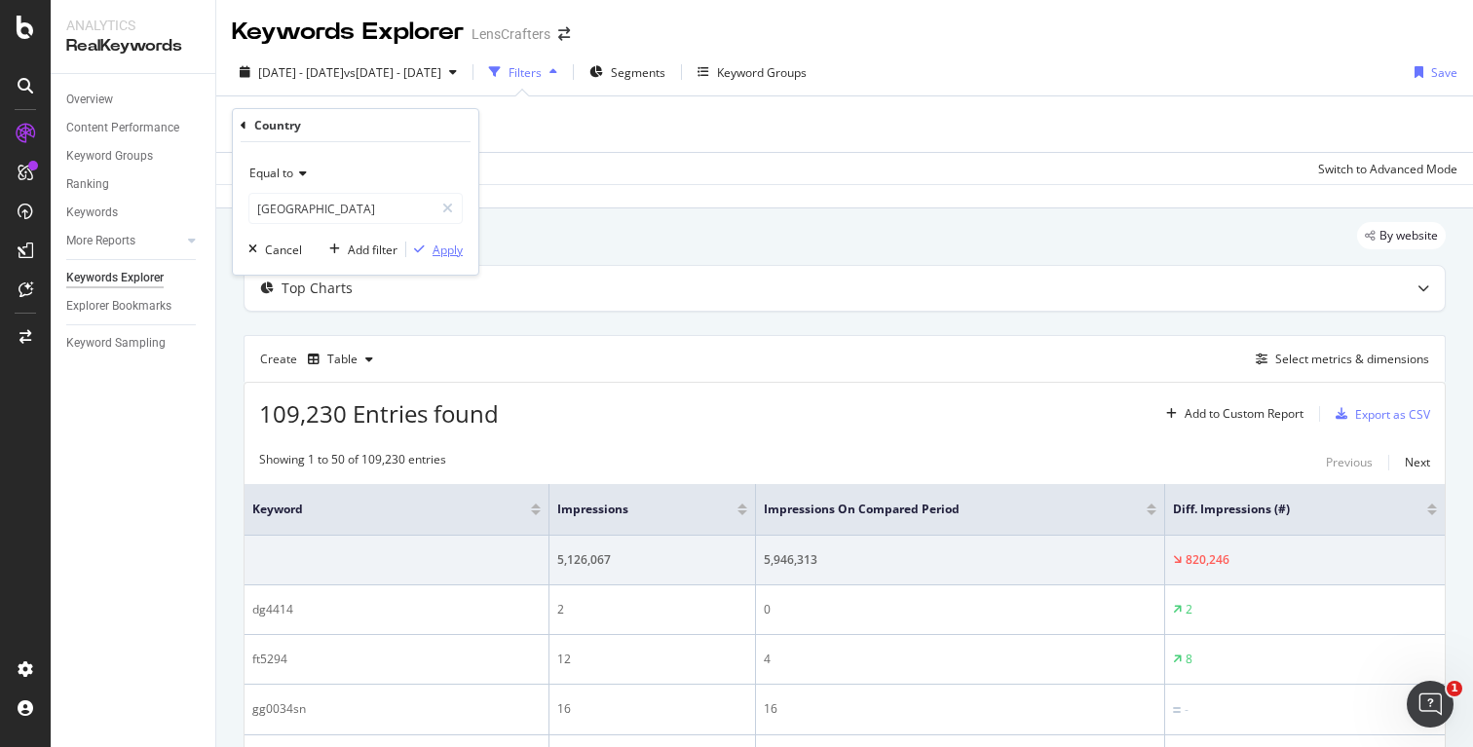
click at [441, 244] on div "Apply" at bounding box center [447, 250] width 30 height 17
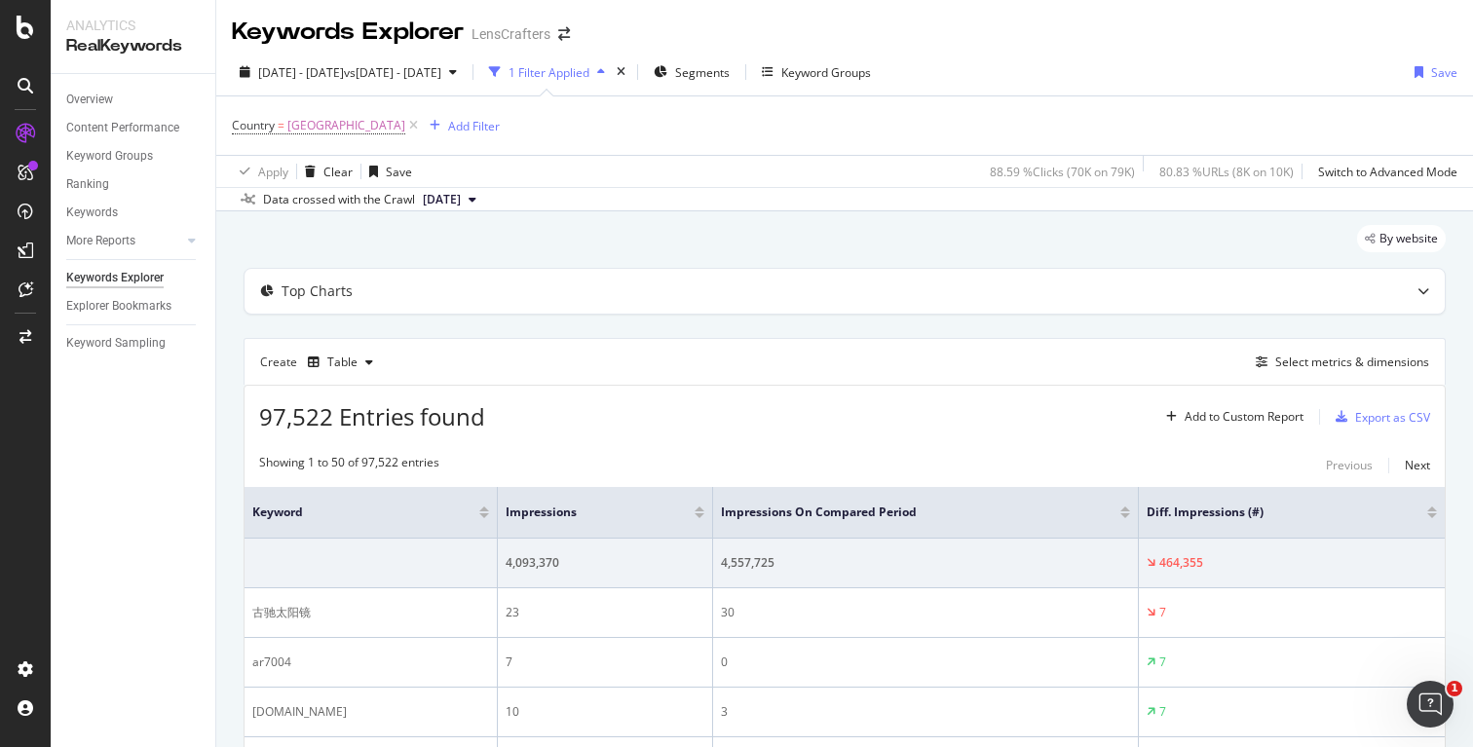
click at [1427, 514] on div at bounding box center [1432, 515] width 10 height 5
click at [1427, 508] on div at bounding box center [1432, 509] width 10 height 5
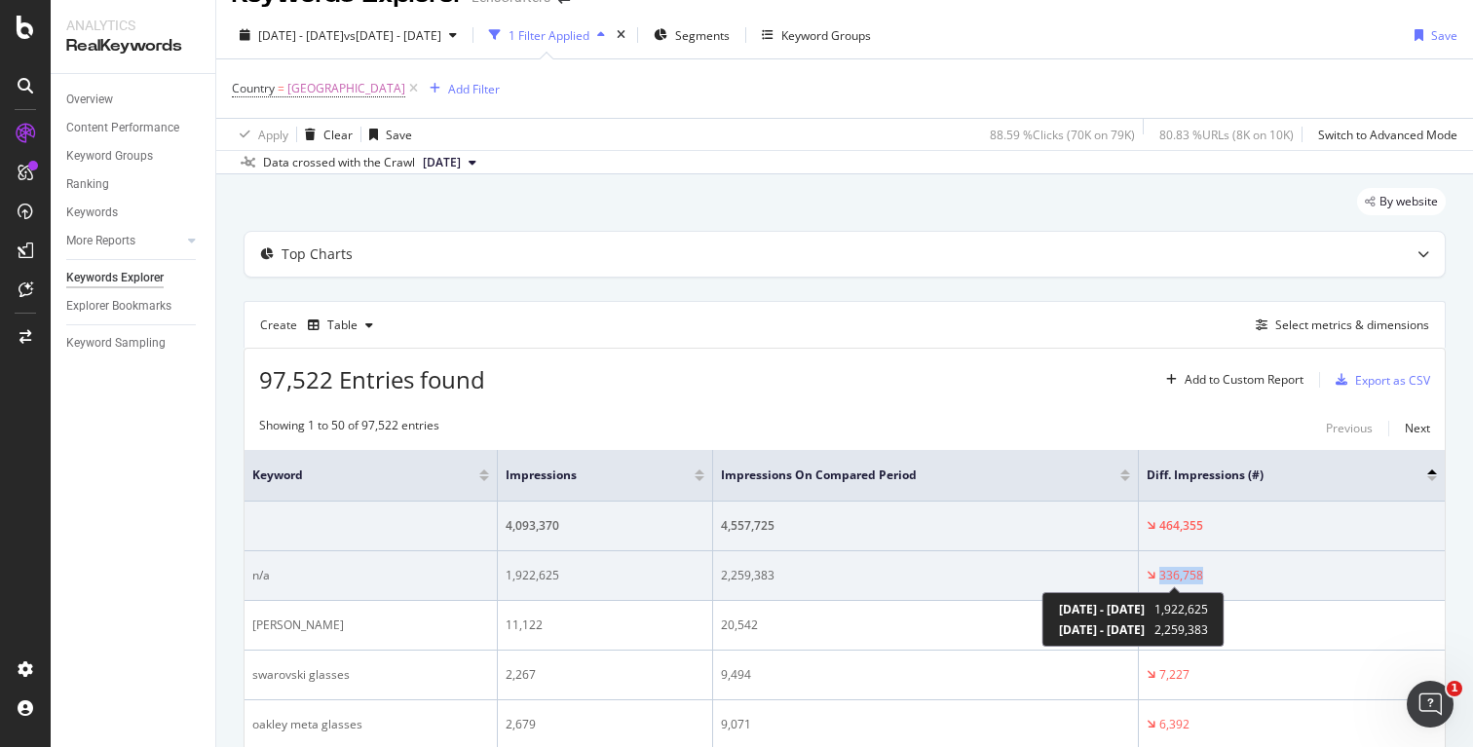
drag, startPoint x: 1210, startPoint y: 577, endPoint x: 1147, endPoint y: 579, distance: 62.4
click at [1147, 579] on div "336,758" at bounding box center [1292, 576] width 290 height 18
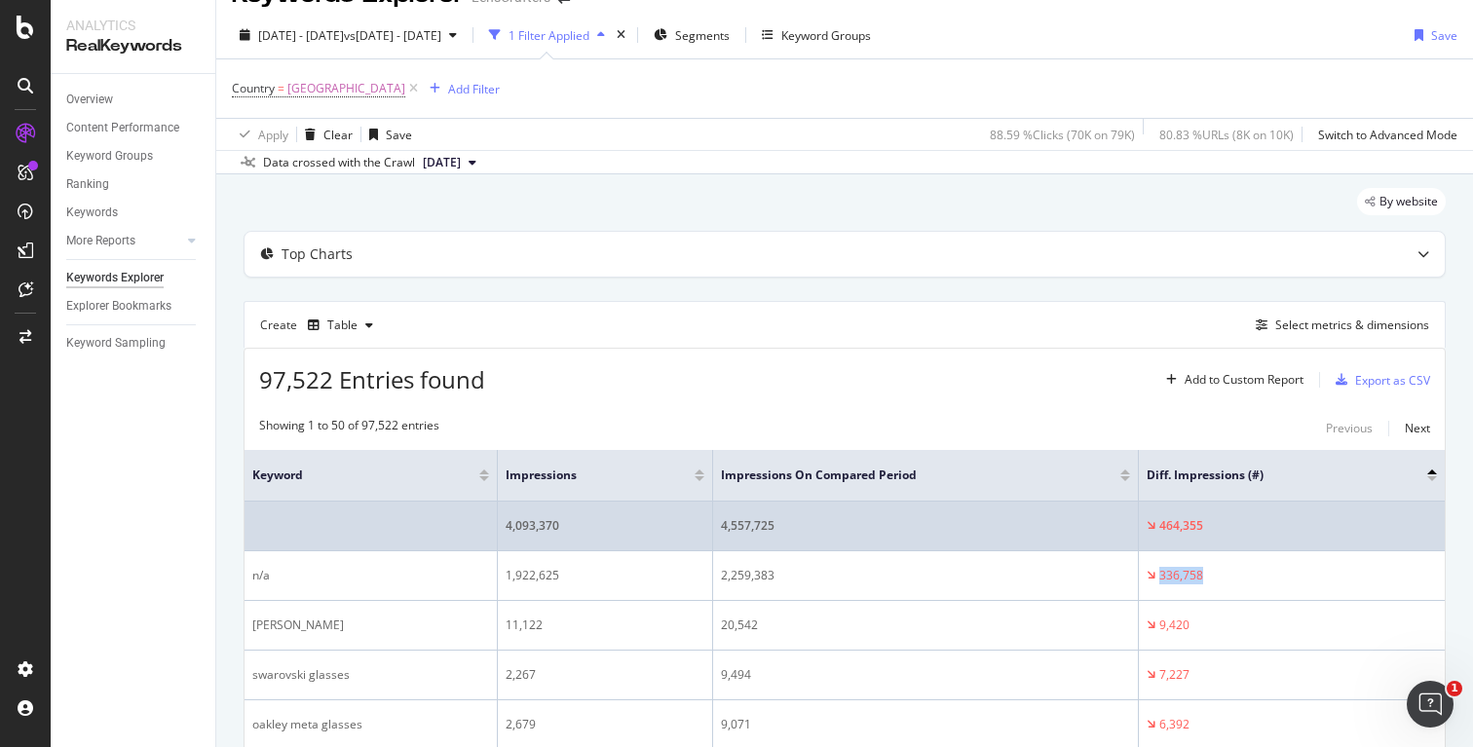
scroll to position [0, 0]
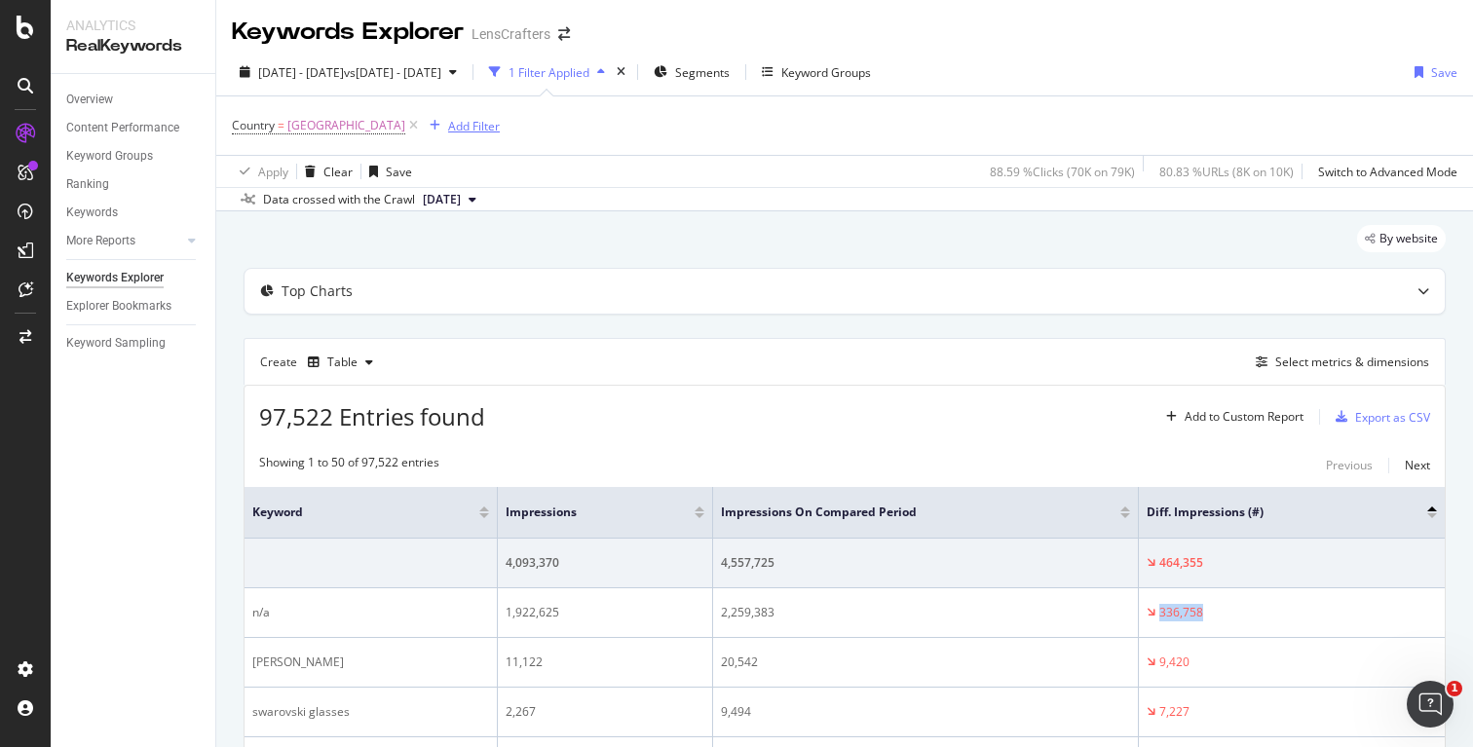
click at [472, 130] on div "Add Filter" at bounding box center [474, 126] width 52 height 17
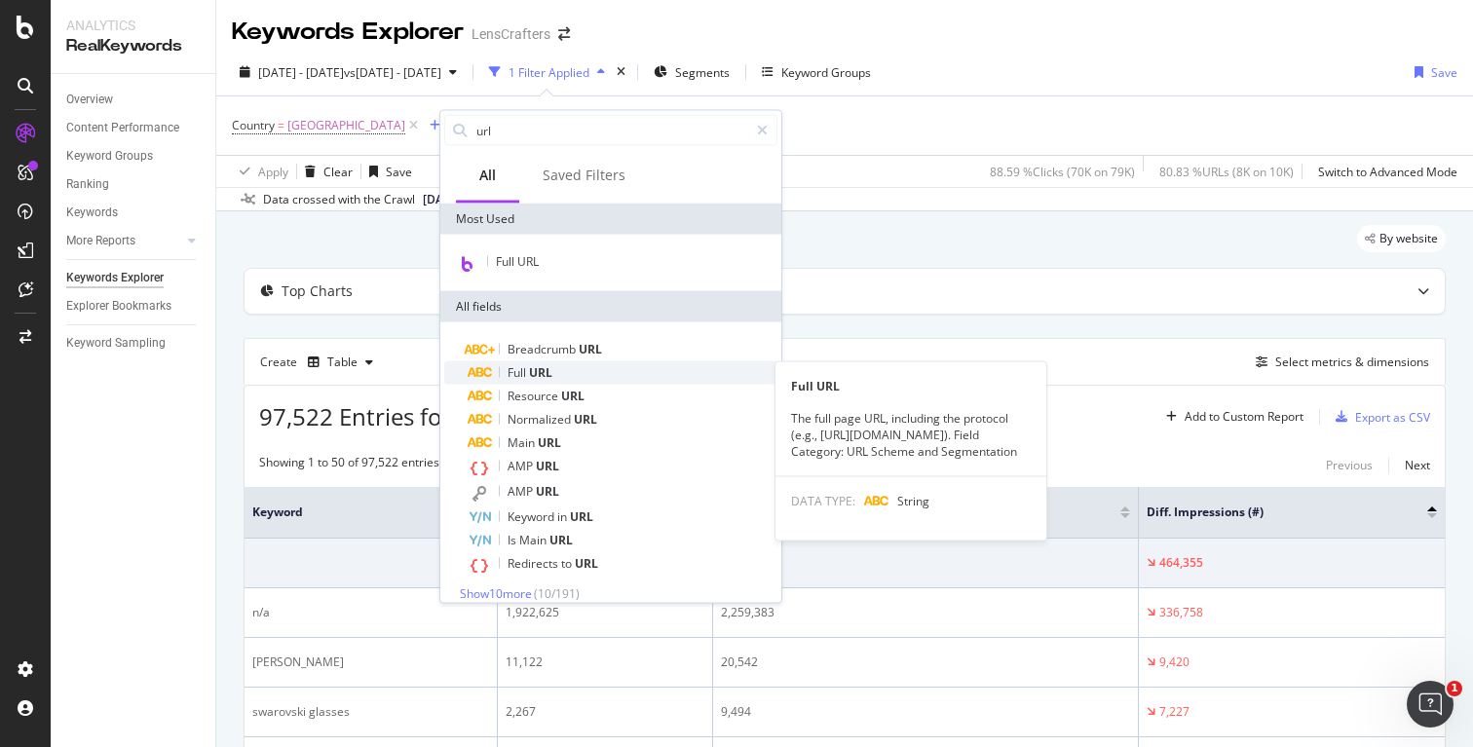
type input "url"
click at [554, 369] on div "Full URL" at bounding box center [623, 372] width 310 height 23
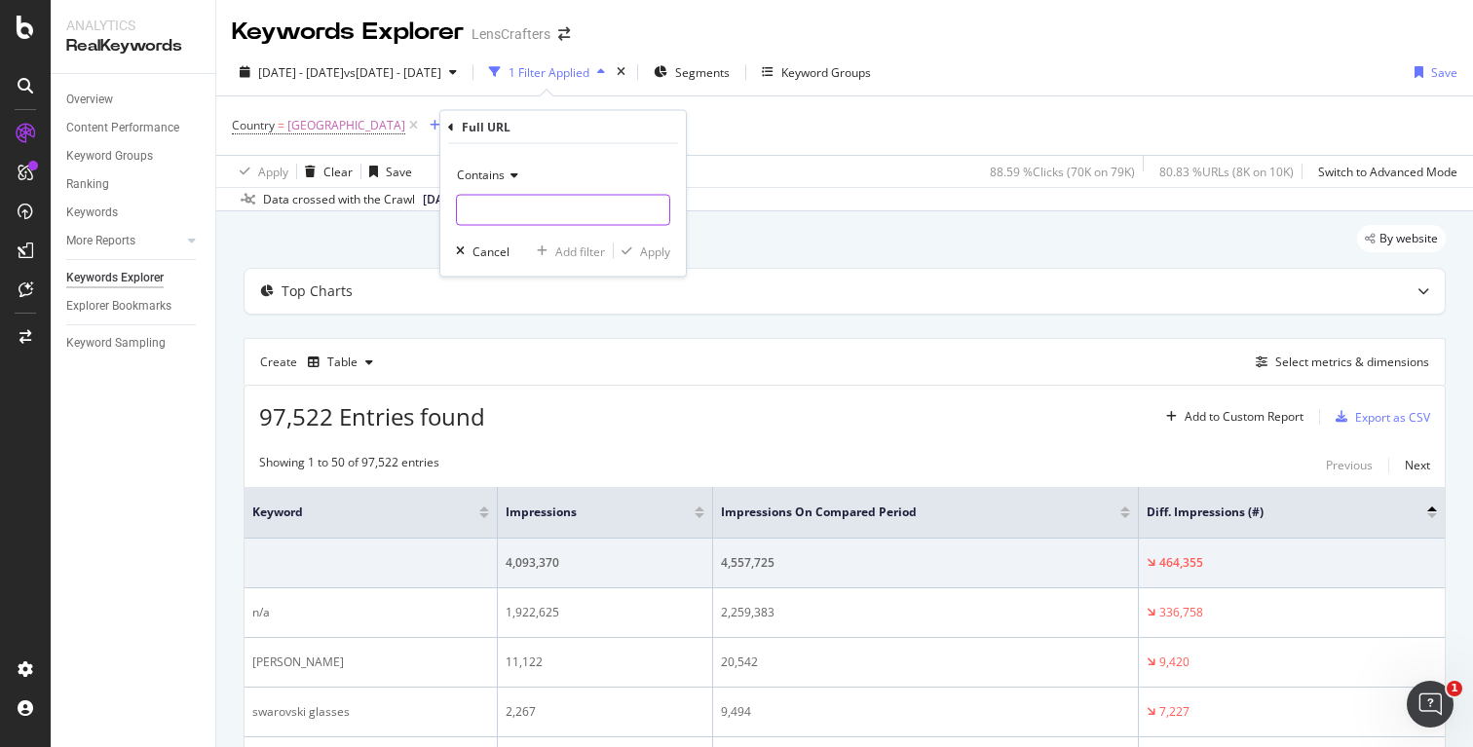
click at [503, 216] on input "text" at bounding box center [563, 210] width 212 height 31
type input "www."
click at [649, 250] on div "Apply" at bounding box center [655, 251] width 30 height 17
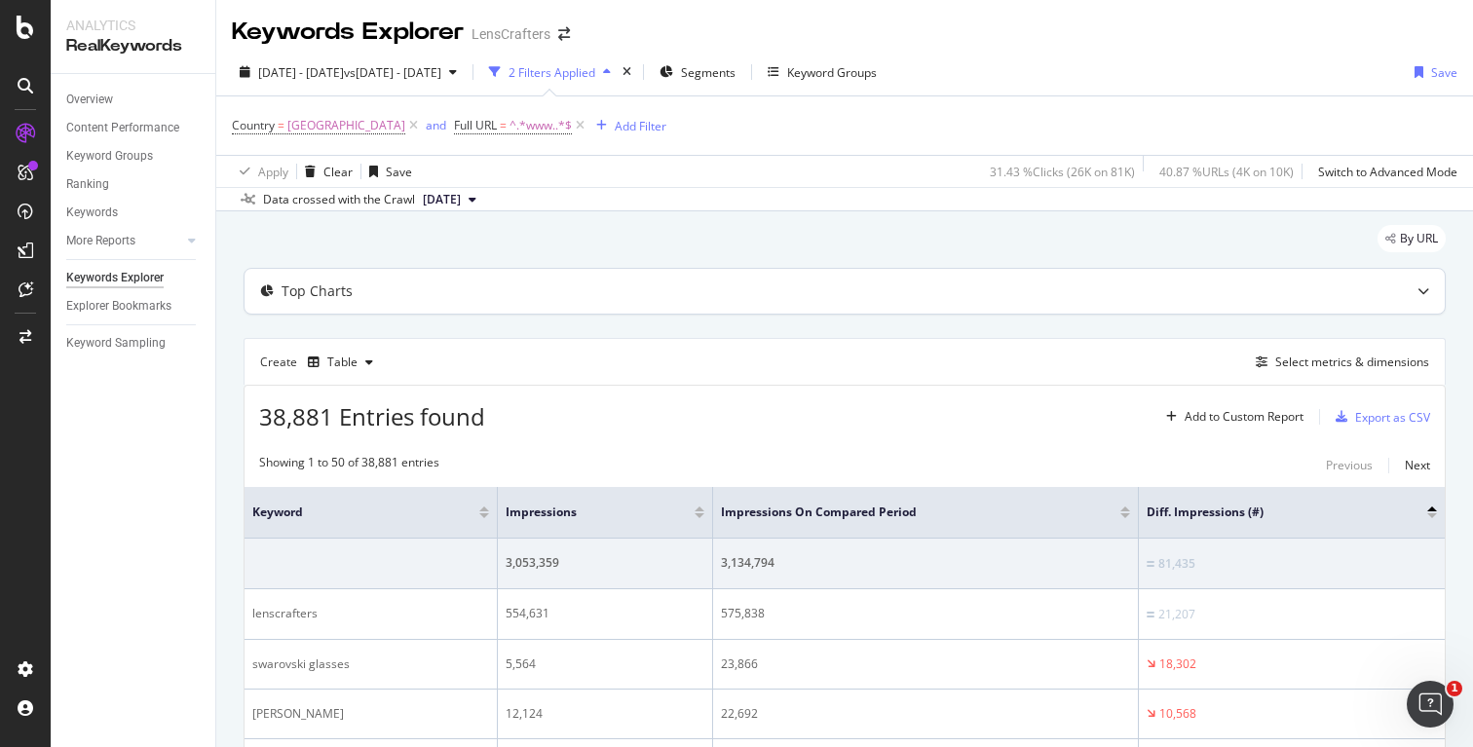
click at [370, 292] on div "Top Charts" at bounding box center [805, 291] width 1123 height 19
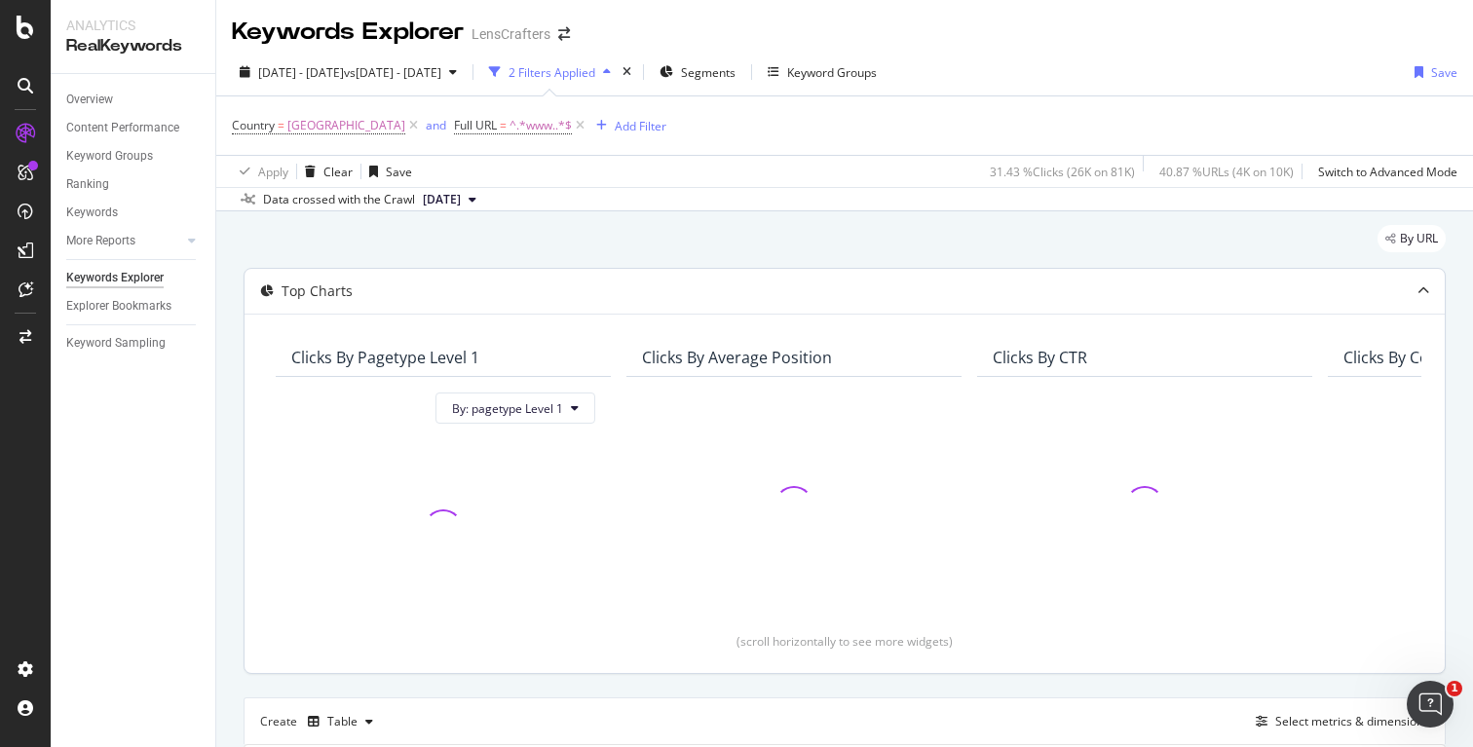
click at [486, 286] on div "Top Charts" at bounding box center [805, 291] width 1123 height 19
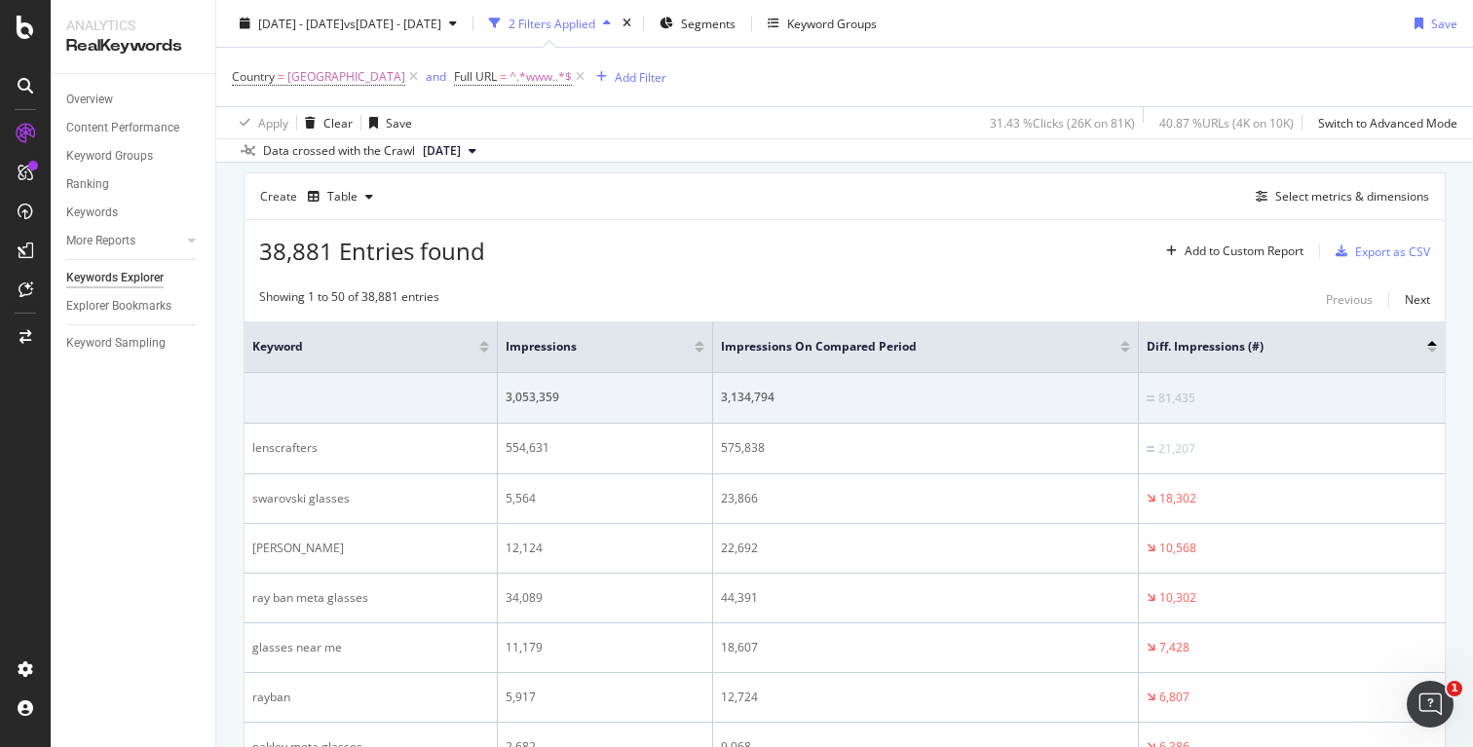
scroll to position [153, 0]
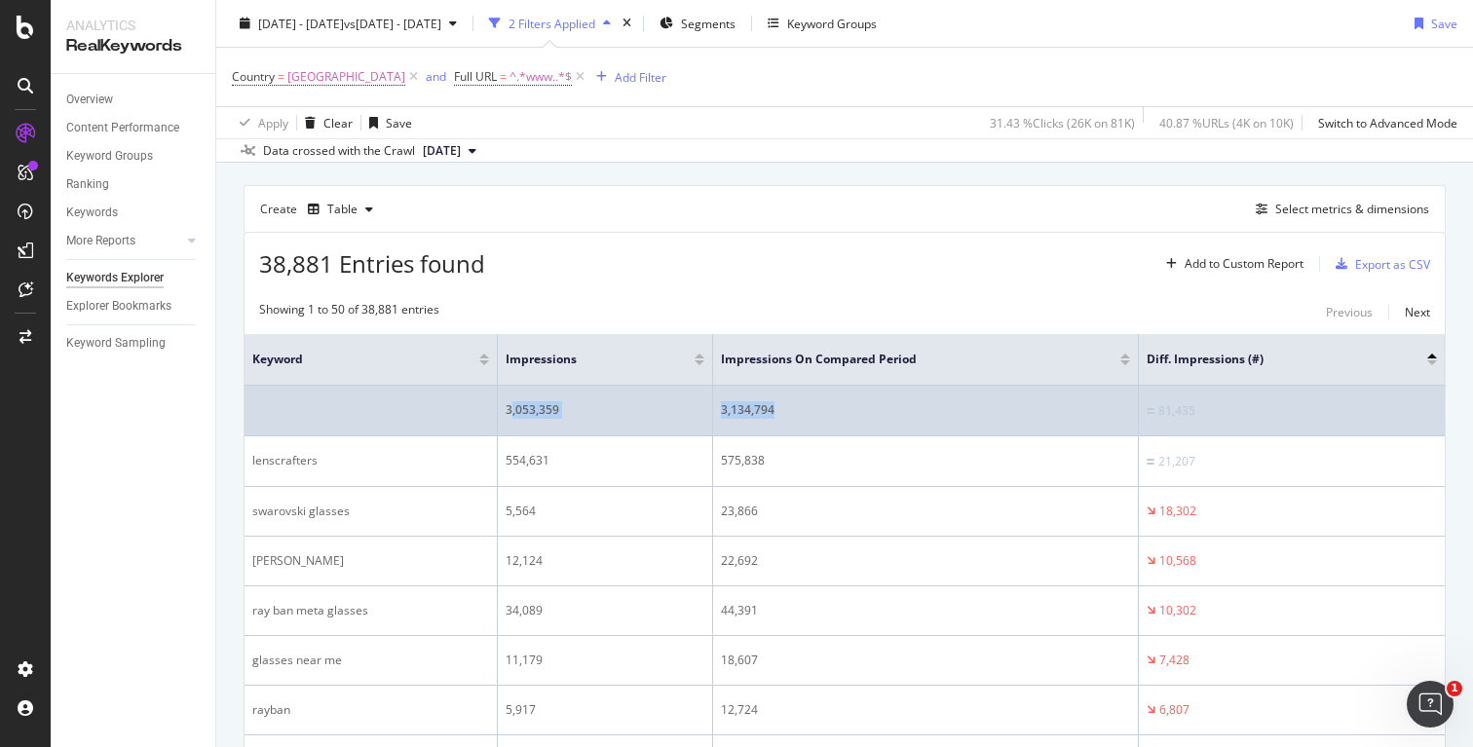
drag, startPoint x: 511, startPoint y: 413, endPoint x: 872, endPoint y: 417, distance: 360.4
click at [872, 417] on tr "3,053,359 3,134,794 81,435" at bounding box center [844, 411] width 1200 height 51
click at [872, 417] on div "3,134,794" at bounding box center [925, 410] width 409 height 18
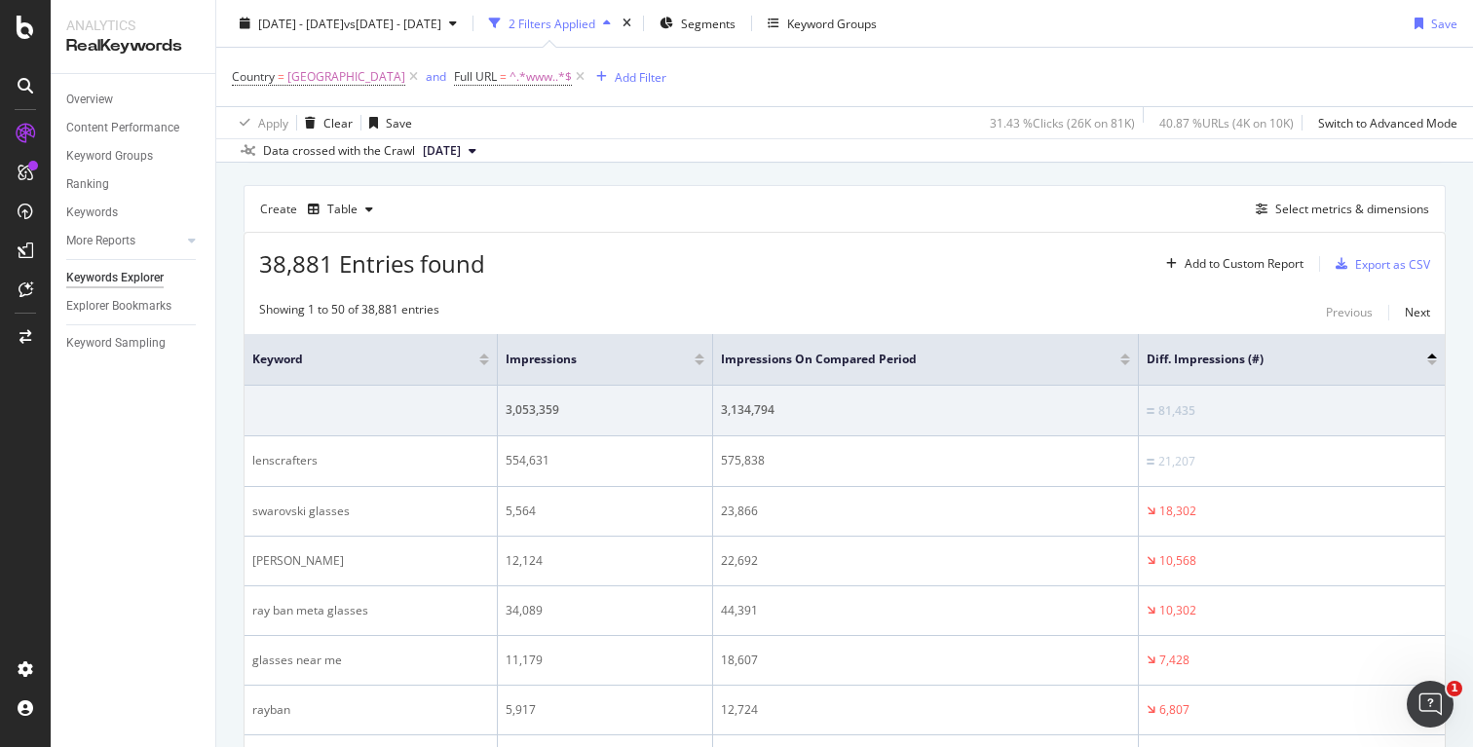
scroll to position [0, 0]
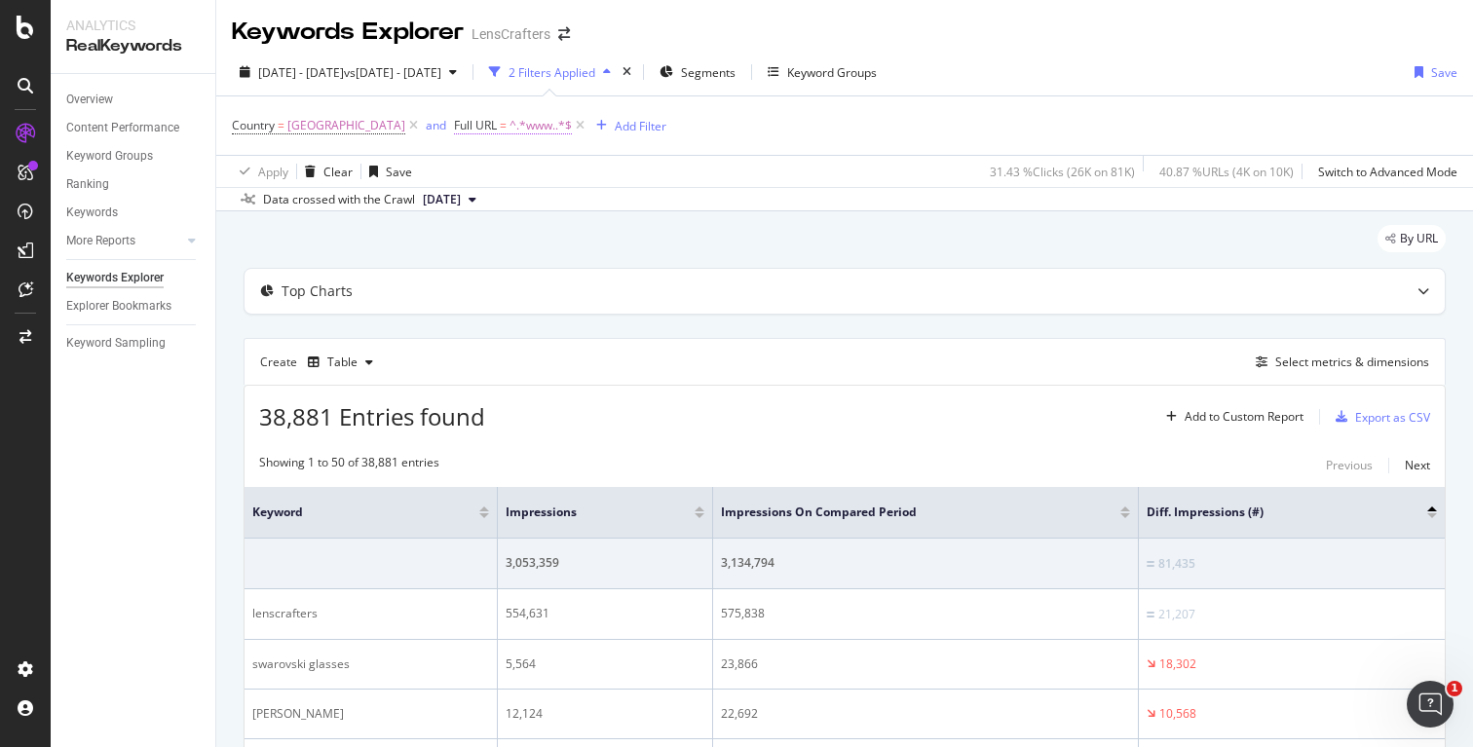
click at [554, 127] on span "^.*www..*$" at bounding box center [540, 125] width 62 height 27
click at [568, 202] on input "www." at bounding box center [582, 207] width 184 height 31
click at [570, 220] on input "www." at bounding box center [582, 207] width 184 height 31
type input "[DOMAIN_NAME]"
click at [678, 247] on div "Apply" at bounding box center [688, 248] width 30 height 17
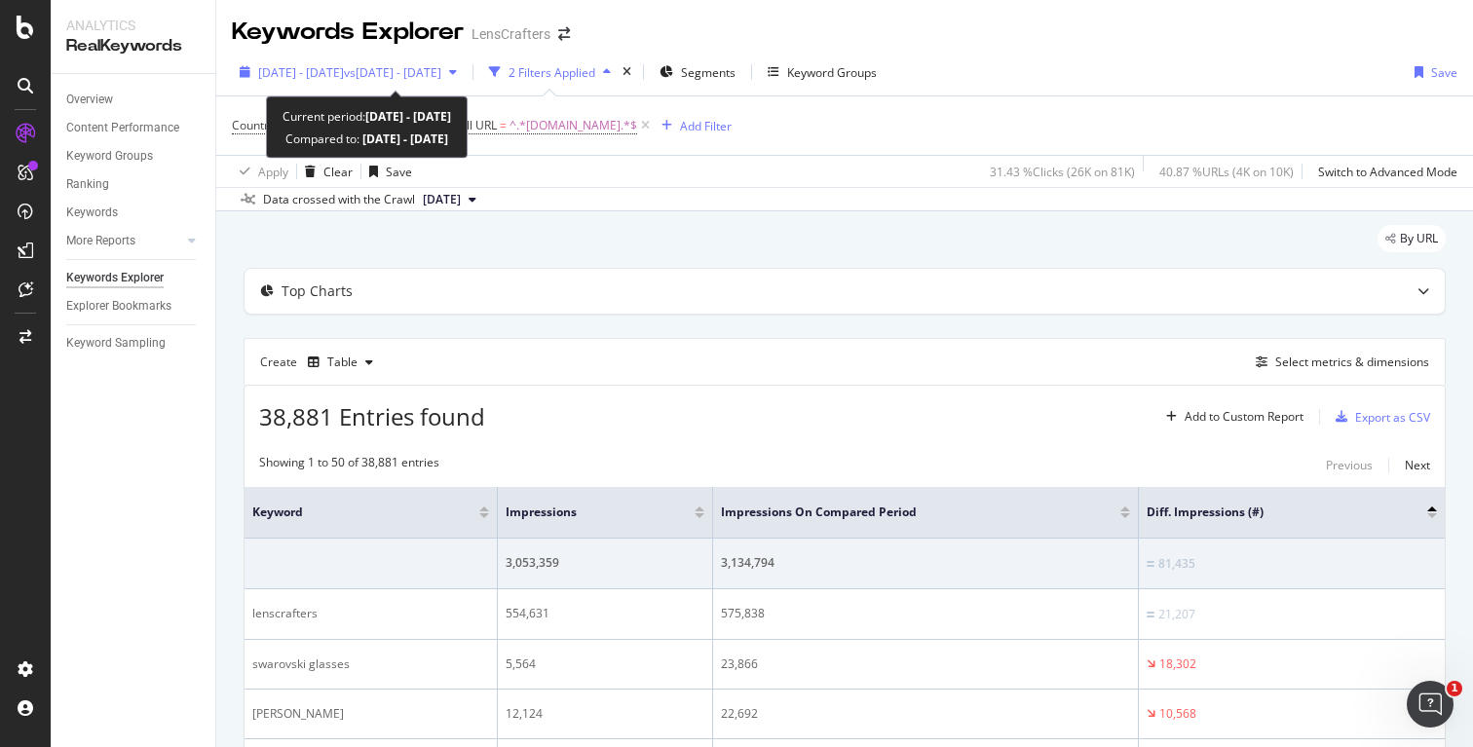
click at [416, 66] on span "vs [DATE] - [DATE]" at bounding box center [392, 72] width 97 height 17
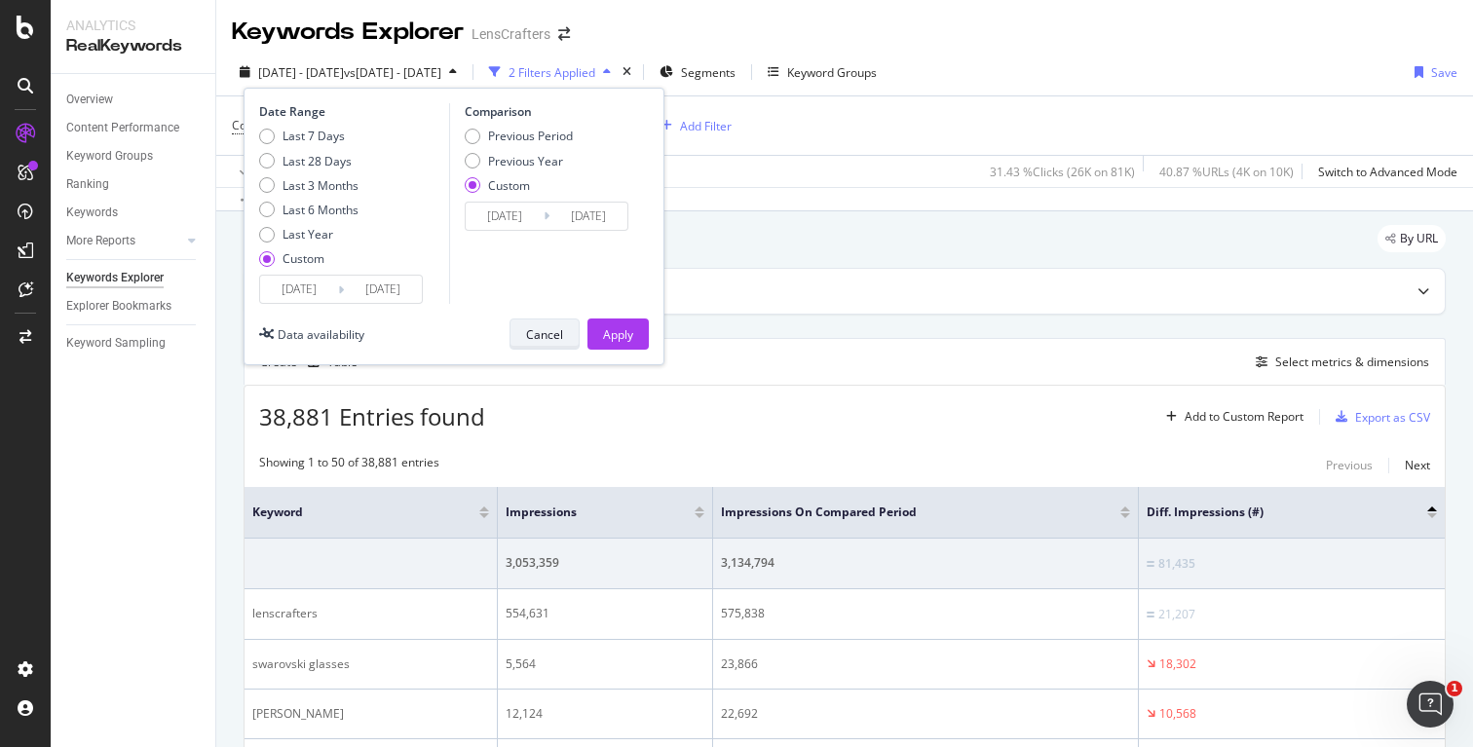
click at [540, 334] on div "Cancel" at bounding box center [544, 334] width 37 height 17
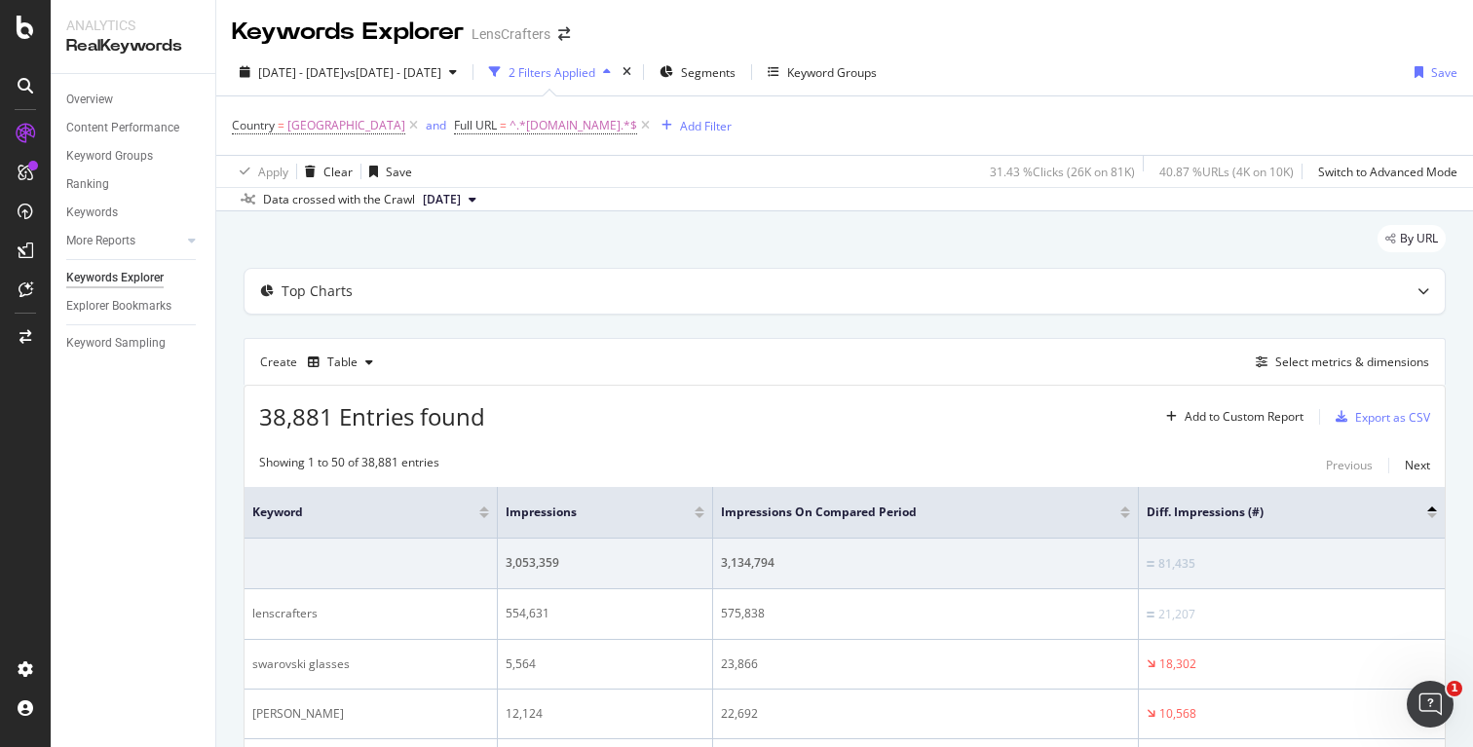
click at [814, 394] on div "38,881 Entries found Add to Custom Report Export as CSV" at bounding box center [844, 410] width 1200 height 48
click at [786, 408] on div "38,881 Entries found Add to Custom Report Export as CSV" at bounding box center [844, 410] width 1200 height 48
click at [654, 127] on icon at bounding box center [645, 125] width 17 height 19
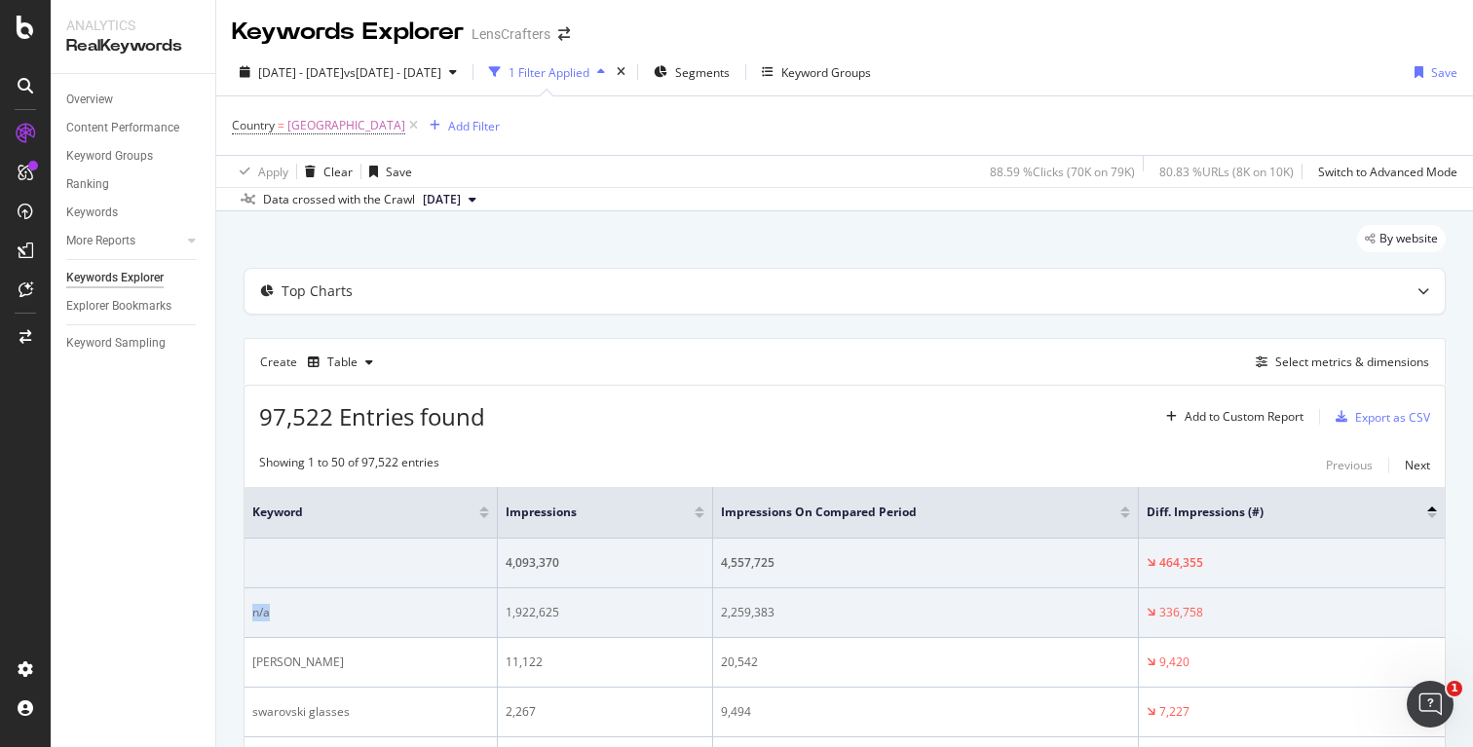
drag, startPoint x: 253, startPoint y: 614, endPoint x: 439, endPoint y: 609, distance: 186.1
click at [439, 609] on div "n/a" at bounding box center [370, 613] width 237 height 18
click at [300, 614] on div "n/a" at bounding box center [370, 613] width 237 height 18
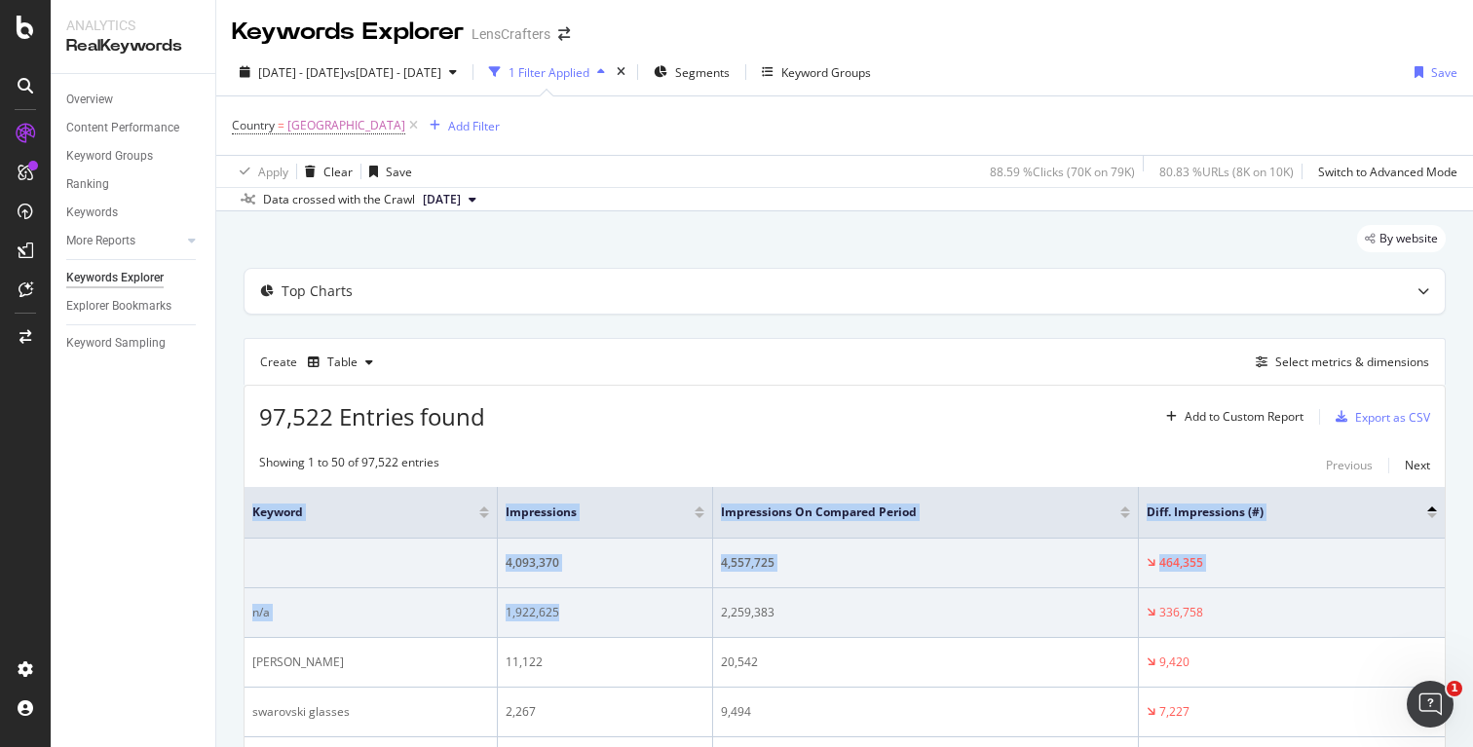
drag, startPoint x: 244, startPoint y: 612, endPoint x: 585, endPoint y: 617, distance: 341.9
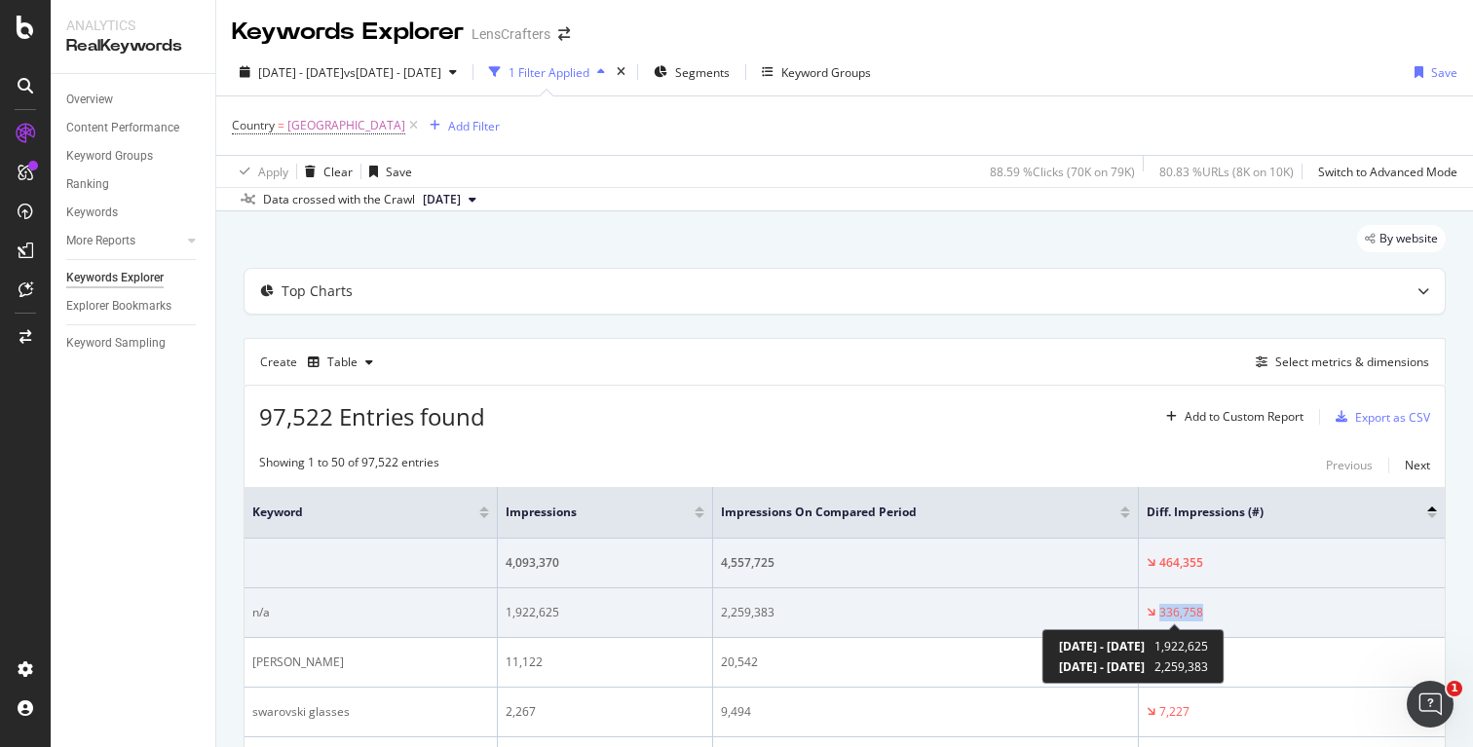
drag, startPoint x: 1209, startPoint y: 614, endPoint x: 1159, endPoint y: 611, distance: 49.8
click at [1159, 611] on div "336,758" at bounding box center [1292, 613] width 290 height 18
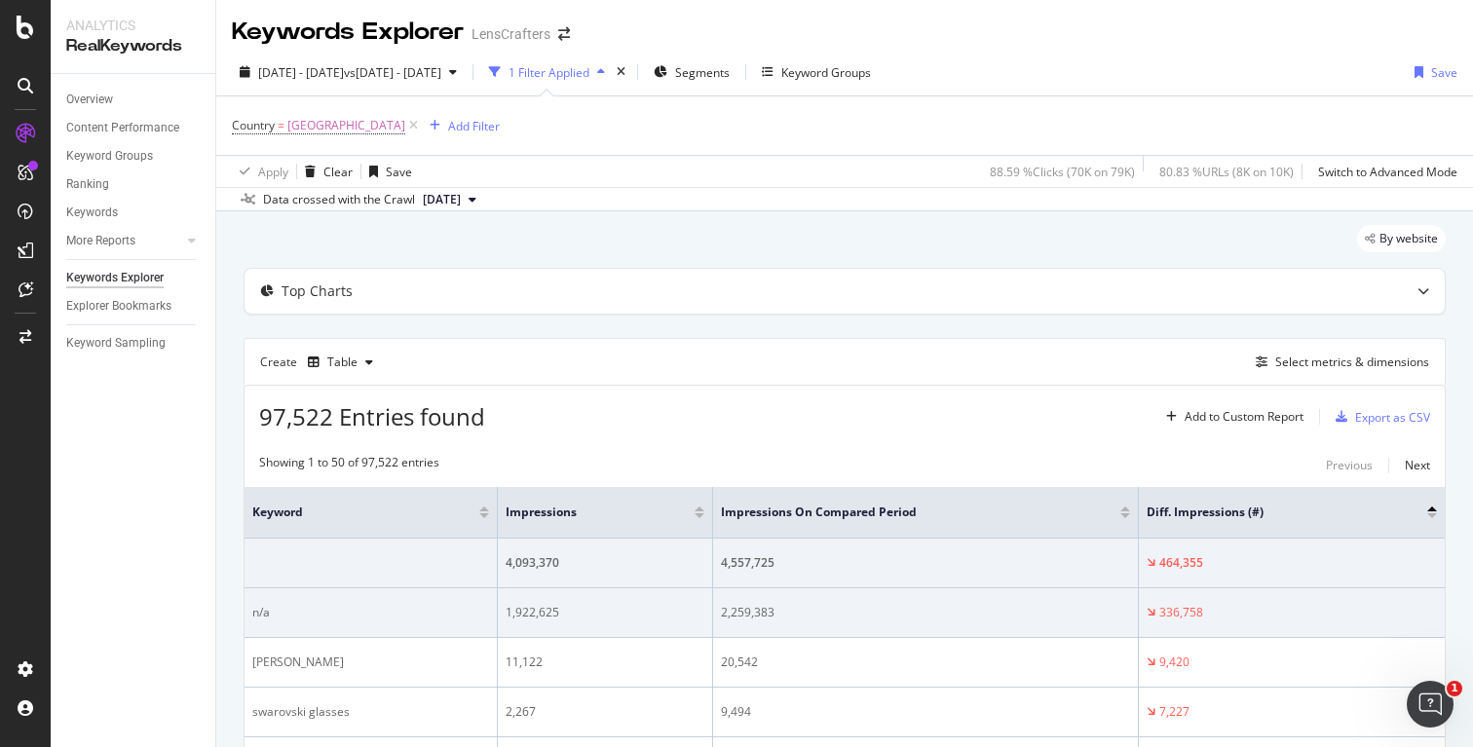
click at [1210, 597] on td "336,758" at bounding box center [1292, 613] width 306 height 50
drag, startPoint x: 1208, startPoint y: 608, endPoint x: 315, endPoint y: 607, distance: 893.2
click at [315, 607] on tr "n/a 1,922,625 2,259,383 336,758" at bounding box center [844, 613] width 1200 height 50
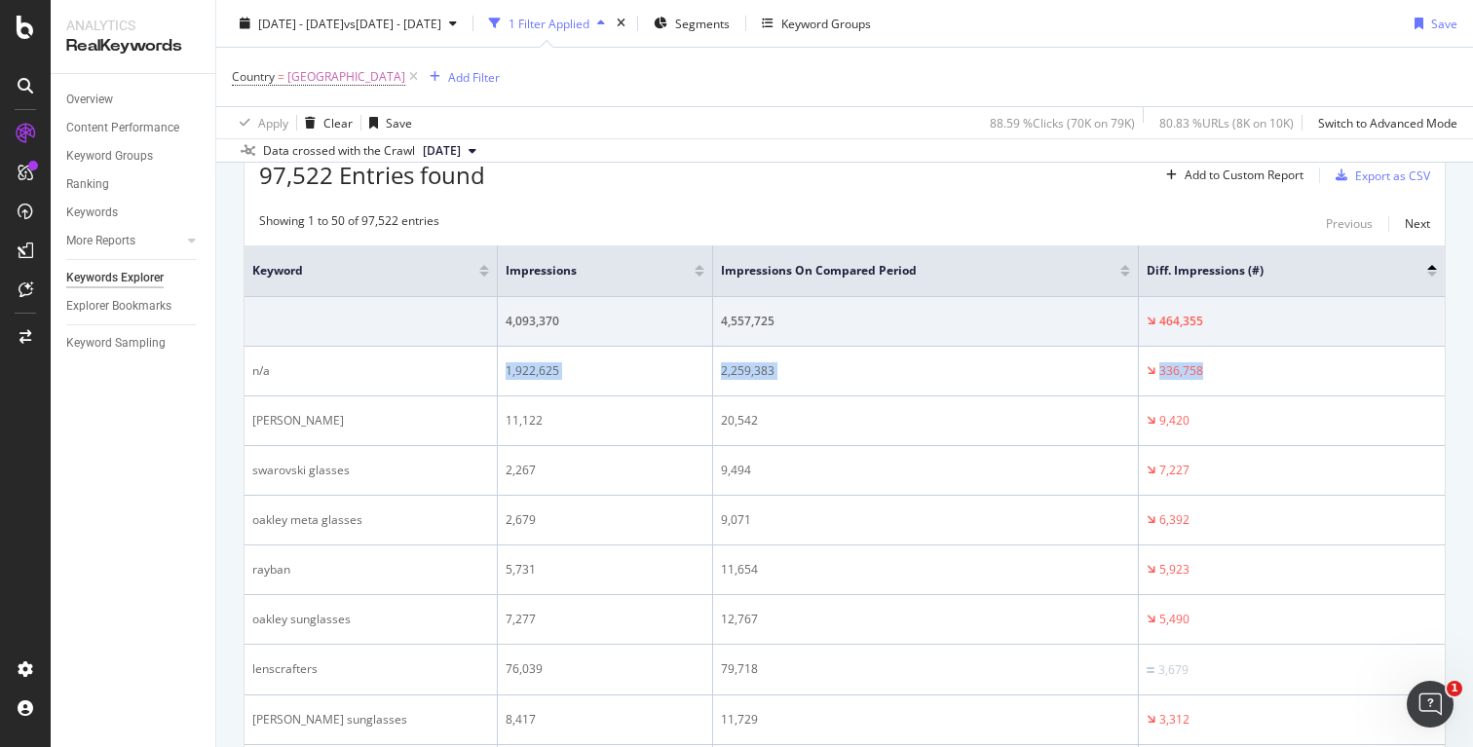
scroll to position [94, 0]
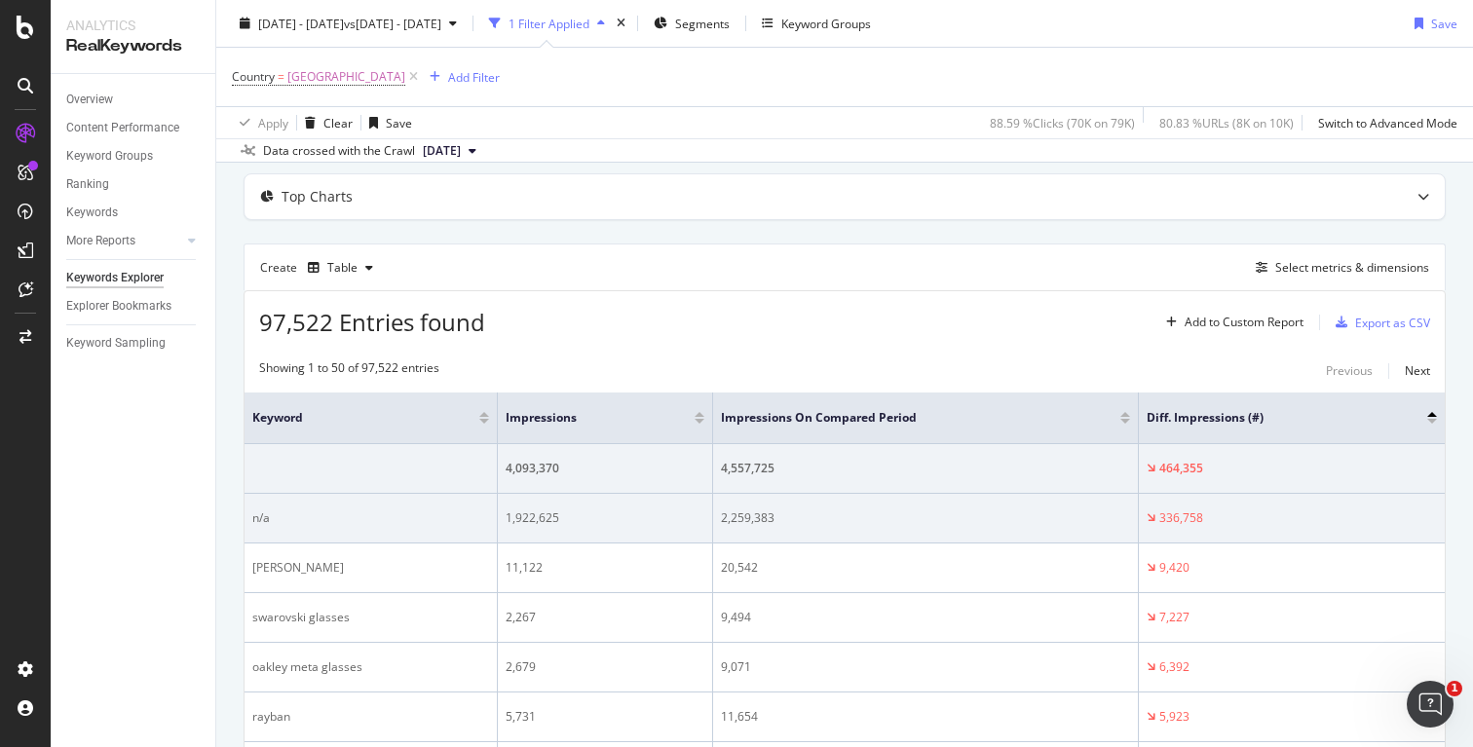
click at [1204, 523] on div "336,758" at bounding box center [1292, 518] width 290 height 18
drag, startPoint x: 1205, startPoint y: 522, endPoint x: 413, endPoint y: 508, distance: 792.1
click at [413, 508] on tr "n/a 1,922,625 2,259,383 336,758" at bounding box center [844, 519] width 1200 height 50
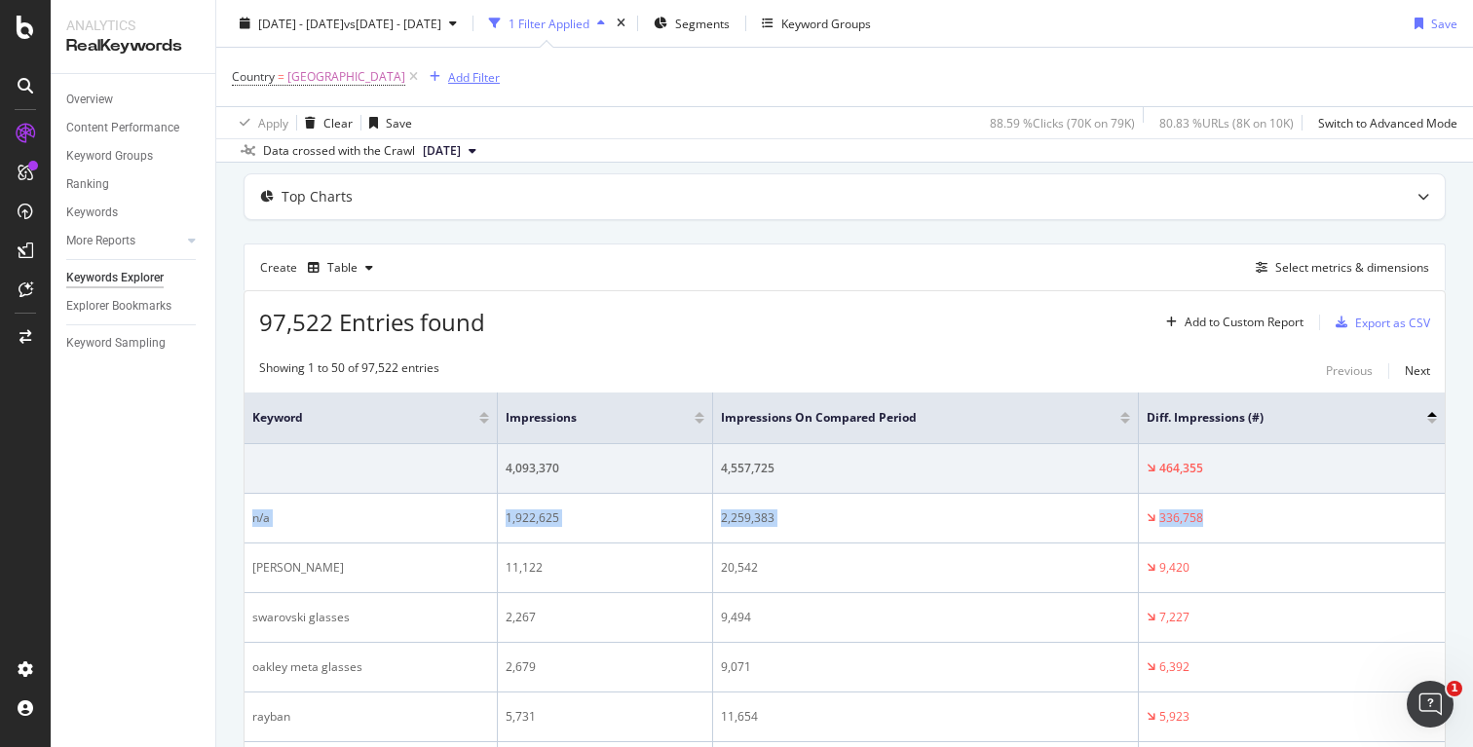
click at [497, 76] on div "Add Filter" at bounding box center [474, 76] width 52 height 17
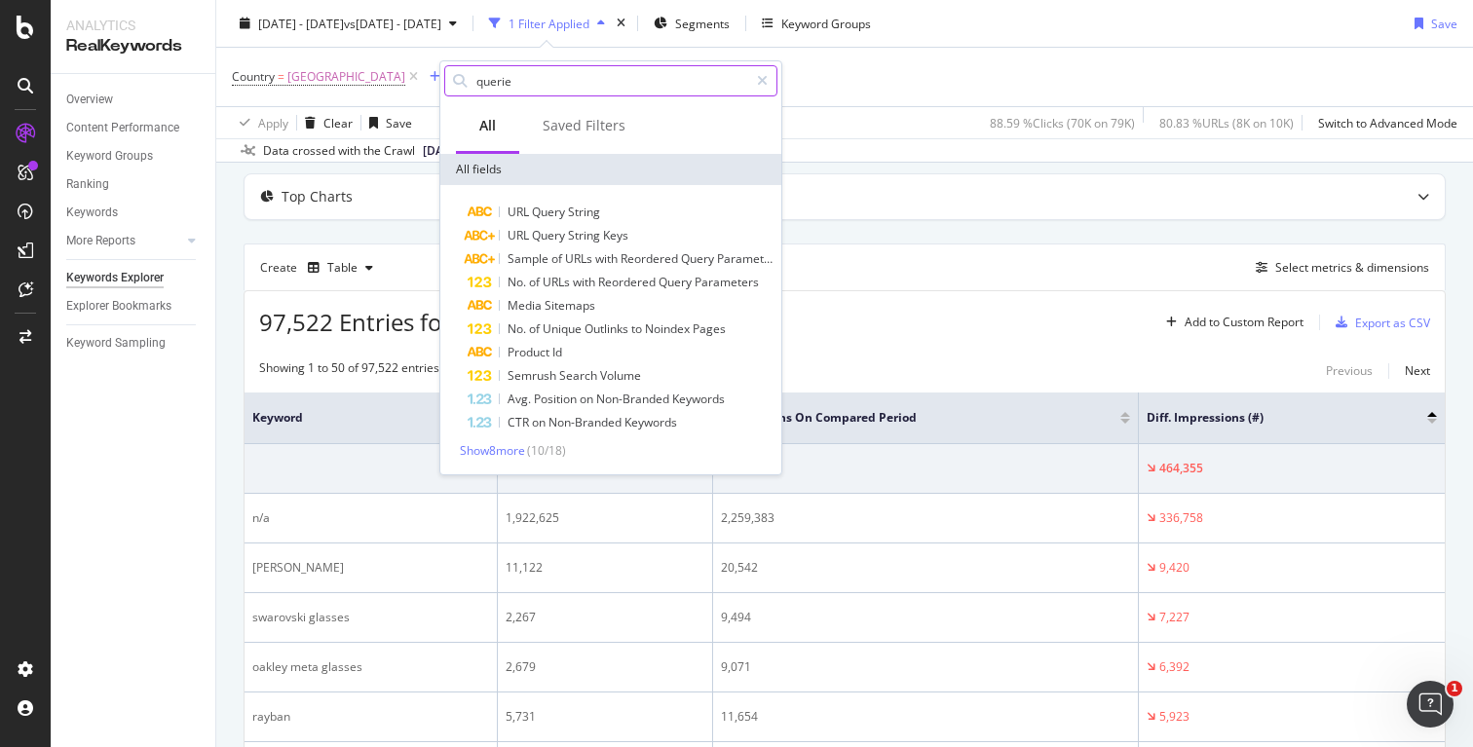
type input "queries"
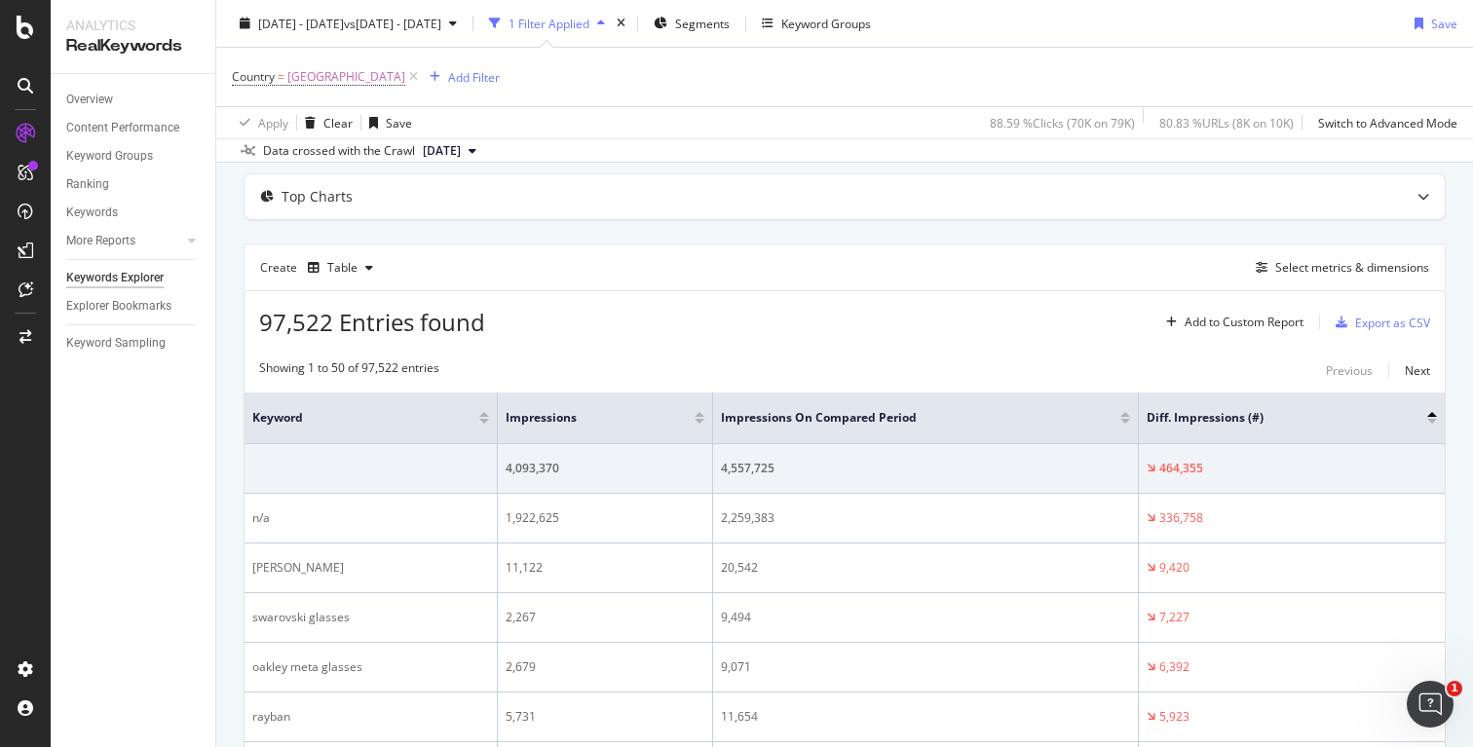
click at [987, 306] on div "97,522 Entries found Add to Custom Report Export as CSV" at bounding box center [844, 315] width 1200 height 48
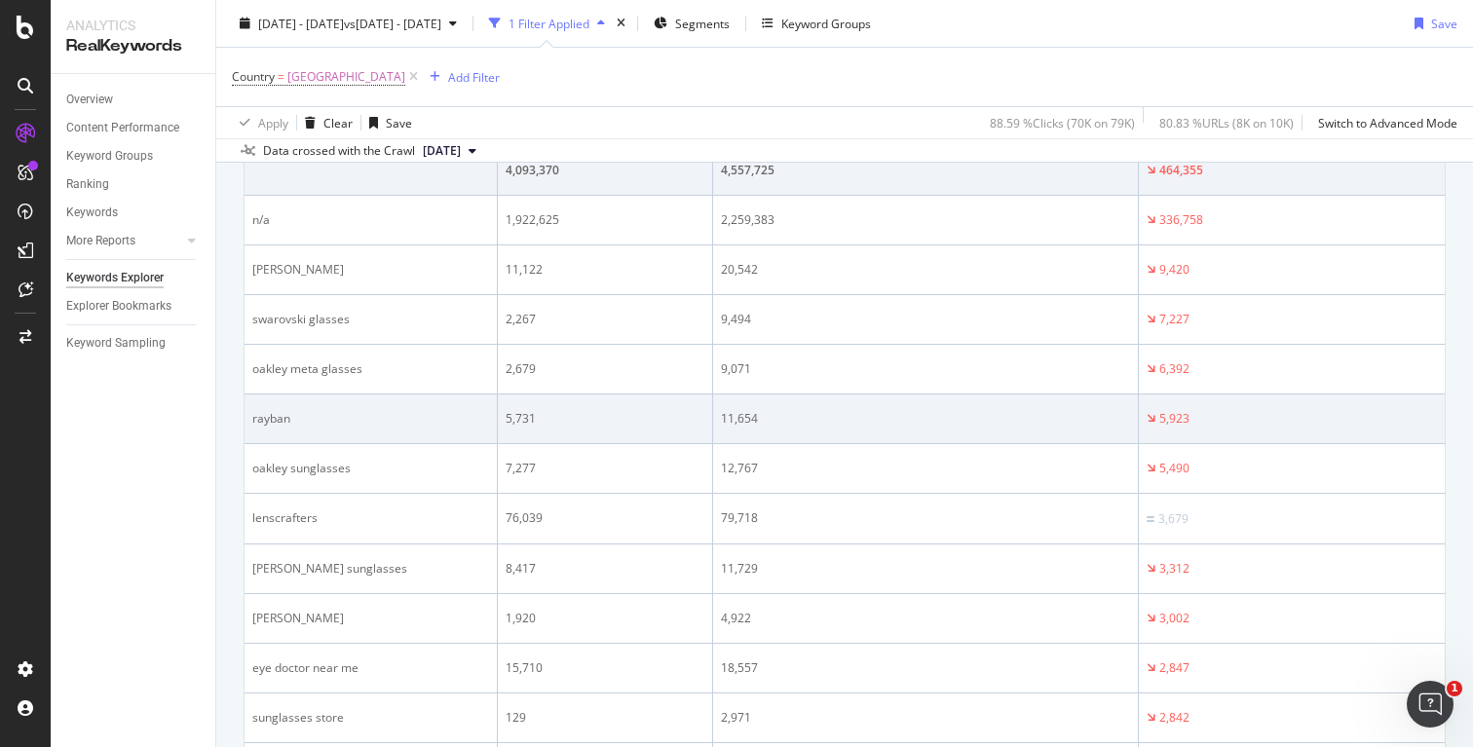
scroll to position [0, 0]
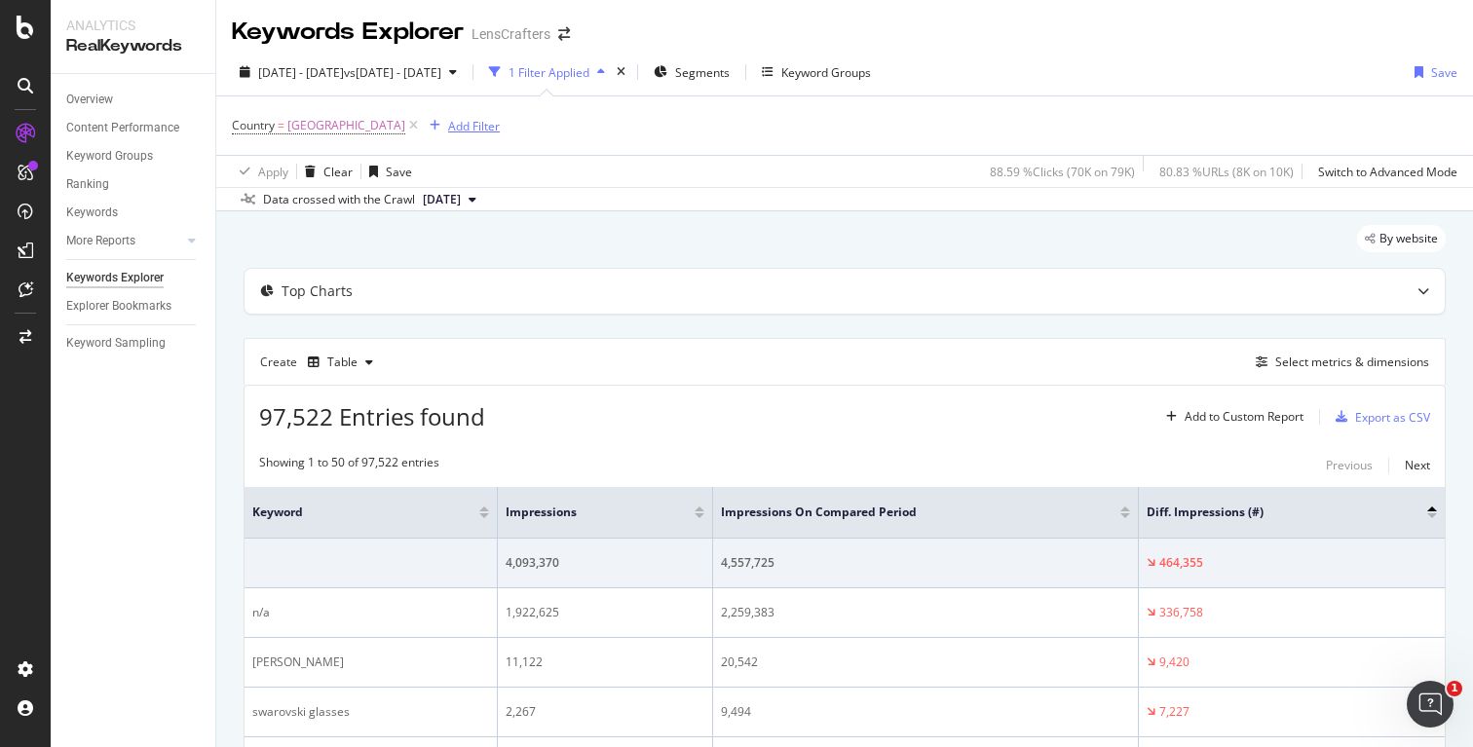
click at [500, 126] on div "Add Filter" at bounding box center [474, 126] width 52 height 17
click at [848, 160] on div "Apply Clear Save 88.59 % Clicks ( 70K on 79K ) 80.83 % URLs ( 8K on 10K ) Switc…" at bounding box center [844, 171] width 1257 height 32
click at [422, 124] on icon at bounding box center [413, 125] width 17 height 19
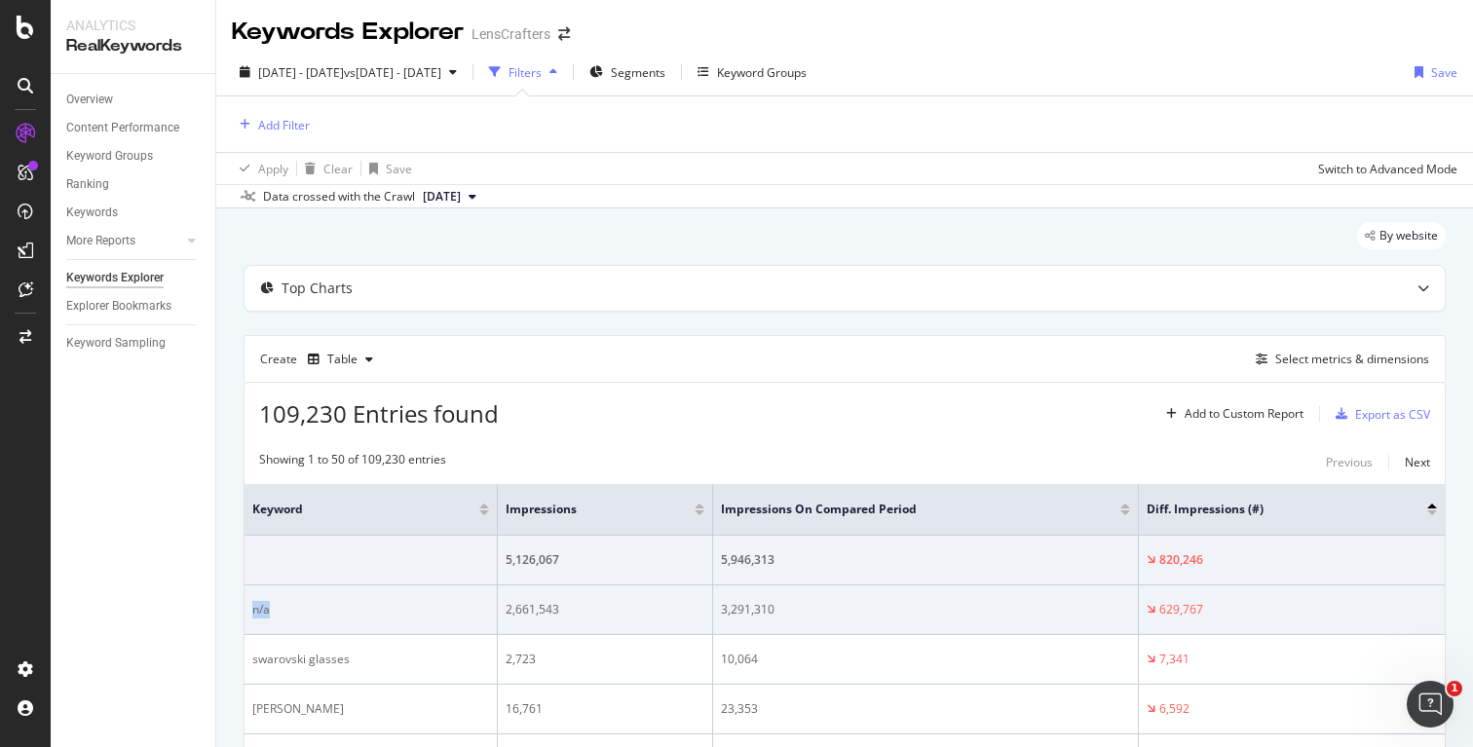
drag, startPoint x: 250, startPoint y: 612, endPoint x: 289, endPoint y: 611, distance: 39.0
click at [289, 611] on td "n/a" at bounding box center [370, 610] width 253 height 50
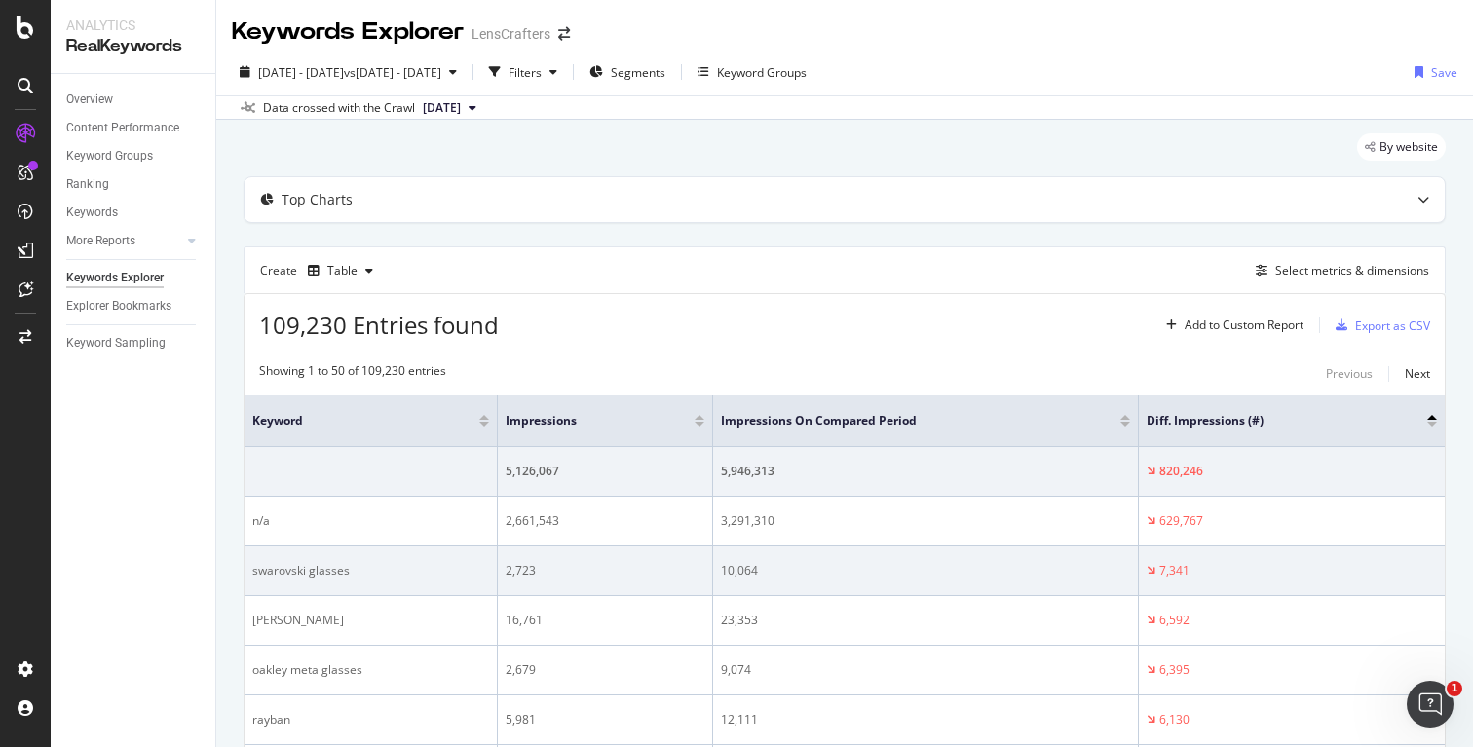
click at [593, 584] on td "2,723" at bounding box center [605, 571] width 215 height 50
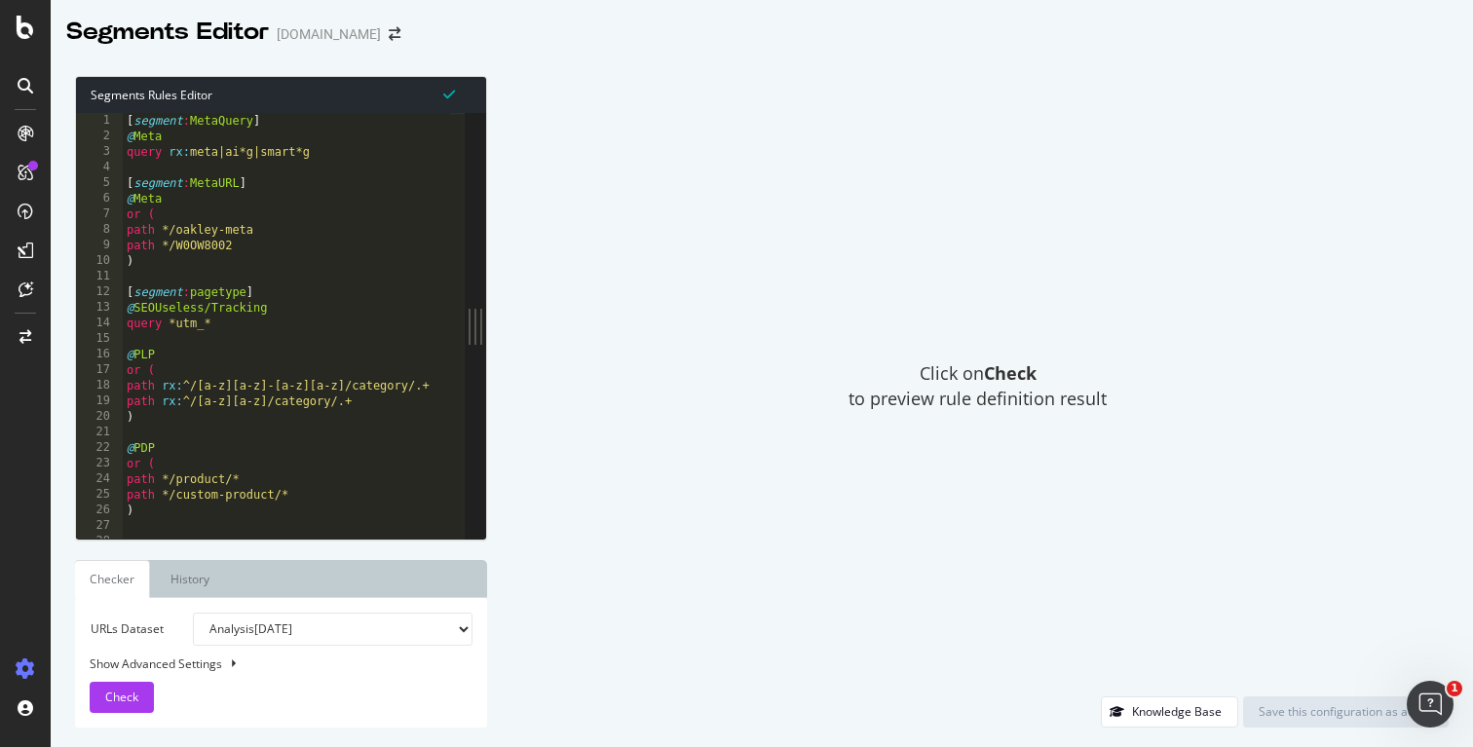
scroll to position [15, 0]
